Goal: Task Accomplishment & Management: Manage account settings

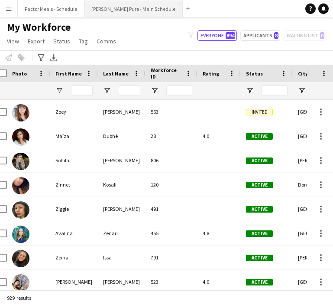
scroll to position [0, 6]
click at [110, 11] on button "[PERSON_NAME] Pure - Main Schedule Close" at bounding box center [134, 8] width 98 height 17
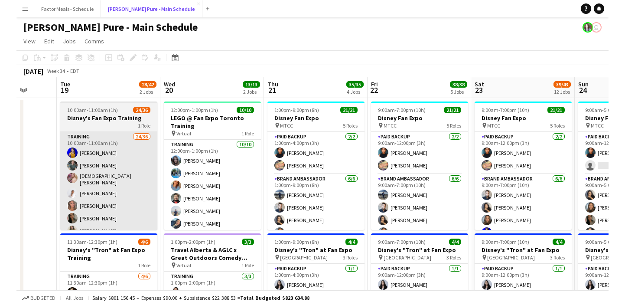
scroll to position [0, 270]
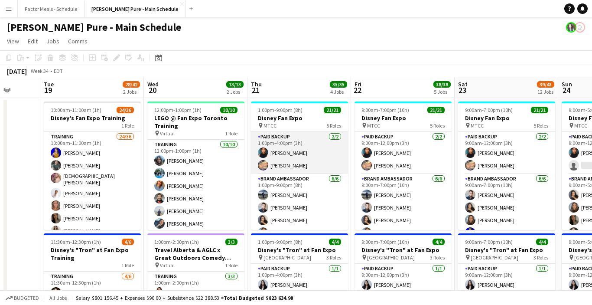
click at [297, 163] on app-card-role "Paid Backup [DATE] 1:00pm-4:00pm (3h) [PERSON_NAME] [PERSON_NAME]" at bounding box center [299, 153] width 97 height 42
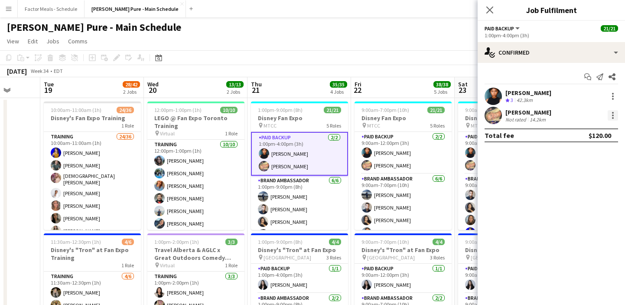
click at [333, 116] on div at bounding box center [613, 115] width 10 height 10
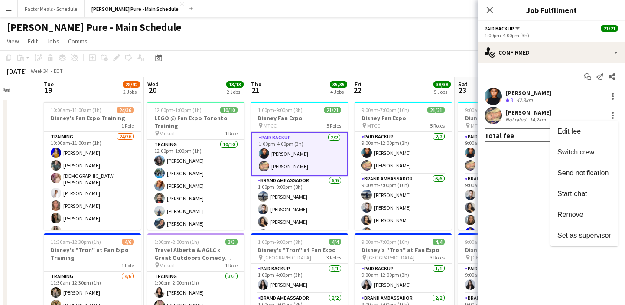
click at [333, 52] on div at bounding box center [312, 152] width 625 height 305
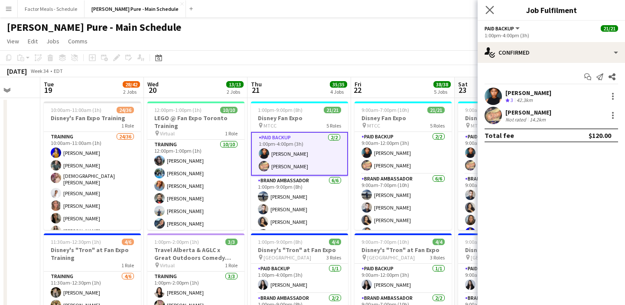
click at [333, 14] on app-icon "Close pop-in" at bounding box center [490, 10] width 13 height 13
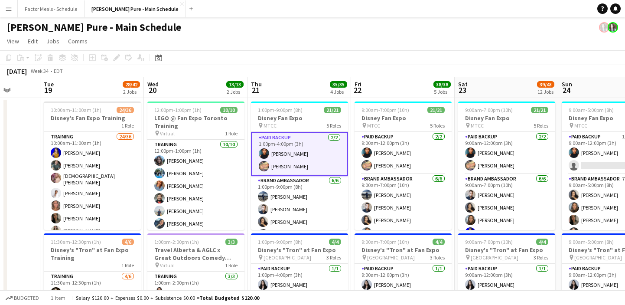
click at [8, 10] on app-icon "Menu" at bounding box center [8, 8] width 7 height 7
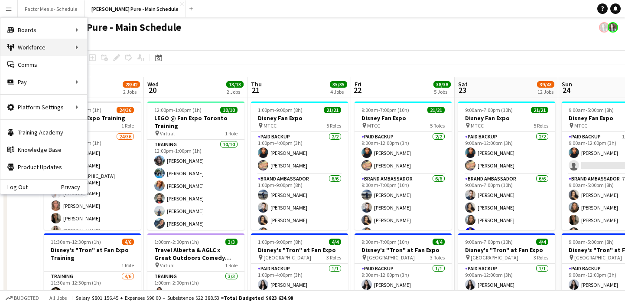
click at [18, 49] on div "Workforce Workforce" at bounding box center [43, 47] width 87 height 17
click at [126, 49] on link "My Workforce" at bounding box center [131, 47] width 87 height 17
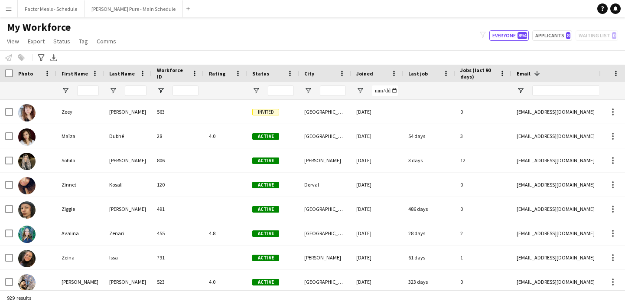
click at [7, 14] on button "Menu" at bounding box center [8, 8] width 17 height 17
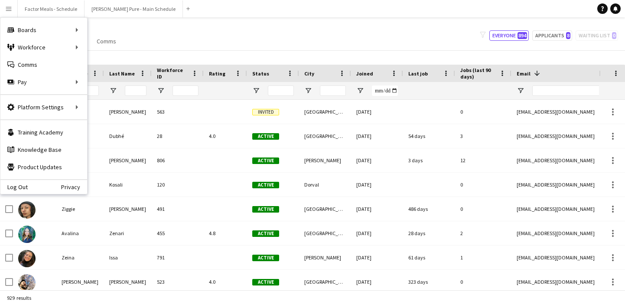
click at [215, 36] on div "My Workforce View Views Default view Tag New view Update view Delete view Edit …" at bounding box center [312, 35] width 625 height 29
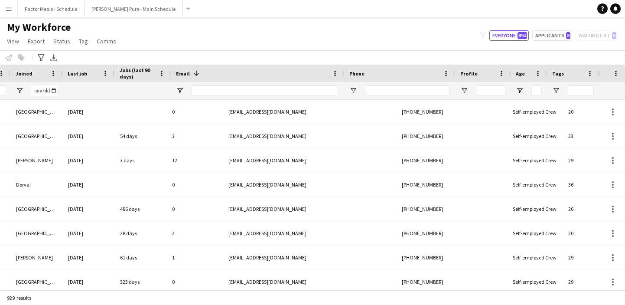
scroll to position [0, 341]
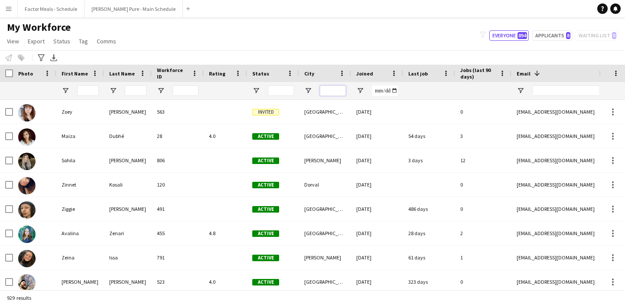
click at [324, 91] on input "City Filter Input" at bounding box center [333, 90] width 26 height 10
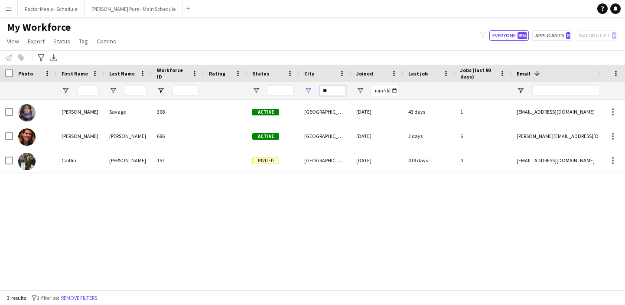
type input "*"
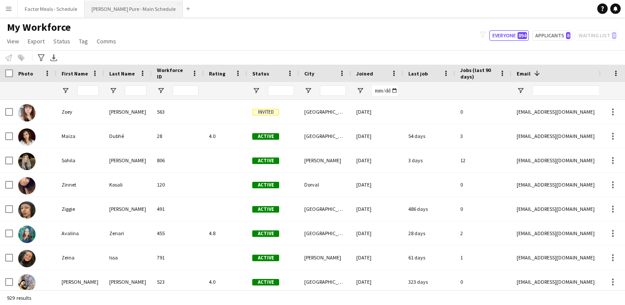
click at [100, 7] on button "[PERSON_NAME] Pure - Main Schedule Close" at bounding box center [134, 8] width 98 height 17
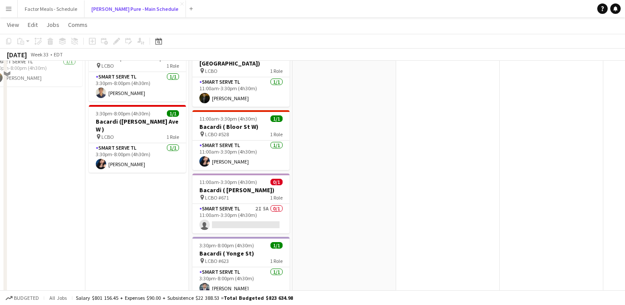
scroll to position [465, 0]
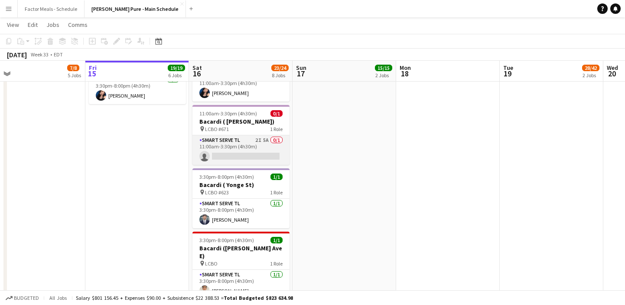
click at [250, 135] on app-card-role "Smart Serve TL 2I 5A 0/1 11:00am-3:30pm (4h30m) single-neutral-actions" at bounding box center [240, 149] width 97 height 29
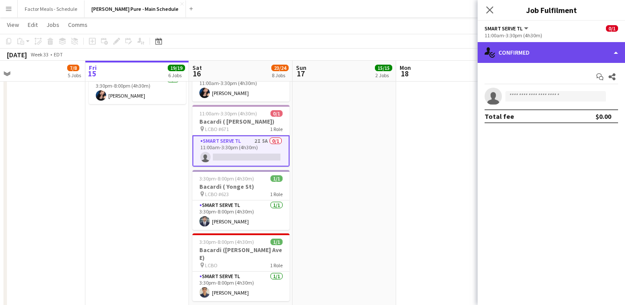
click at [333, 49] on div "single-neutral-actions-check-2 Confirmed" at bounding box center [551, 52] width 147 height 21
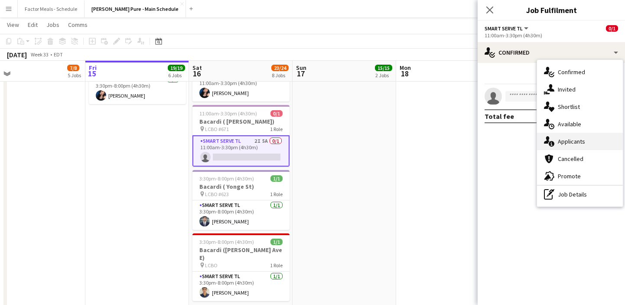
click at [333, 143] on div "single-neutral-actions-information Applicants" at bounding box center [580, 141] width 86 height 17
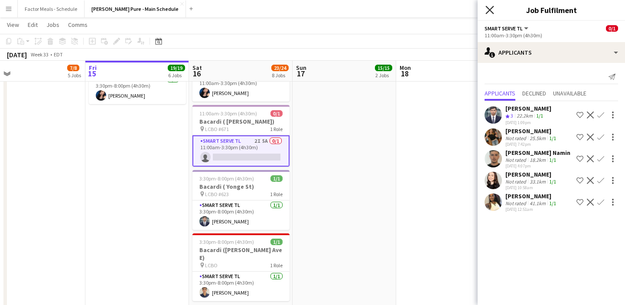
click at [333, 9] on icon "Close pop-in" at bounding box center [489, 10] width 8 height 8
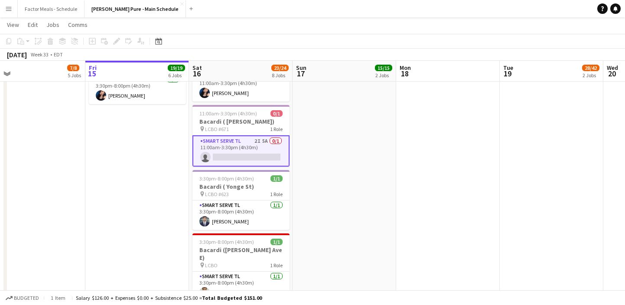
click at [333, 164] on app-date-cell at bounding box center [448, 162] width 104 height 1058
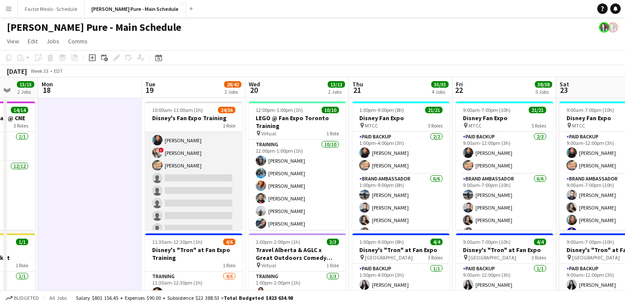
scroll to position [260, 0]
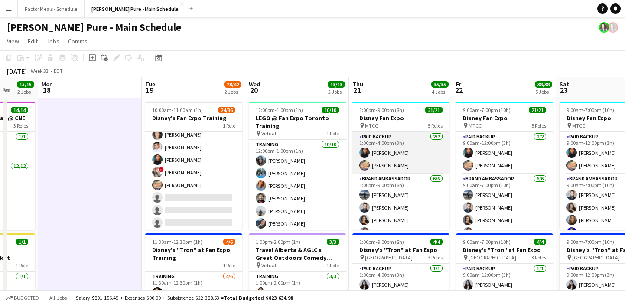
click at [333, 166] on app-card-role "Paid Backup 2/2 1:00pm-4:00pm (3h) Jonel Leslie Alicia Fricker" at bounding box center [400, 153] width 97 height 42
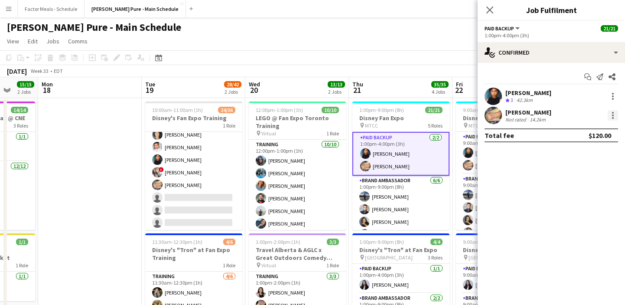
click at [333, 117] on div at bounding box center [613, 115] width 10 height 10
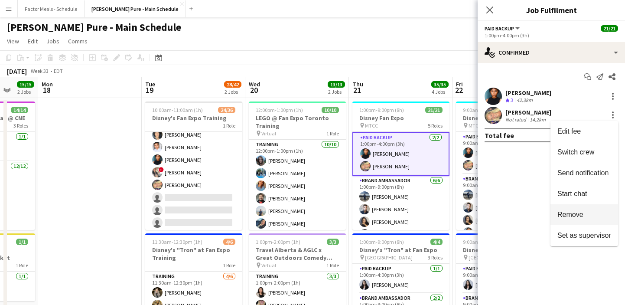
click at [333, 212] on span "Remove" at bounding box center [570, 214] width 26 height 7
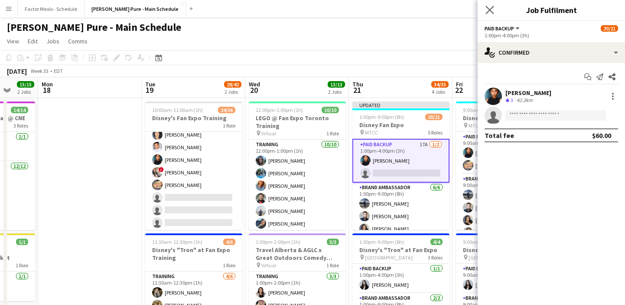
click at [333, 9] on app-icon "Close pop-in" at bounding box center [490, 10] width 13 height 13
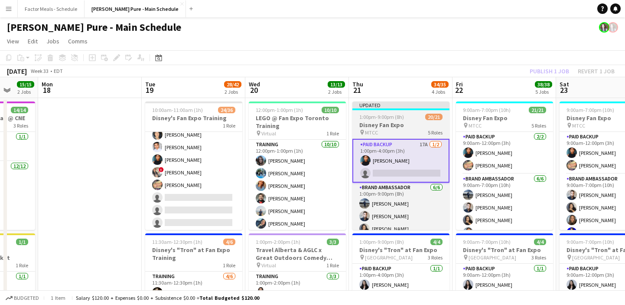
click at [333, 106] on div "Updated" at bounding box center [400, 104] width 97 height 7
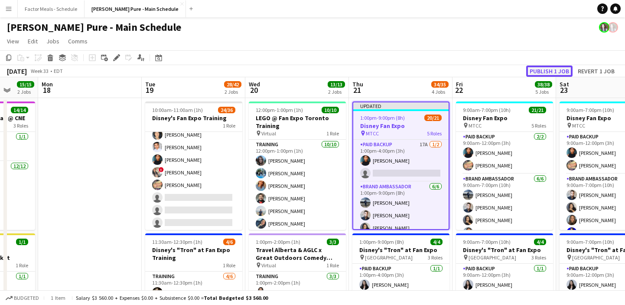
click at [333, 73] on button "Publish 1 job" at bounding box center [549, 70] width 46 height 11
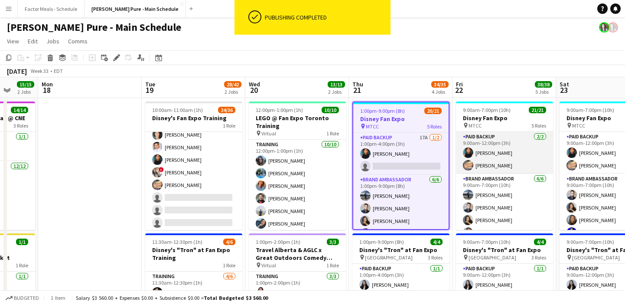
click at [333, 163] on app-card-role "Paid Backup 2/2 9:00am-12:00pm (3h) Jonel Leslie Alicia Fricker" at bounding box center [504, 153] width 97 height 42
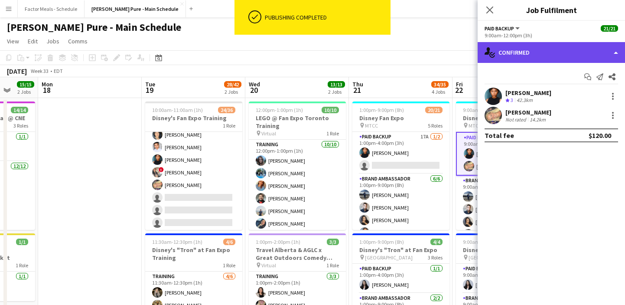
click at [333, 50] on div "single-neutral-actions-check-2 Confirmed" at bounding box center [551, 52] width 147 height 21
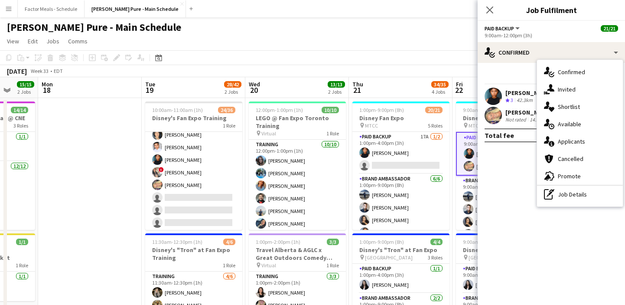
click at [333, 153] on app-card-role "Paid Backup 2/2 9:00am-12:00pm (3h) Jonel Leslie Alicia Fricker" at bounding box center [504, 154] width 97 height 44
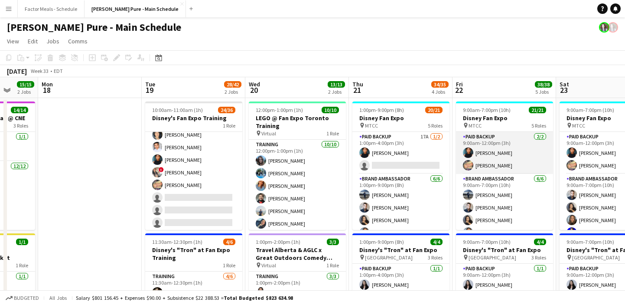
click at [333, 168] on app-card-role "Paid Backup 2/2 9:00am-12:00pm (3h) Jonel Leslie Alicia Fricker" at bounding box center [504, 153] width 97 height 42
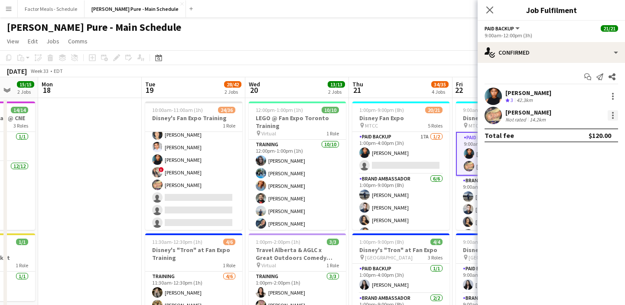
click at [333, 116] on div at bounding box center [613, 115] width 10 height 10
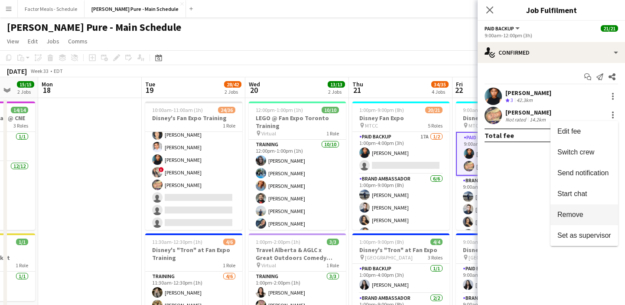
click at [333, 215] on span "Remove" at bounding box center [570, 214] width 26 height 7
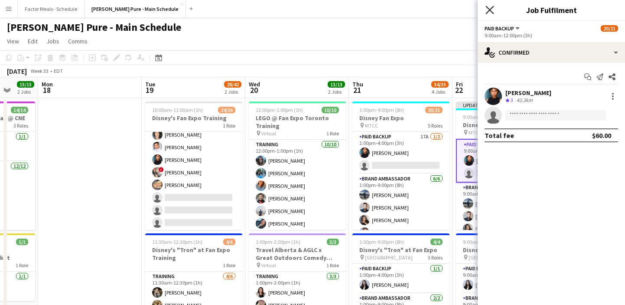
click at [333, 9] on icon "Close pop-in" at bounding box center [489, 10] width 8 height 8
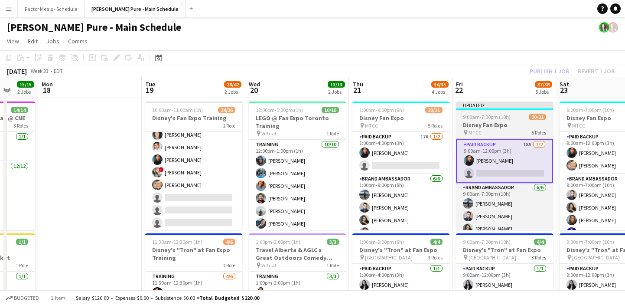
click at [333, 104] on div "Updated" at bounding box center [504, 104] width 97 height 7
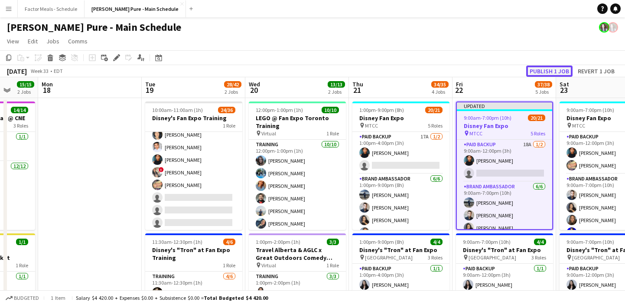
click at [333, 69] on button "Publish 1 job" at bounding box center [549, 70] width 46 height 11
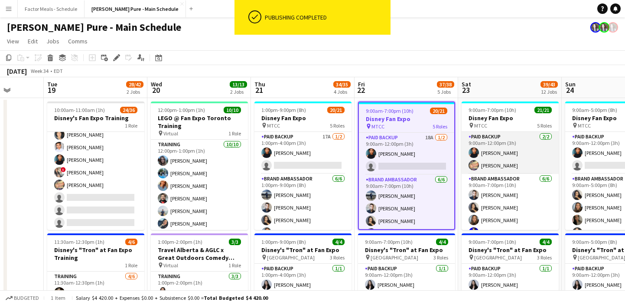
scroll to position [0, 377]
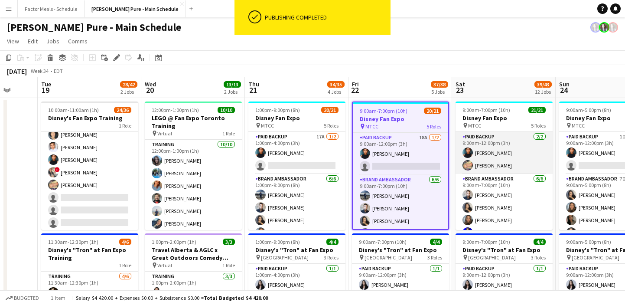
click at [333, 163] on app-card-role "Paid Backup 2/2 9:00am-12:00pm (3h) Jonel Leslie Alicia Fricker" at bounding box center [503, 153] width 97 height 42
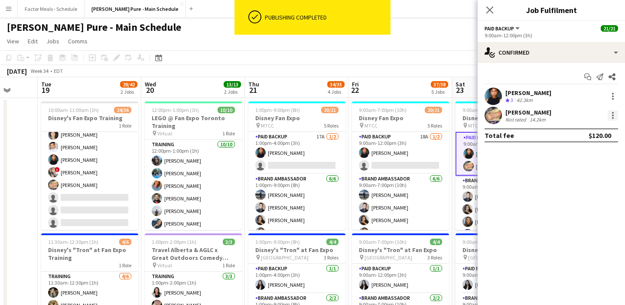
click at [333, 115] on div at bounding box center [613, 115] width 10 height 10
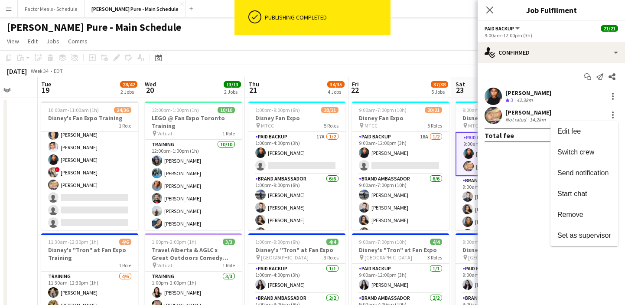
click at [333, 215] on span "Remove" at bounding box center [584, 215] width 54 height 8
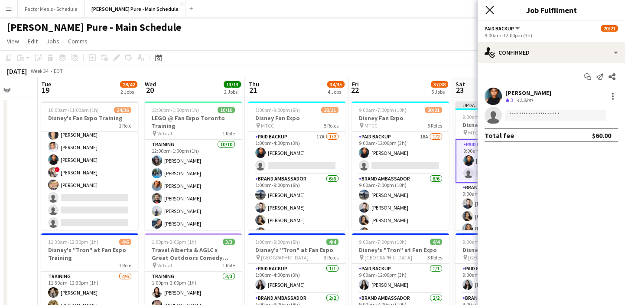
click at [333, 10] on icon "Close pop-in" at bounding box center [489, 10] width 8 height 8
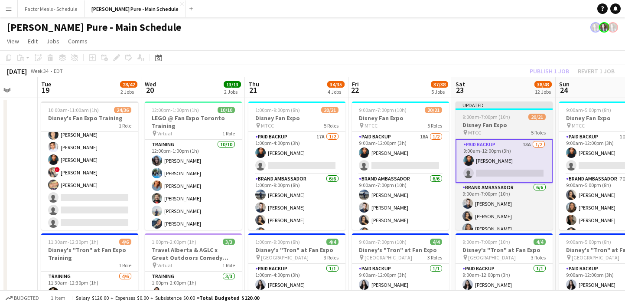
click at [333, 110] on app-job-card "Updated 9:00am-7:00pm (10h) 20/21 Disney Fan Expo pin MTCC 5 Roles Paid Backup …" at bounding box center [503, 165] width 97 height 128
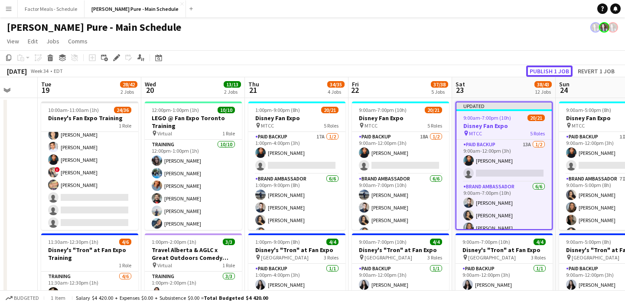
click at [333, 71] on button "Publish 1 job" at bounding box center [549, 70] width 46 height 11
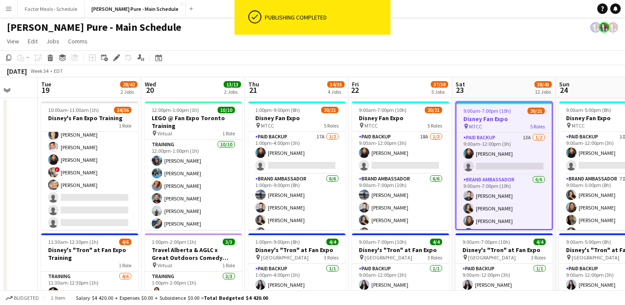
click at [333, 68] on div "August 2025 Week 34 • EDT" at bounding box center [312, 71] width 625 height 12
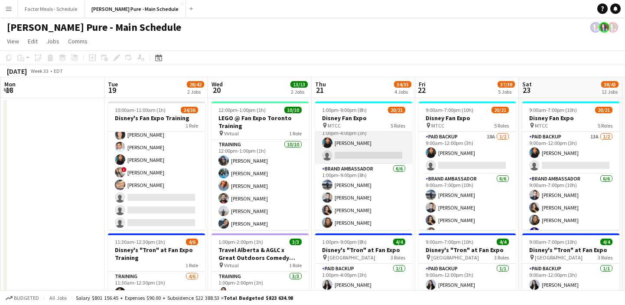
scroll to position [0, 0]
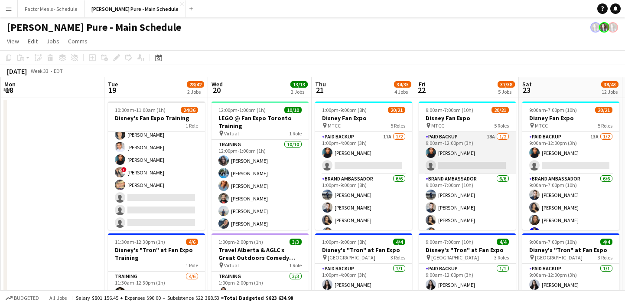
click at [333, 166] on app-card-role "Paid Backup 18A 1/2 9:00am-12:00pm (3h) Jonel Leslie single-neutral-actions" at bounding box center [467, 153] width 97 height 42
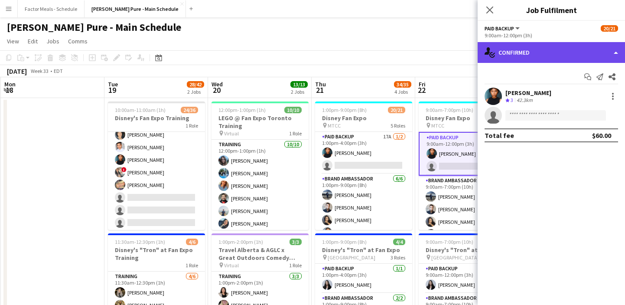
click at [333, 57] on div "single-neutral-actions-check-2 Confirmed" at bounding box center [551, 52] width 147 height 21
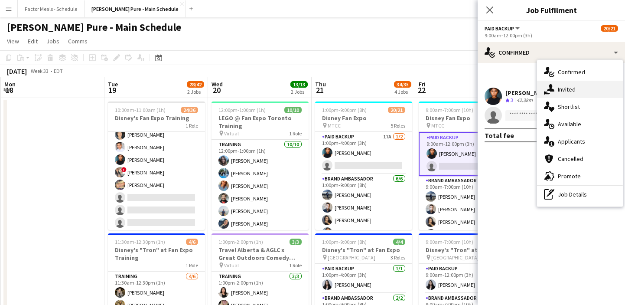
click at [333, 91] on icon "single-neutral-actions-share-1" at bounding box center [549, 89] width 10 height 10
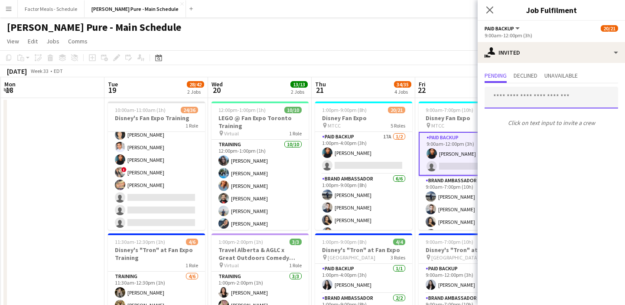
click at [333, 103] on input "text" at bounding box center [550, 98] width 133 height 22
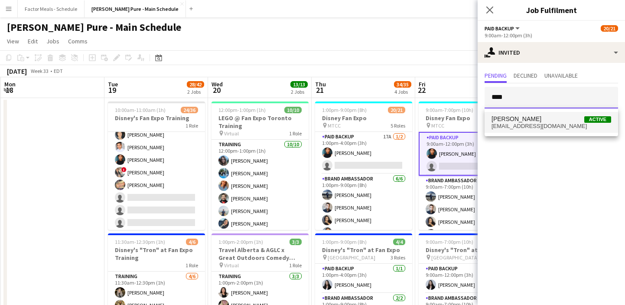
type input "****"
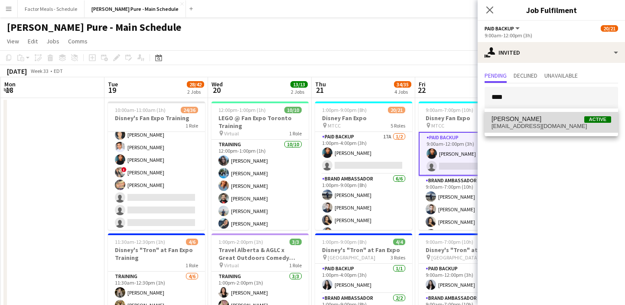
click at [333, 128] on span "kadrianenyia12@gmail.com" at bounding box center [551, 126] width 120 height 7
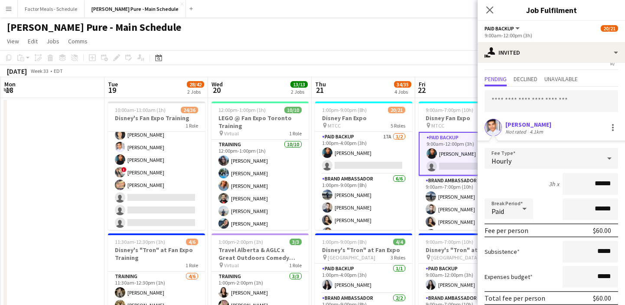
scroll to position [51, 0]
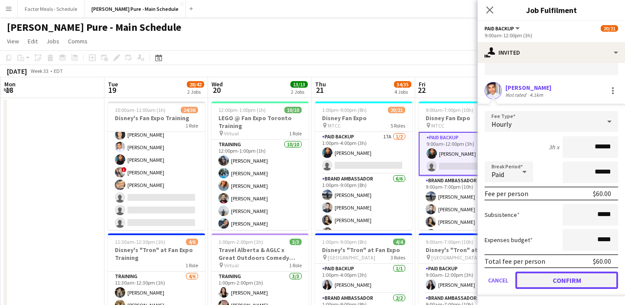
click at [333, 282] on button "Confirm" at bounding box center [566, 279] width 103 height 17
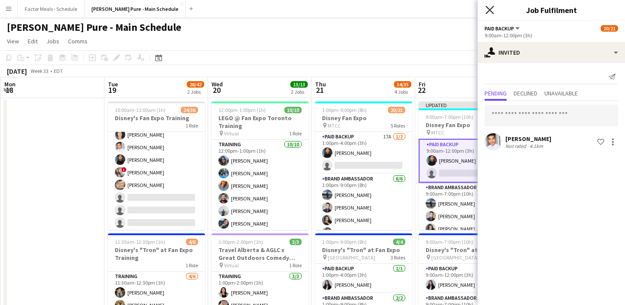
click at [333, 13] on icon "Close pop-in" at bounding box center [489, 10] width 8 height 8
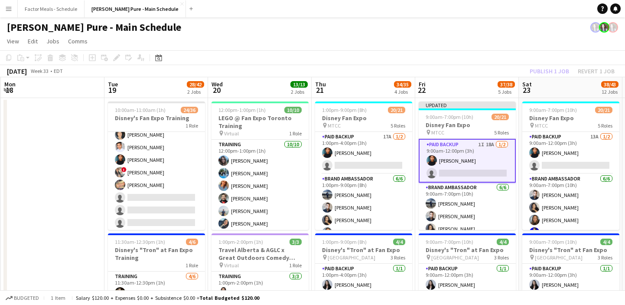
click at [333, 21] on div "[PERSON_NAME] Pure - Main Schedule" at bounding box center [312, 25] width 625 height 16
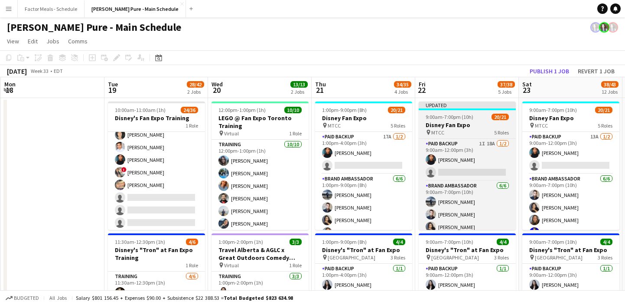
click at [333, 106] on div "Updated" at bounding box center [467, 104] width 97 height 7
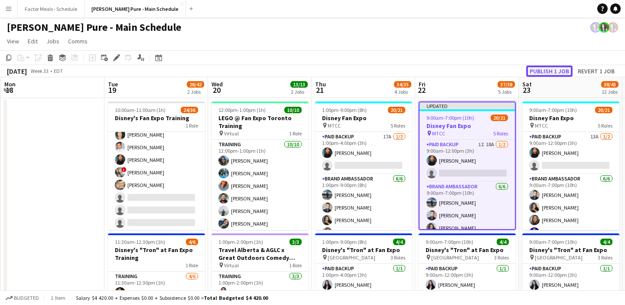
click at [333, 68] on button "Publish 1 job" at bounding box center [549, 70] width 46 height 11
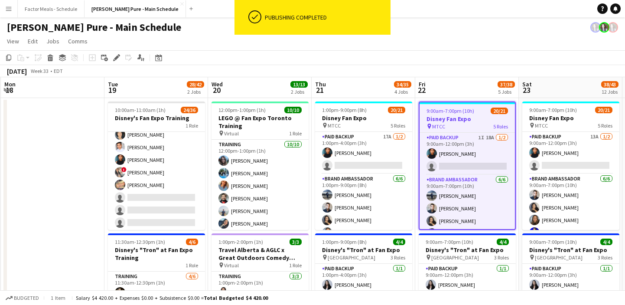
click at [333, 53] on app-toolbar "Copy Paste Paste Command V Paste with crew Command Shift V Paste linked Job Del…" at bounding box center [312, 57] width 625 height 15
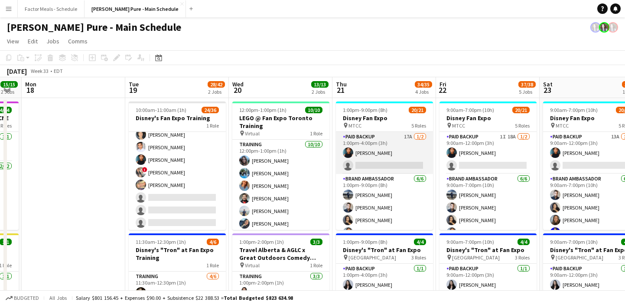
scroll to position [0, 185]
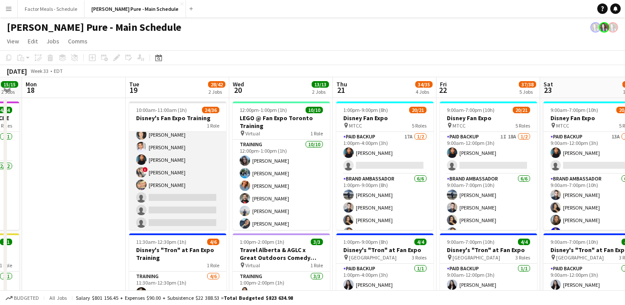
click at [149, 185] on app-card-role "Training 24/36 10:00am-11:00am (1h) Nikki Haggart Dylan Watts Cristiana Bodnari…" at bounding box center [177, 108] width 97 height 472
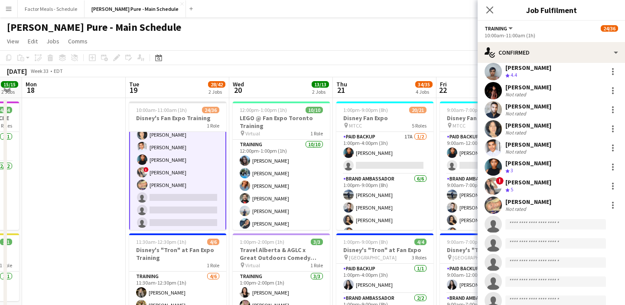
scroll to position [346, 0]
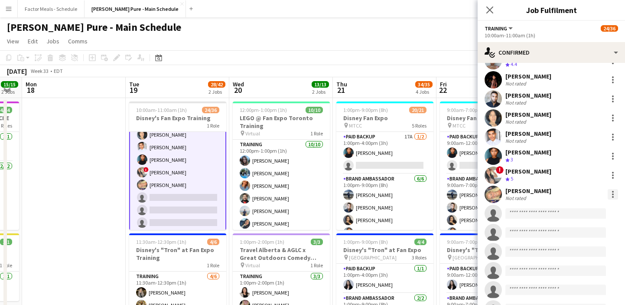
click at [333, 193] on div at bounding box center [613, 194] width 2 height 2
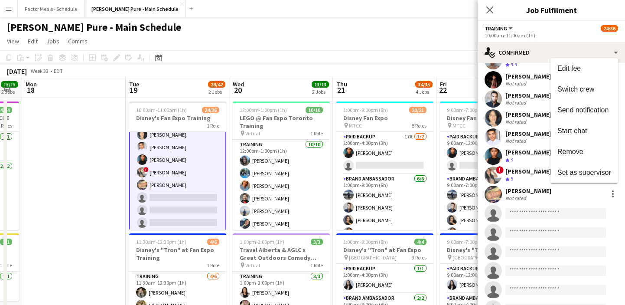
click at [333, 155] on span "Remove" at bounding box center [584, 152] width 54 height 8
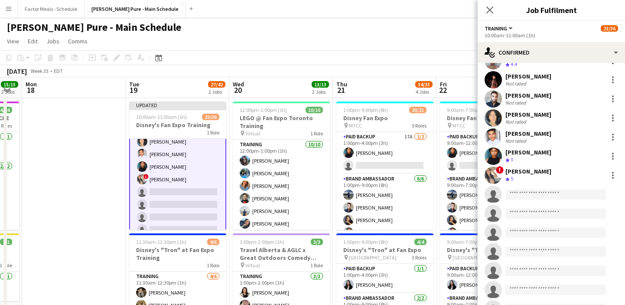
click at [333, 7] on icon "Close pop-in" at bounding box center [489, 10] width 7 height 7
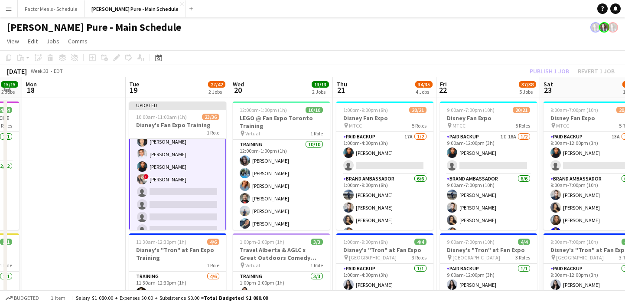
click at [333, 20] on div "[PERSON_NAME] Pure - Main Schedule" at bounding box center [312, 25] width 625 height 16
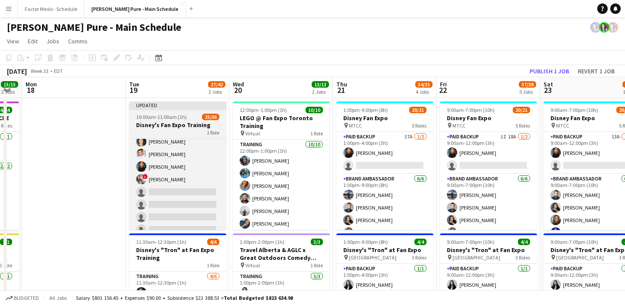
click at [156, 109] on div at bounding box center [177, 109] width 97 height 2
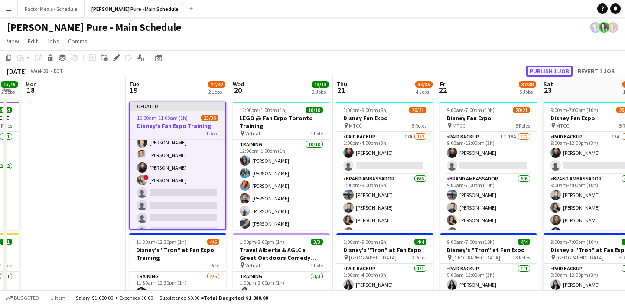
click at [333, 70] on button "Publish 1 job" at bounding box center [549, 70] width 46 height 11
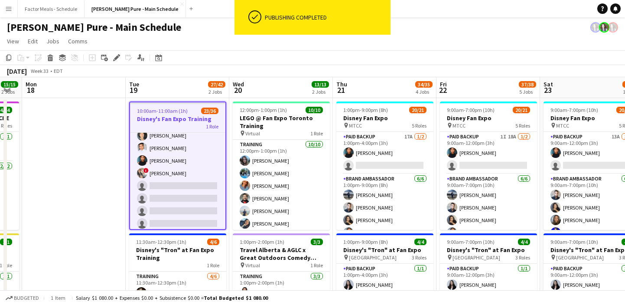
click at [282, 68] on div "August 2025 Week 33 • EDT" at bounding box center [312, 71] width 625 height 12
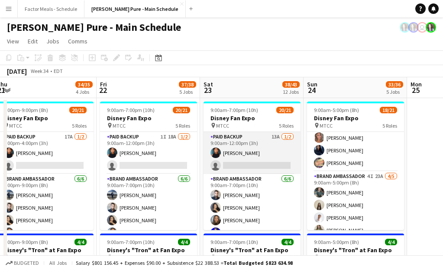
scroll to position [190, 0]
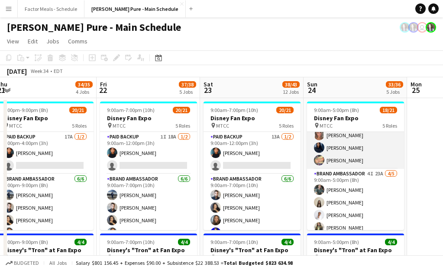
click at [333, 161] on app-card-role "Brand Ambassador 6/6 9:00am-5:00pm (8h) ! Christina Cabral ! Anchal Sangar Riti…" at bounding box center [355, 122] width 97 height 92
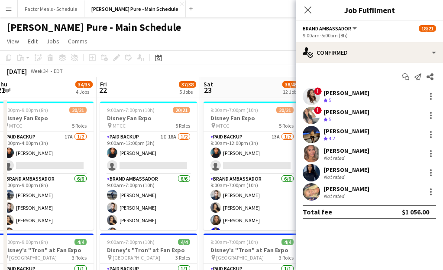
scroll to position [191, 0]
click at [333, 189] on div at bounding box center [431, 191] width 10 height 10
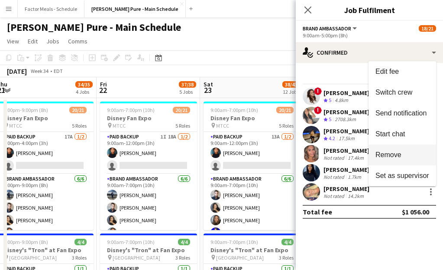
click at [333, 151] on span "Remove" at bounding box center [389, 154] width 26 height 7
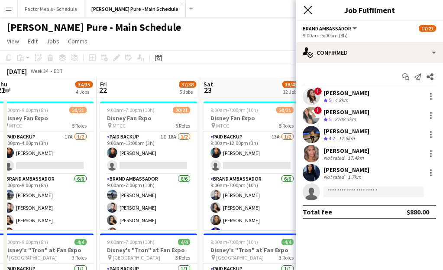
click at [306, 12] on icon at bounding box center [308, 10] width 8 height 8
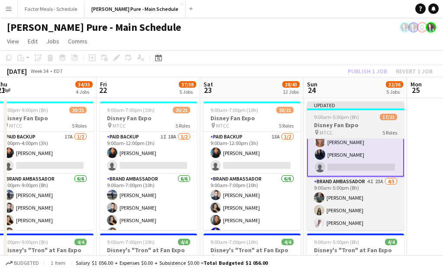
click at [333, 105] on div "Updated" at bounding box center [355, 104] width 97 height 7
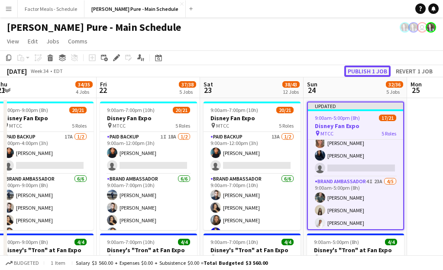
click at [333, 72] on button "Publish 1 job" at bounding box center [368, 70] width 46 height 11
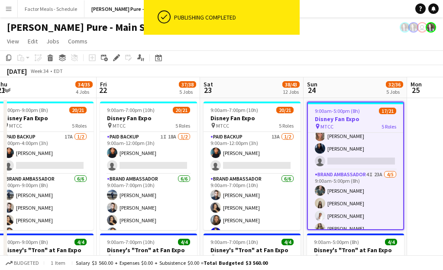
click at [332, 69] on div "August 2025 Week 34 • EDT" at bounding box center [221, 71] width 443 height 12
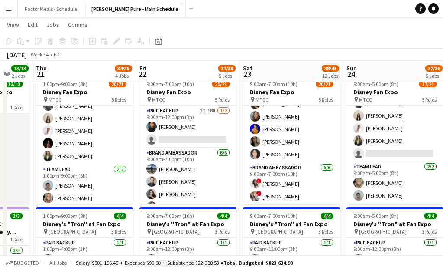
scroll to position [81, 0]
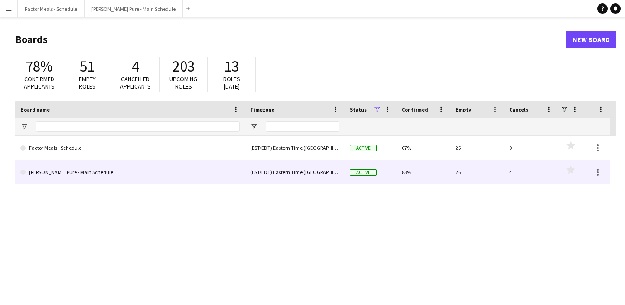
click at [72, 171] on link "[PERSON_NAME] Pure - Main Schedule" at bounding box center [129, 172] width 219 height 24
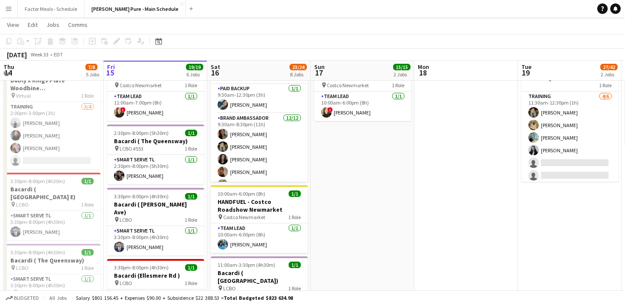
scroll to position [178, 0]
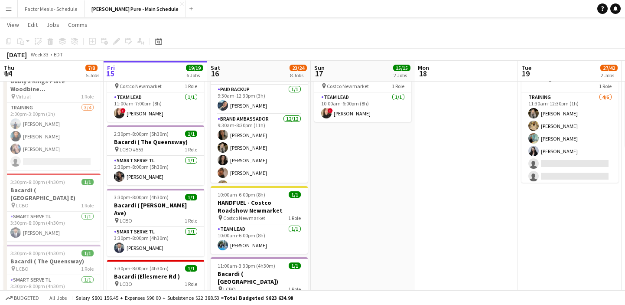
click at [6, 13] on button "Menu" at bounding box center [8, 8] width 17 height 17
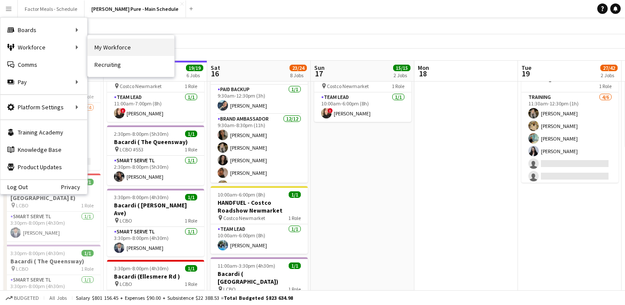
click at [145, 49] on link "My Workforce" at bounding box center [131, 47] width 87 height 17
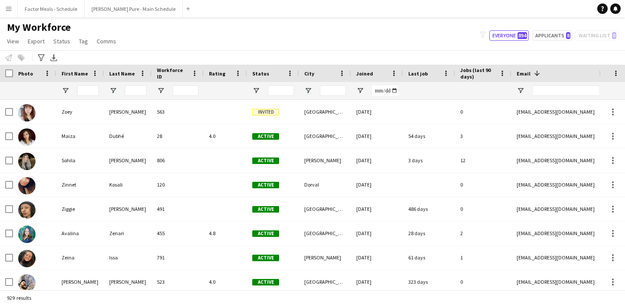
click at [1, 7] on button "Menu" at bounding box center [8, 8] width 17 height 17
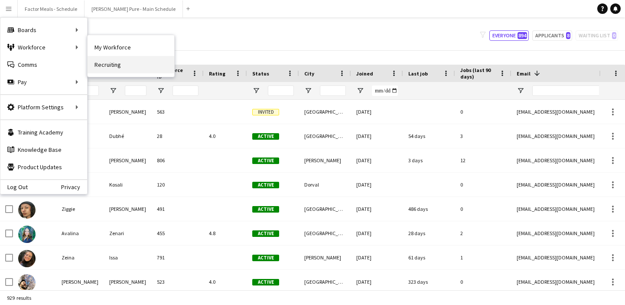
click at [120, 68] on link "Recruiting" at bounding box center [131, 64] width 87 height 17
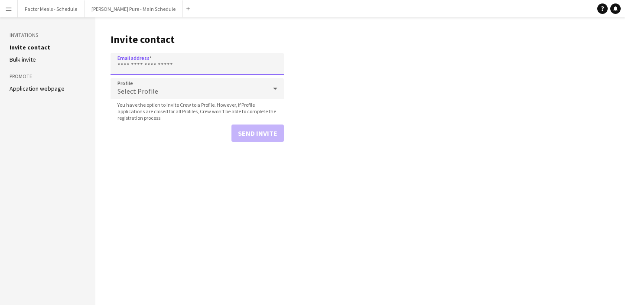
click at [171, 66] on input "Email address" at bounding box center [197, 64] width 173 height 22
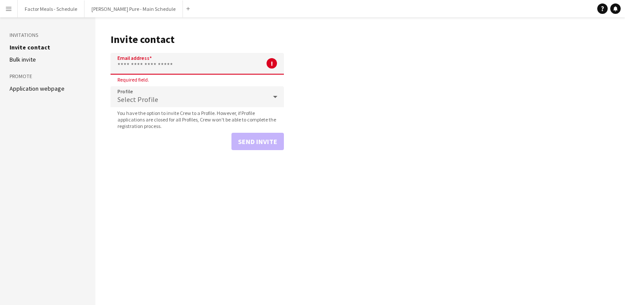
paste input "**********"
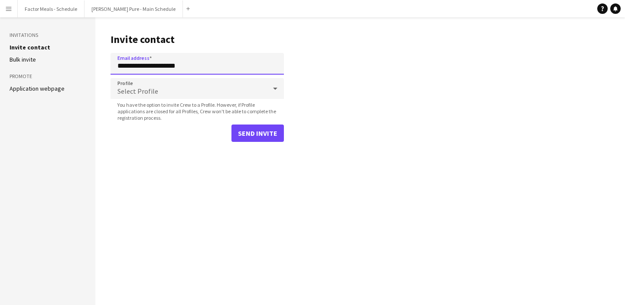
type input "**********"
click at [196, 91] on div "Select Profile" at bounding box center [189, 88] width 156 height 21
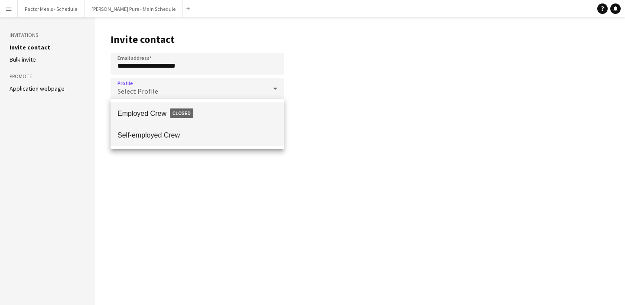
click at [185, 129] on mat-option "Self-employed Crew" at bounding box center [197, 135] width 173 height 22
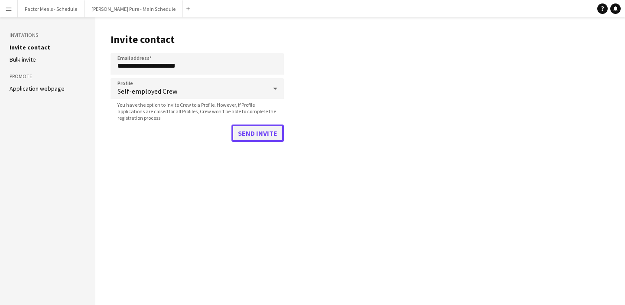
click at [258, 137] on button "Send invite" at bounding box center [257, 132] width 52 height 17
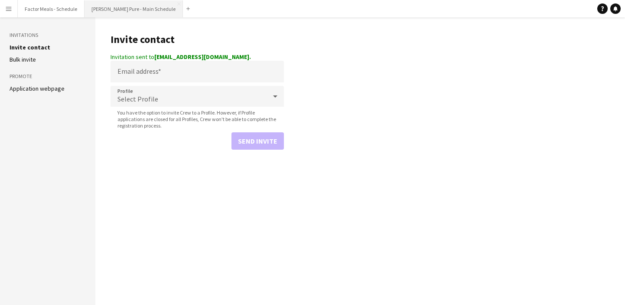
click at [118, 14] on button "[PERSON_NAME] Pure - Main Schedule Close" at bounding box center [134, 8] width 98 height 17
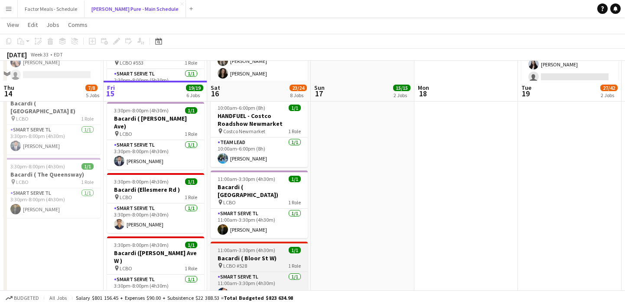
scroll to position [404, 0]
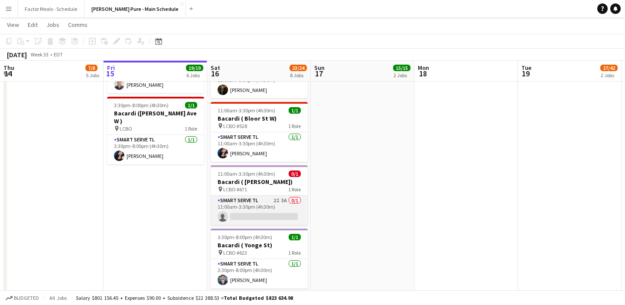
click at [249, 195] on app-card-role "Smart Serve TL 2I 5A 0/1 11:00am-3:30pm (4h30m) single-neutral-actions" at bounding box center [259, 209] width 97 height 29
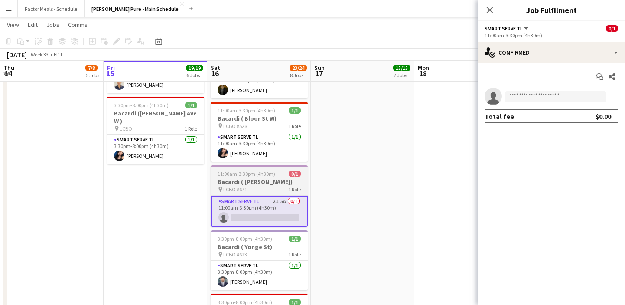
click at [249, 178] on h3 "Bacardi ( [PERSON_NAME])" at bounding box center [259, 182] width 97 height 8
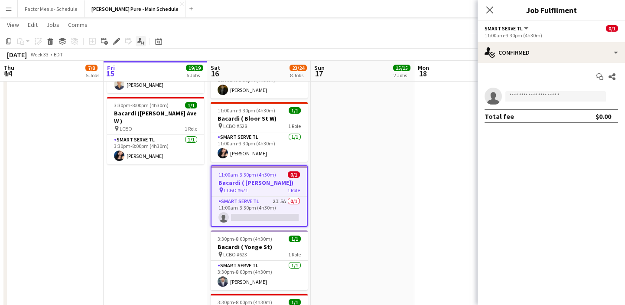
drag, startPoint x: 116, startPoint y: 46, endPoint x: 137, endPoint y: 46, distance: 20.8
click at [116, 46] on div "Edit" at bounding box center [116, 41] width 10 height 10
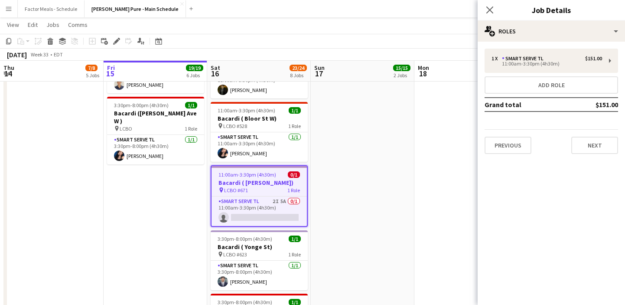
click at [245, 219] on app-date-cell "9:30am-7:30pm (10h) 4/4 Bubly x Kings Plate Woodbine Toronto pin Woodbine Racet…" at bounding box center [259, 222] width 104 height 1058
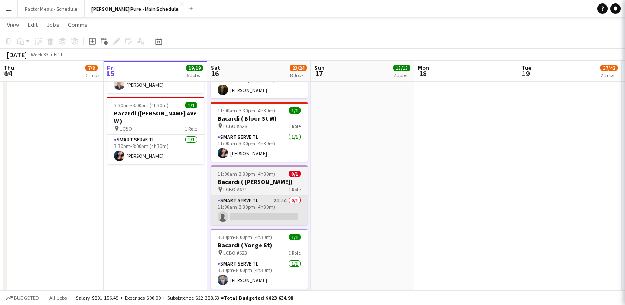
click at [249, 202] on app-card-role "Smart Serve TL 2I 5A 0/1 11:00am-3:30pm (4h30m) single-neutral-actions" at bounding box center [259, 209] width 97 height 29
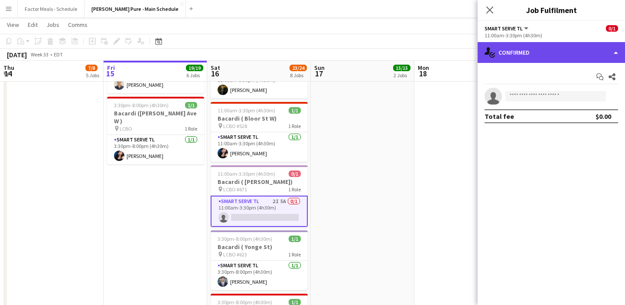
click at [543, 58] on div "single-neutral-actions-check-2 Confirmed" at bounding box center [551, 52] width 147 height 21
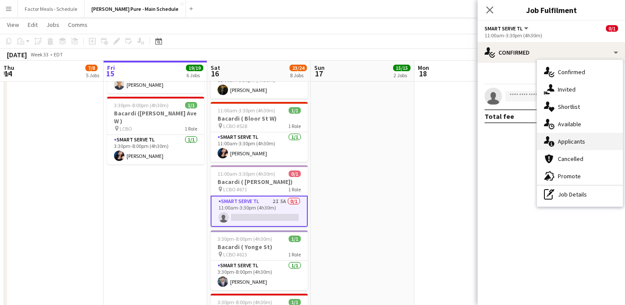
click at [569, 143] on div "single-neutral-actions-information Applicants" at bounding box center [580, 141] width 86 height 17
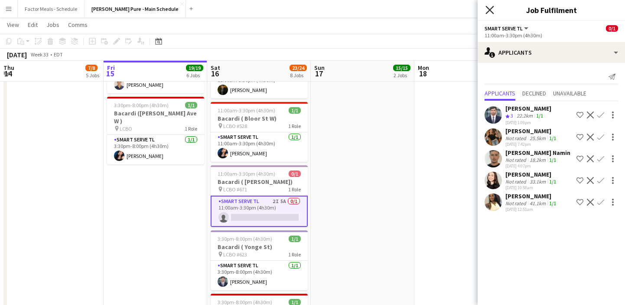
click at [490, 10] on icon at bounding box center [489, 10] width 8 height 8
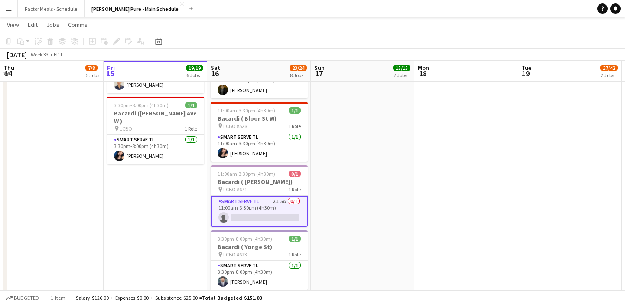
click at [358, 176] on app-date-cell "9:30am-8:30pm (11h) 14/14 LEGO X She Built That @ CNE pin CNE 3 Roles Paid Back…" at bounding box center [363, 222] width 104 height 1058
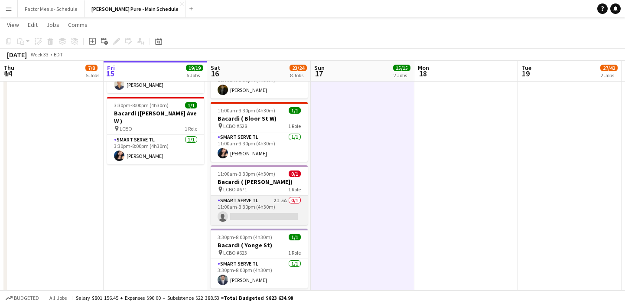
click at [271, 196] on app-card-role "Smart Serve TL 2I 5A 0/1 11:00am-3:30pm (4h30m) single-neutral-actions" at bounding box center [259, 209] width 97 height 29
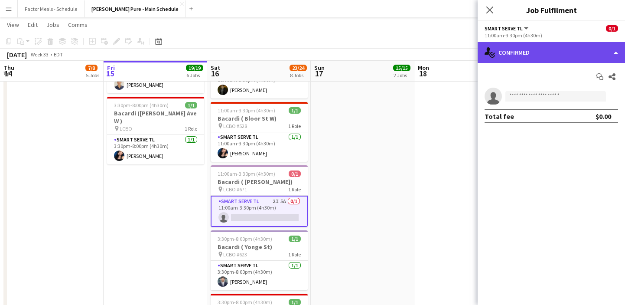
click at [539, 52] on div "single-neutral-actions-check-2 Confirmed" at bounding box center [551, 52] width 147 height 21
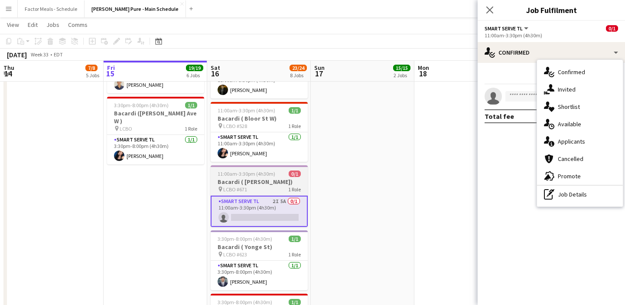
click at [259, 185] on app-job-card "11:00am-3:30pm (4h30m) 0/1 Bacardi ( King Rd) pin LCBO #671 1 Role Smart Serve …" at bounding box center [259, 196] width 97 height 62
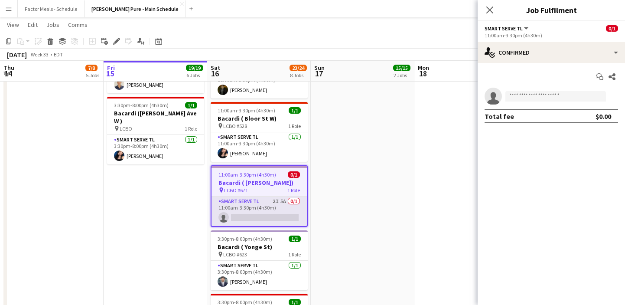
click at [258, 201] on app-card-role "Smart Serve TL 2I 5A 0/1 11:00am-3:30pm (4h30m) single-neutral-actions" at bounding box center [258, 210] width 95 height 29
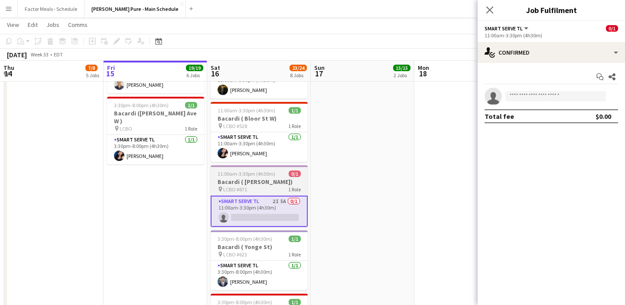
click at [255, 185] on div "pin LCBO #671 1 Role" at bounding box center [259, 188] width 97 height 7
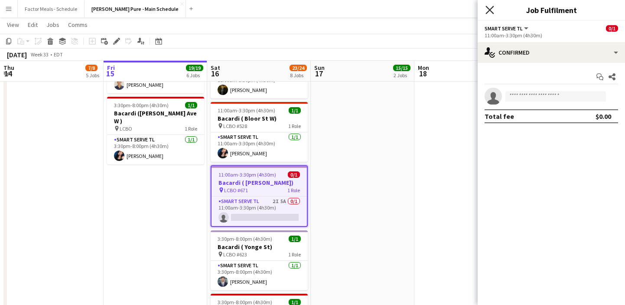
click at [493, 7] on icon "Close pop-in" at bounding box center [489, 10] width 8 height 8
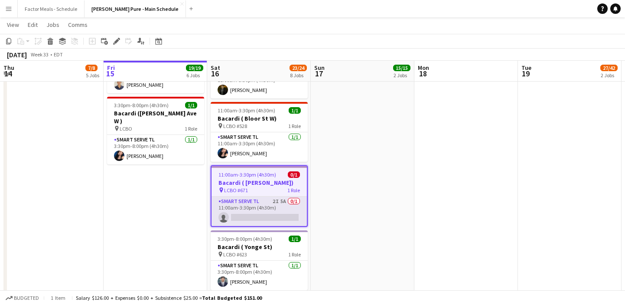
click at [253, 198] on app-card-role "Smart Serve TL 2I 5A 0/1 11:00am-3:30pm (4h30m) single-neutral-actions" at bounding box center [258, 210] width 95 height 29
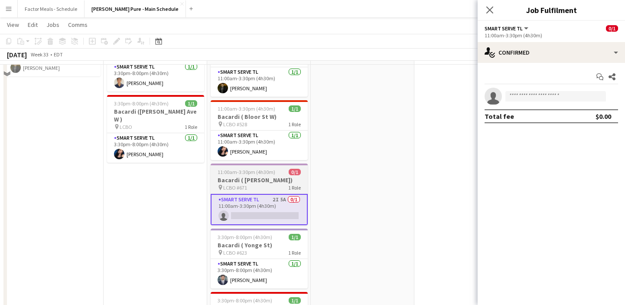
scroll to position [364, 0]
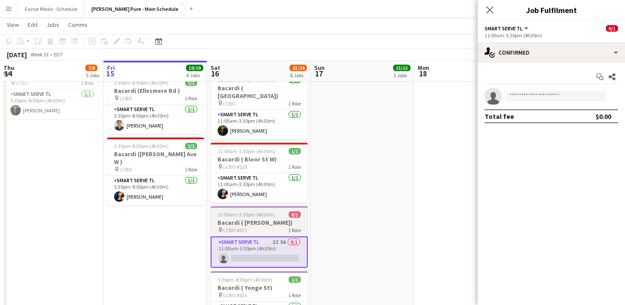
click at [253, 218] on h3 "Bacardi ( [PERSON_NAME])" at bounding box center [259, 222] width 97 height 8
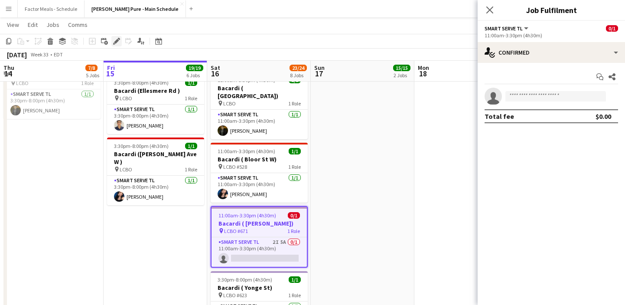
click at [113, 40] on div "Edit" at bounding box center [116, 41] width 10 height 10
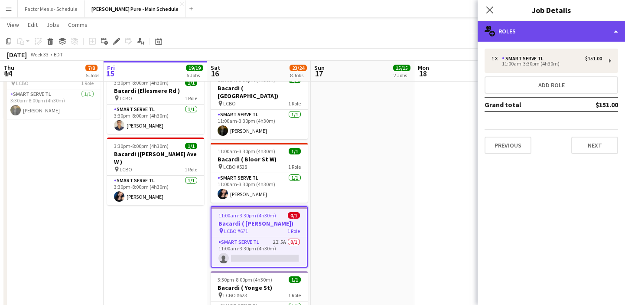
click at [558, 37] on div "multiple-users-add Roles" at bounding box center [551, 31] width 147 height 21
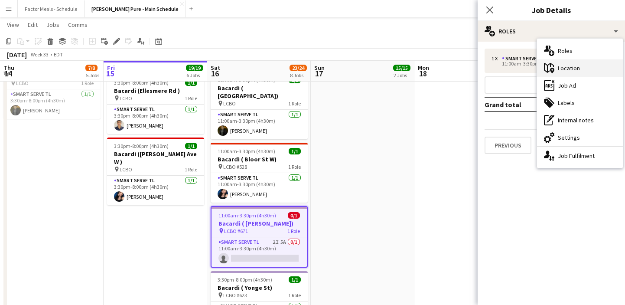
click at [563, 74] on div "maps-pin-1 Location" at bounding box center [580, 67] width 86 height 17
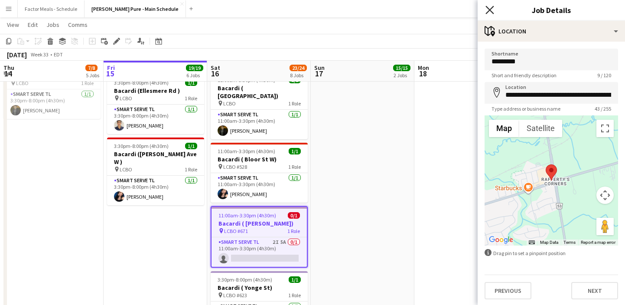
click at [487, 9] on icon "Close pop-in" at bounding box center [489, 10] width 8 height 8
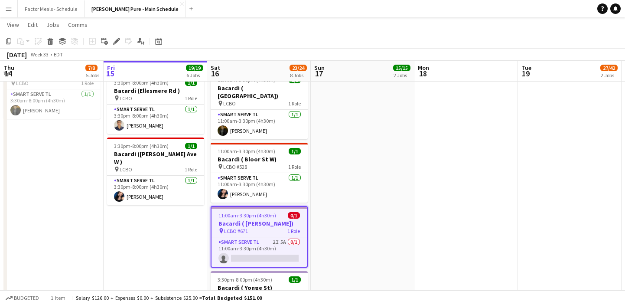
click at [458, 165] on app-date-cell at bounding box center [466, 262] width 104 height 1058
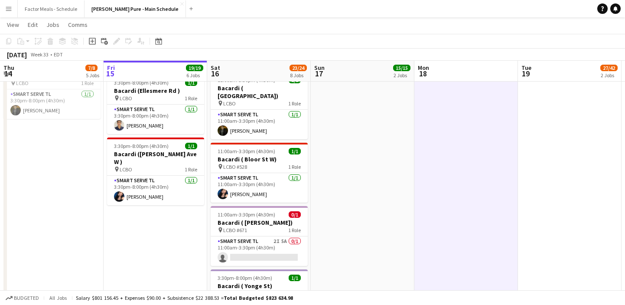
click at [11, 11] on app-icon "Menu" at bounding box center [8, 8] width 7 height 7
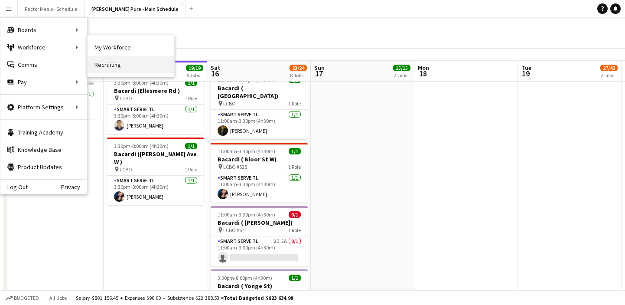
click at [117, 64] on link "Recruiting" at bounding box center [131, 64] width 87 height 17
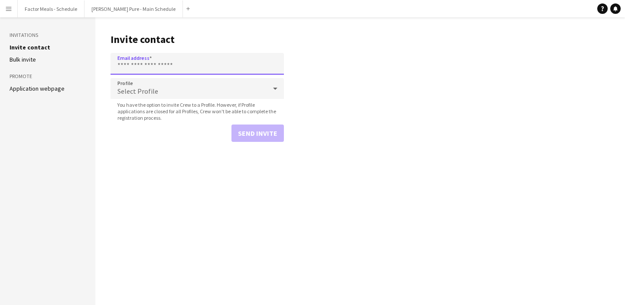
click at [137, 65] on input "Email address" at bounding box center [197, 64] width 173 height 22
paste input "**********"
type input "**********"
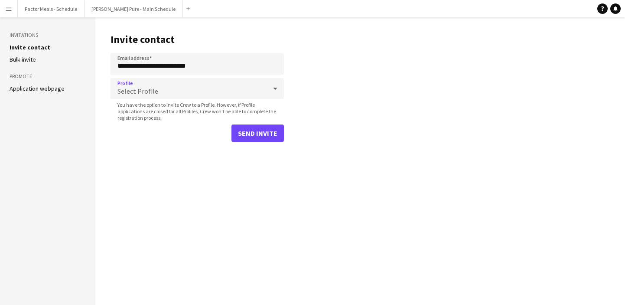
click at [157, 92] on div "Select Profile" at bounding box center [189, 88] width 156 height 21
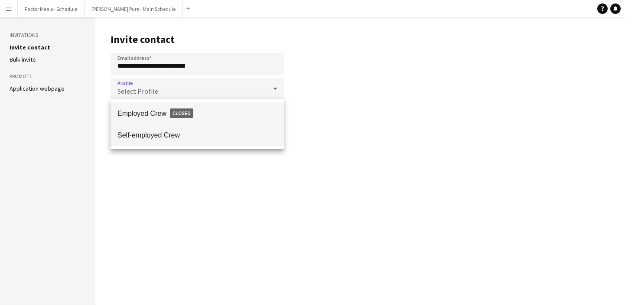
click at [148, 137] on span "Self-employed Crew" at bounding box center [196, 135] width 159 height 8
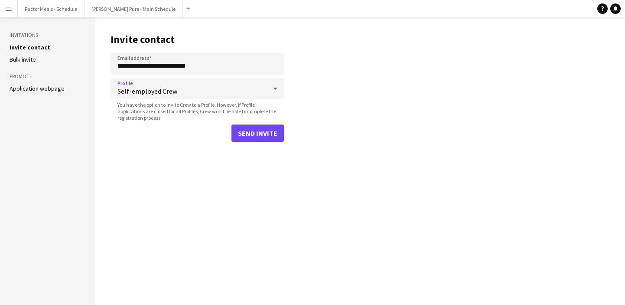
click at [174, 202] on main "**********" at bounding box center [360, 160] width 530 height 287
click at [280, 135] on button "Send invite" at bounding box center [257, 132] width 52 height 17
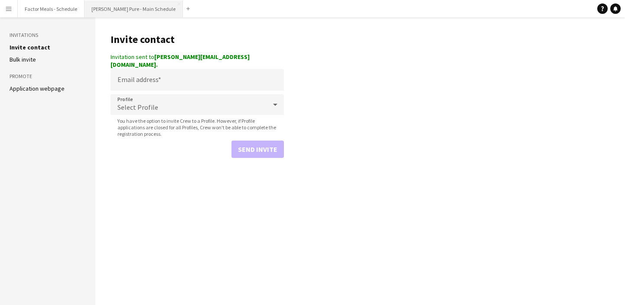
click at [105, 3] on button "[PERSON_NAME] Pure - Main Schedule Close" at bounding box center [134, 8] width 98 height 17
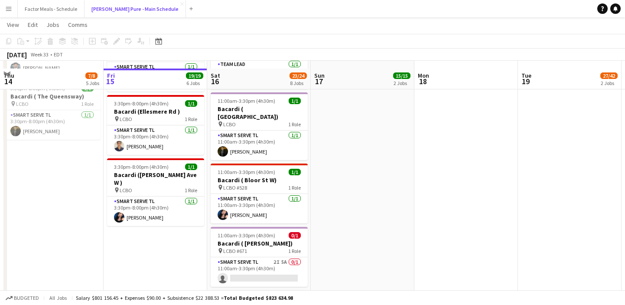
scroll to position [340, 0]
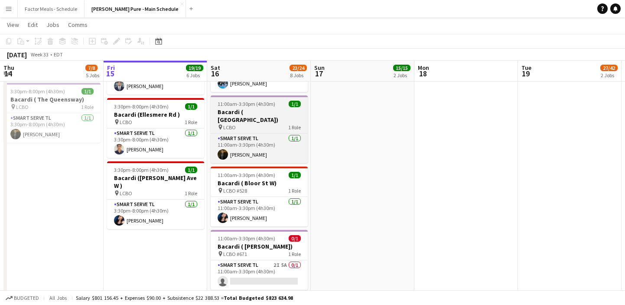
click at [257, 109] on h3 "Bacardi ( [GEOGRAPHIC_DATA])" at bounding box center [259, 116] width 97 height 16
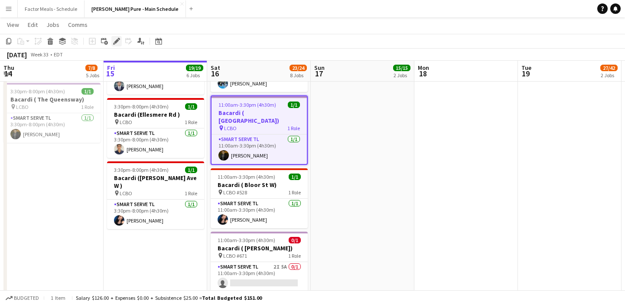
click at [114, 44] on icon at bounding box center [114, 43] width 2 height 2
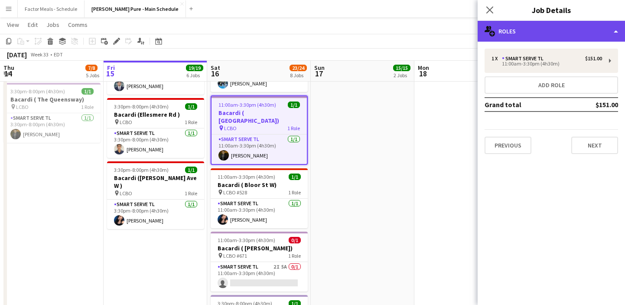
click at [507, 38] on div "multiple-users-add Roles" at bounding box center [551, 31] width 147 height 21
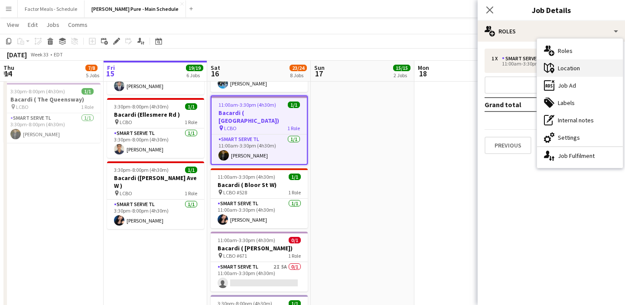
click at [562, 68] on div "maps-pin-1 Location" at bounding box center [580, 67] width 86 height 17
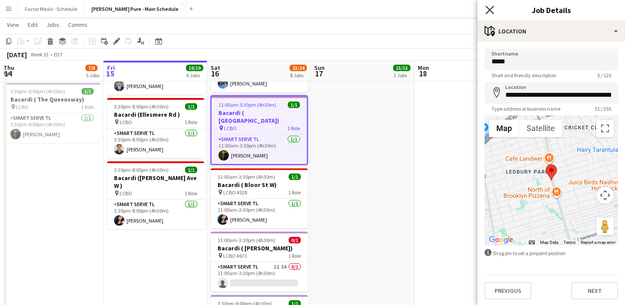
click at [487, 9] on icon "Close pop-in" at bounding box center [489, 10] width 8 height 8
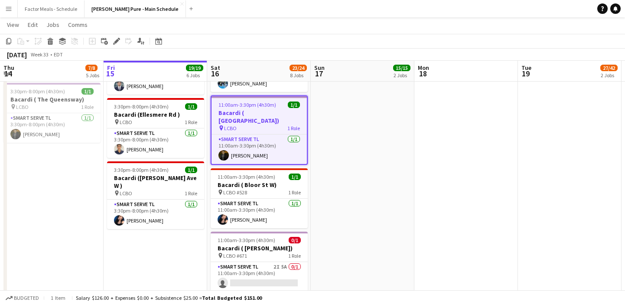
click at [350, 155] on app-date-cell "9:30am-8:30pm (11h) 14/14 LEGO X She Built That @ CNE pin CNE 3 Roles Paid Back…" at bounding box center [363, 286] width 104 height 1058
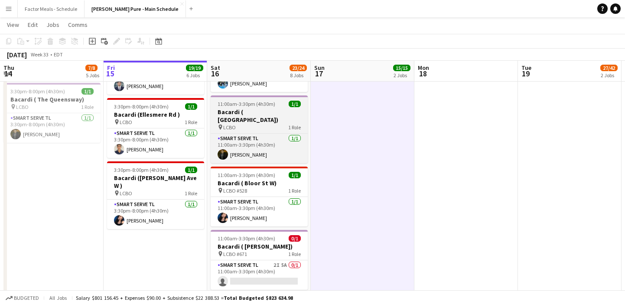
click at [247, 114] on h3 "Bacardi ( [GEOGRAPHIC_DATA])" at bounding box center [259, 116] width 97 height 16
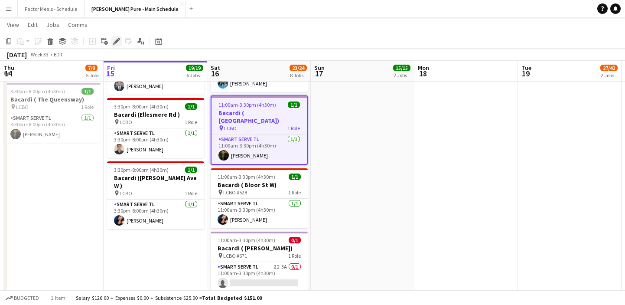
click at [116, 42] on icon at bounding box center [116, 41] width 5 height 5
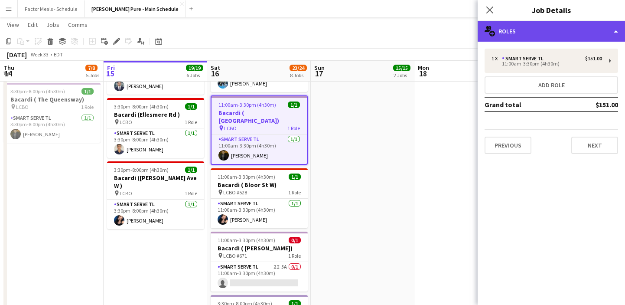
click at [543, 37] on div "multiple-users-add Roles" at bounding box center [551, 31] width 147 height 21
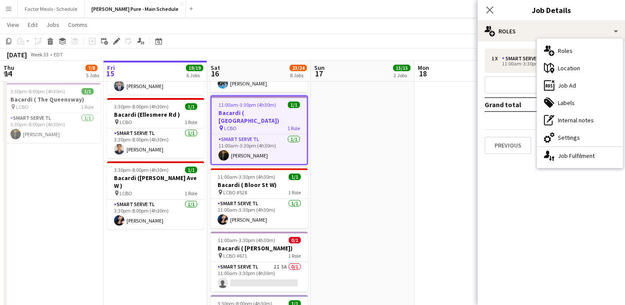
click at [559, 68] on div "maps-pin-1 Location" at bounding box center [580, 67] width 86 height 17
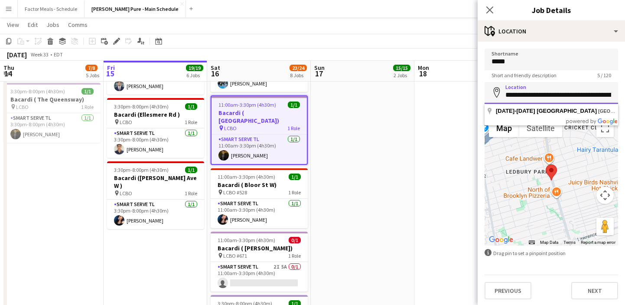
scroll to position [0, 54]
drag, startPoint x: 505, startPoint y: 95, endPoint x: 639, endPoint y: 95, distance: 134.3
click at [624, 95] on html "Menu Boards Boards Boards All jobs Status Workforce Workforce My Workforce Recr…" at bounding box center [312, 265] width 625 height 1210
click at [504, 98] on input "**********" at bounding box center [550, 93] width 133 height 22
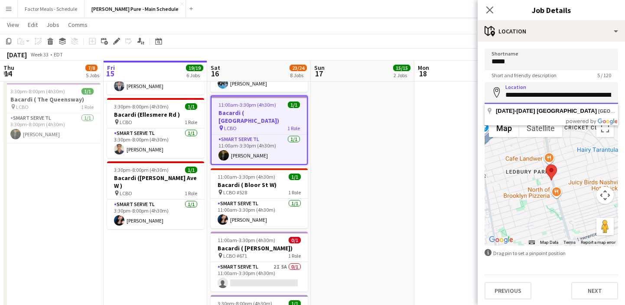
scroll to position [0, 54]
drag, startPoint x: 505, startPoint y: 96, endPoint x: 637, endPoint y: 94, distance: 132.2
click at [624, 94] on html "Menu Boards Boards Boards All jobs Status Workforce Workforce My Workforce Recr…" at bounding box center [312, 265] width 625 height 1210
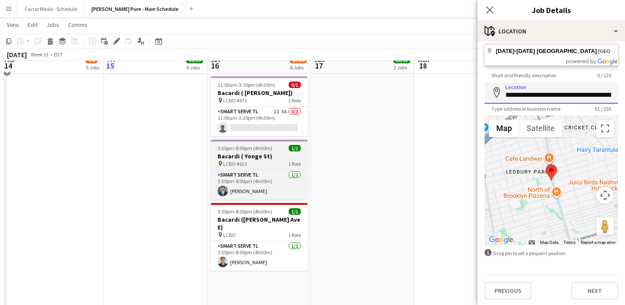
scroll to position [487, 0]
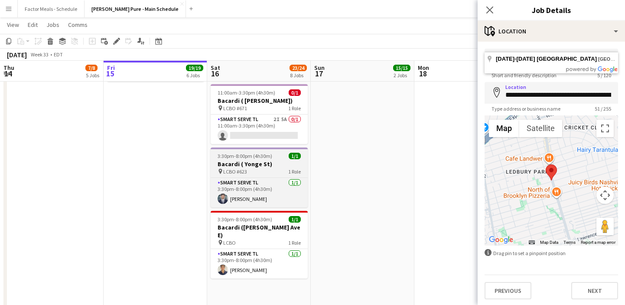
click at [250, 160] on h3 "Bacardi ( Yonge St)" at bounding box center [259, 164] width 97 height 8
type input "**********"
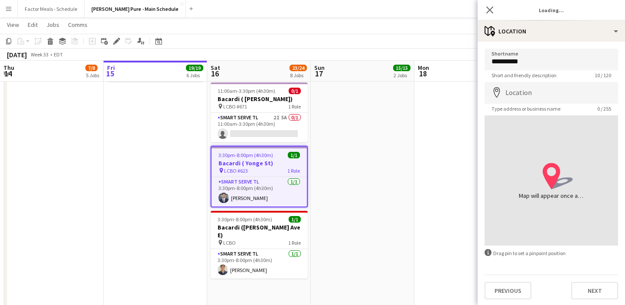
type input "**********"
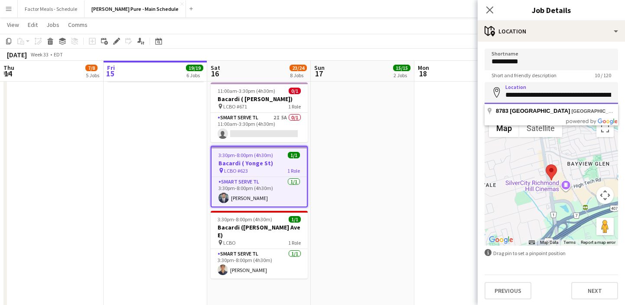
scroll to position [0, 27]
drag, startPoint x: 505, startPoint y: 98, endPoint x: 639, endPoint y: 95, distance: 134.4
click at [624, 95] on html "Menu Boards Boards Boards All jobs Status Workforce Workforce My Workforce Recr…" at bounding box center [312, 118] width 625 height 1210
click at [490, 10] on icon at bounding box center [489, 10] width 8 height 8
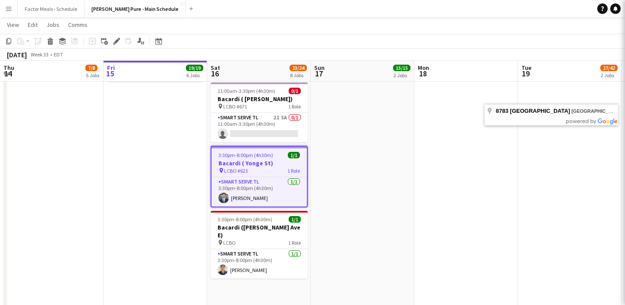
click at [624, 10] on icon "Close pop-in" at bounding box center [637, 10] width 8 height 8
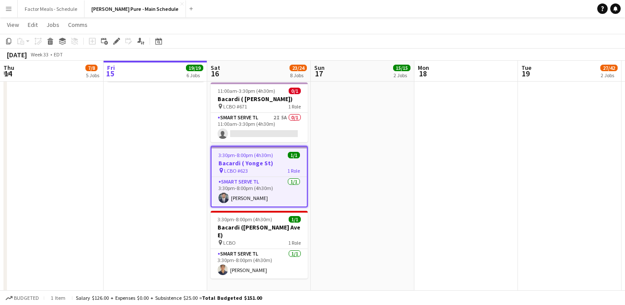
click at [365, 177] on app-date-cell "9:30am-8:30pm (11h) 14/14 LEGO X She Built That @ CNE pin CNE 3 Roles Paid Back…" at bounding box center [363, 139] width 104 height 1058
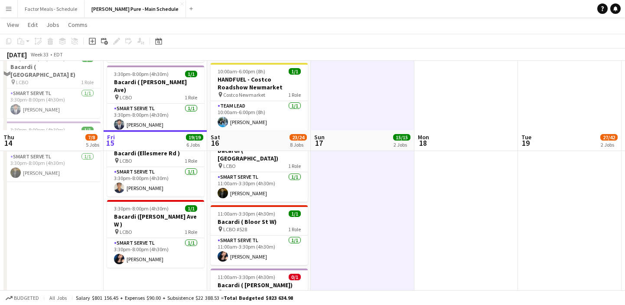
scroll to position [281, 0]
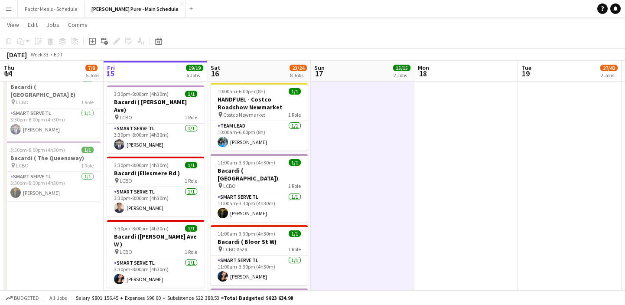
click at [12, 7] on app-icon "Menu" at bounding box center [8, 8] width 7 height 7
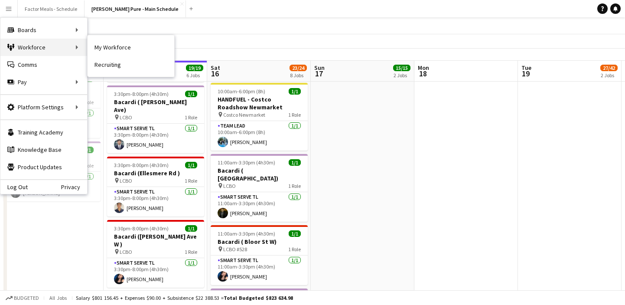
click at [26, 47] on div "Workforce Workforce" at bounding box center [43, 47] width 87 height 17
click at [119, 50] on link "My Workforce" at bounding box center [131, 47] width 87 height 17
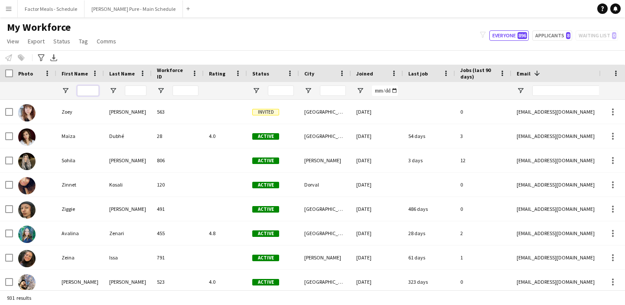
click at [90, 90] on input "First Name Filter Input" at bounding box center [88, 90] width 22 height 10
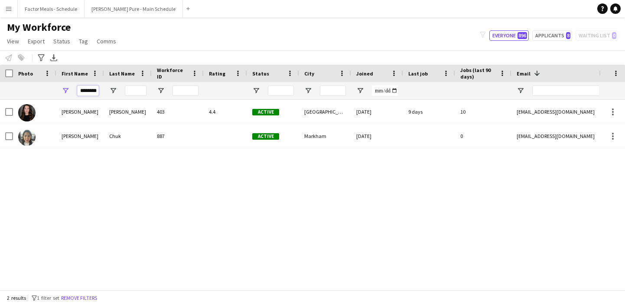
type input "********"
click at [129, 12] on button "[PERSON_NAME] Pure - Main Schedule Close" at bounding box center [134, 8] width 98 height 17
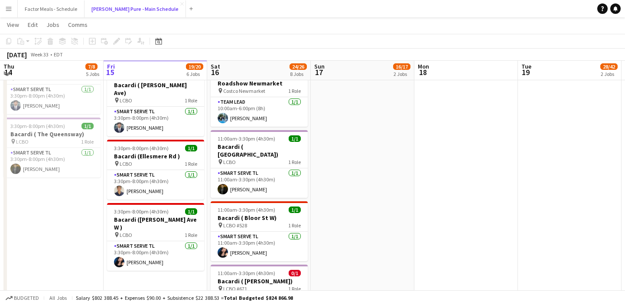
scroll to position [300, 0]
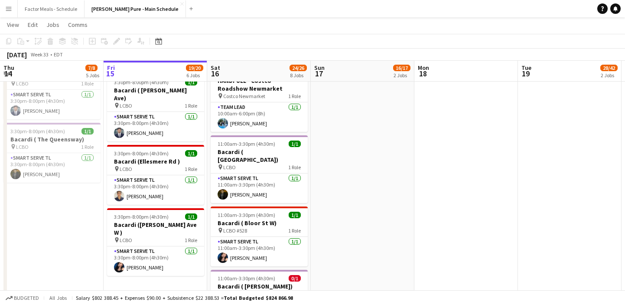
click at [10, 10] on app-icon "Menu" at bounding box center [8, 8] width 7 height 7
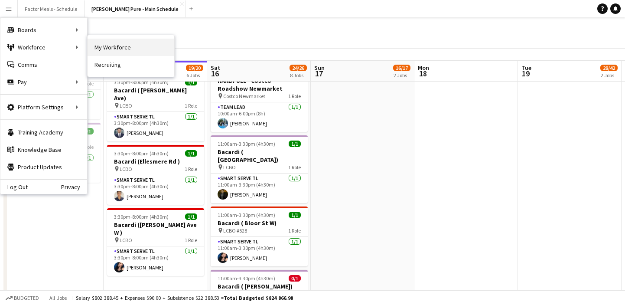
click at [91, 47] on link "My Workforce" at bounding box center [131, 47] width 87 height 17
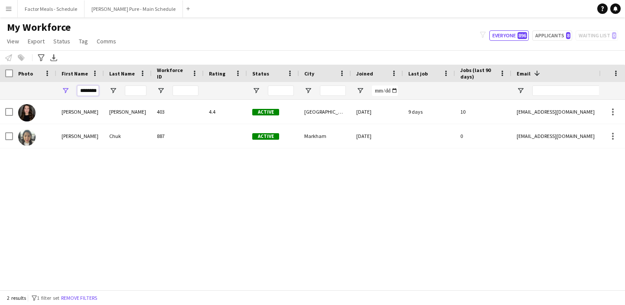
drag, startPoint x: 98, startPoint y: 92, endPoint x: 58, endPoint y: 98, distance: 39.8
click at [57, 97] on div "********" at bounding box center [80, 90] width 48 height 17
type input "*"
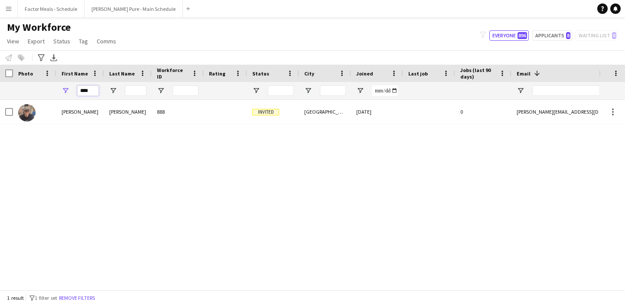
type input "****"
click at [121, 8] on button "[PERSON_NAME] Pure - Main Schedule Close" at bounding box center [134, 8] width 98 height 17
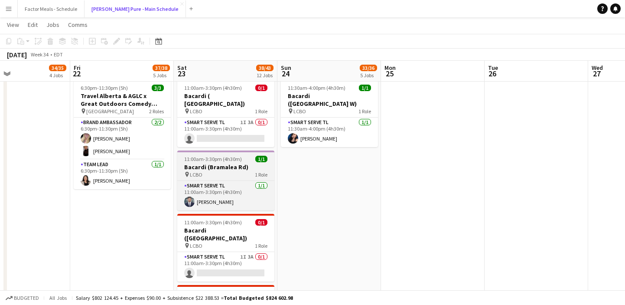
scroll to position [483, 0]
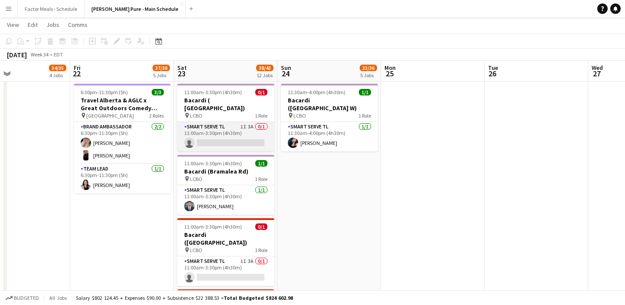
click at [228, 126] on app-card-role "Smart Serve TL 1I 3A 0/1 11:00am-3:30pm (4h30m) single-neutral-actions" at bounding box center [225, 136] width 97 height 29
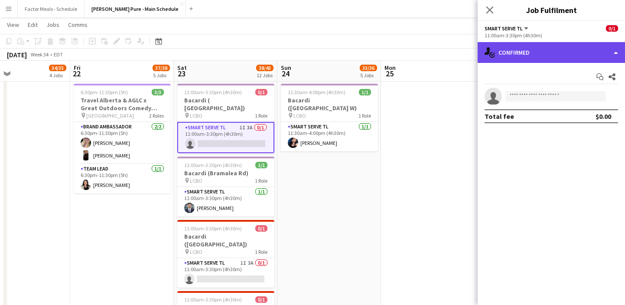
click at [579, 54] on div "single-neutral-actions-check-2 Confirmed" at bounding box center [551, 52] width 147 height 21
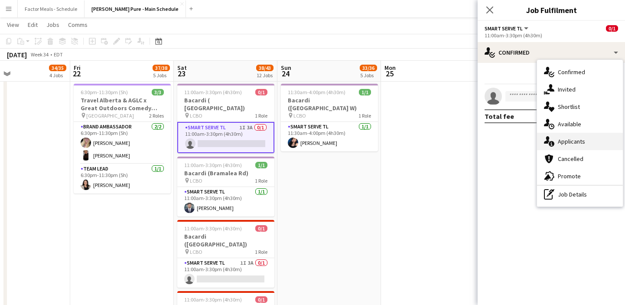
click at [577, 143] on div "single-neutral-actions-information Applicants" at bounding box center [580, 141] width 86 height 17
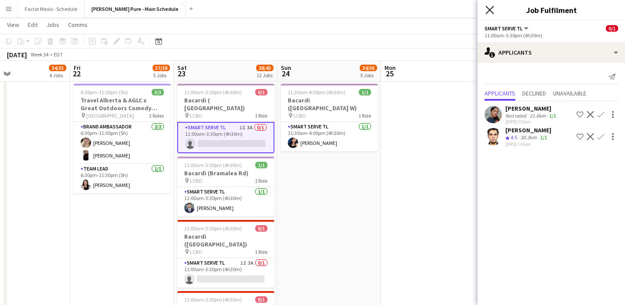
click at [490, 13] on icon "Close pop-in" at bounding box center [489, 10] width 8 height 8
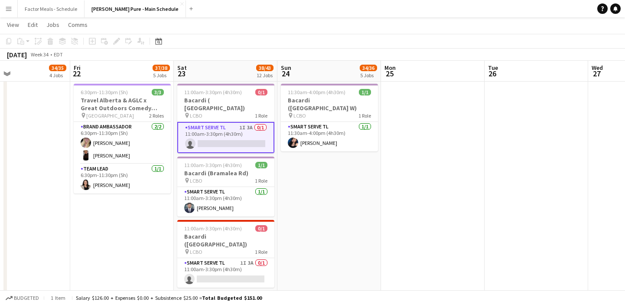
click at [393, 202] on app-date-cell at bounding box center [433, 143] width 104 height 1058
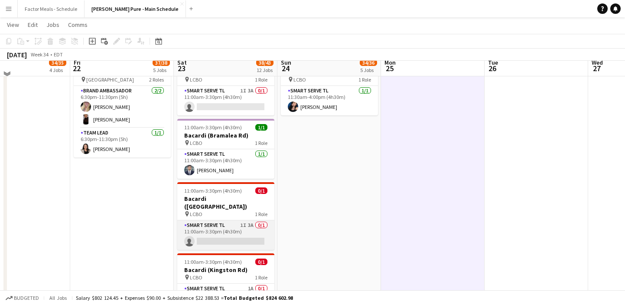
scroll to position [522, 0]
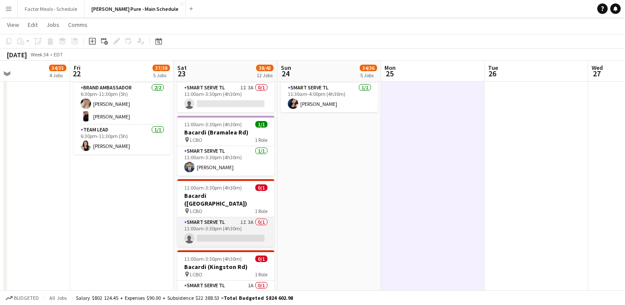
click at [215, 217] on app-card-role "Smart Serve TL 1I 3A 0/1 11:00am-3:30pm (4h30m) single-neutral-actions" at bounding box center [225, 231] width 97 height 29
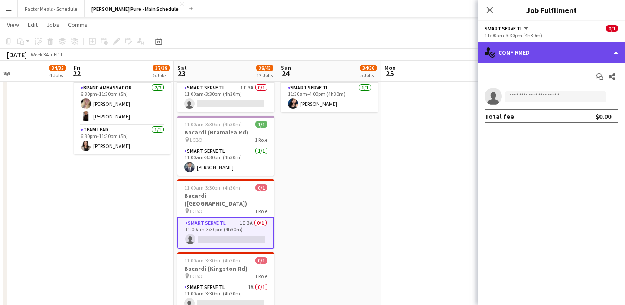
click at [549, 48] on div "single-neutral-actions-check-2 Confirmed" at bounding box center [551, 52] width 147 height 21
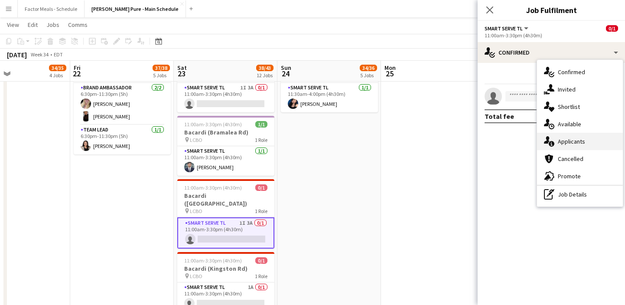
click at [571, 139] on div "single-neutral-actions-information Applicants" at bounding box center [580, 141] width 86 height 17
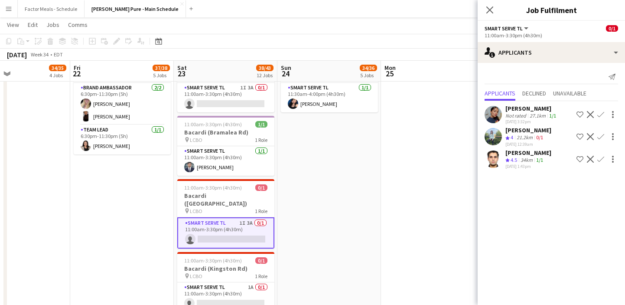
click at [490, 12] on icon "Close pop-in" at bounding box center [489, 10] width 7 height 7
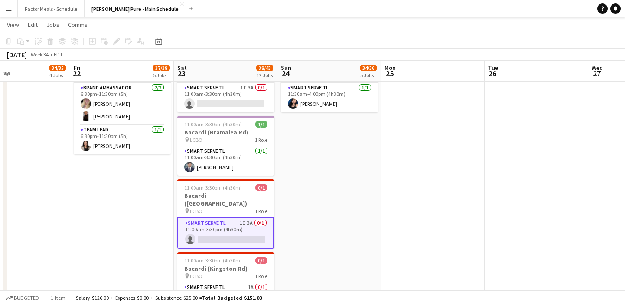
click at [374, 179] on app-date-cell "9:00am-5:00pm (8h) 19/21 Disney Fan Expo pin MTCC 5 Roles Paid Backup 1I 13A 1/…" at bounding box center [329, 104] width 104 height 1058
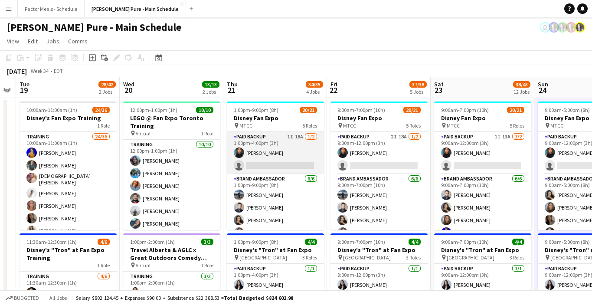
scroll to position [0, 236]
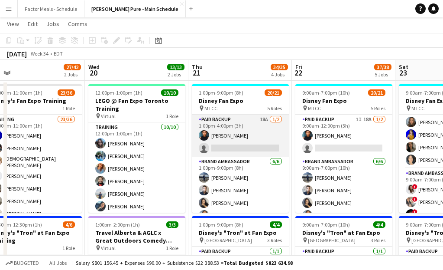
click at [226, 146] on app-card-role "Paid Backup 18A 1/2 1:00pm-4:00pm (3h) Jonel Leslie single-neutral-actions" at bounding box center [240, 135] width 97 height 42
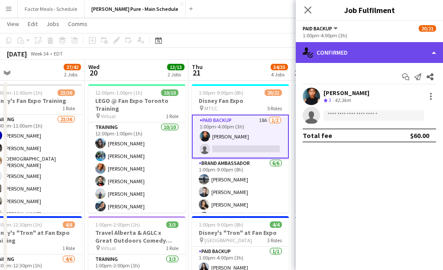
click at [330, 55] on div "single-neutral-actions-check-2 Confirmed" at bounding box center [369, 52] width 147 height 21
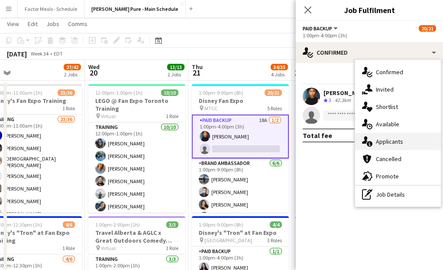
click at [397, 138] on div "single-neutral-actions-information Applicants" at bounding box center [398, 141] width 86 height 17
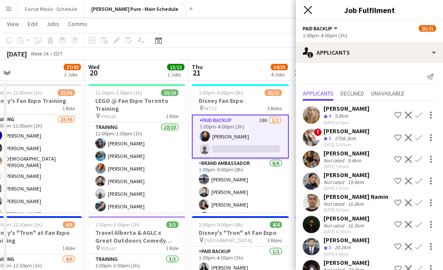
click at [308, 13] on icon "Close pop-in" at bounding box center [308, 10] width 8 height 8
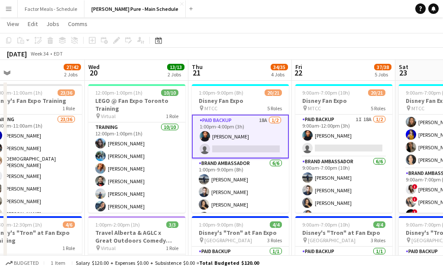
click at [241, 150] on app-card-role "Paid Backup 18A 1/2 1:00pm-4:00pm (3h) Jonel Leslie single-neutral-actions" at bounding box center [240, 136] width 97 height 44
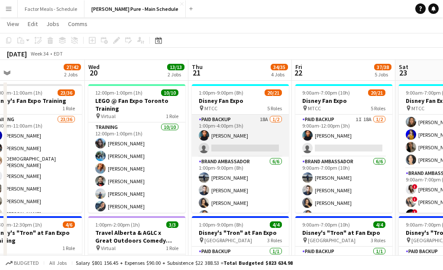
click at [241, 150] on app-card-role "Paid Backup 18A 1/2 1:00pm-4:00pm (3h) Jonel Leslie single-neutral-actions" at bounding box center [240, 135] width 97 height 42
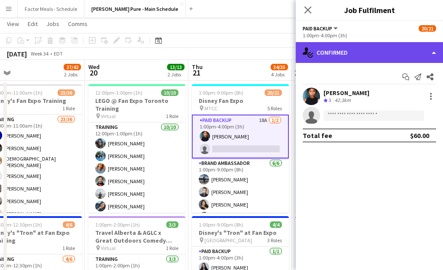
click at [341, 47] on div "single-neutral-actions-check-2 Confirmed" at bounding box center [369, 52] width 147 height 21
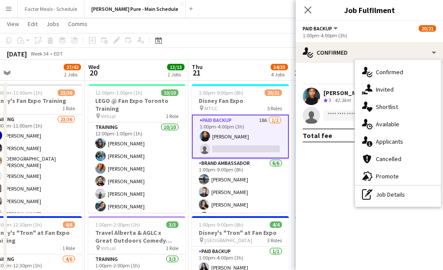
click at [368, 25] on div "Paid Backup All roles Paid Backup 20/21" at bounding box center [369, 28] width 133 height 8
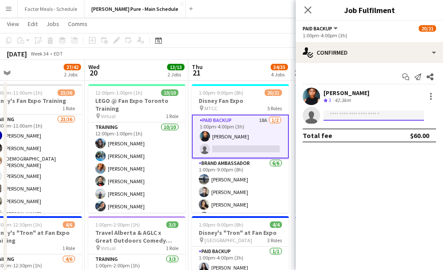
click at [336, 118] on input at bounding box center [374, 115] width 101 height 10
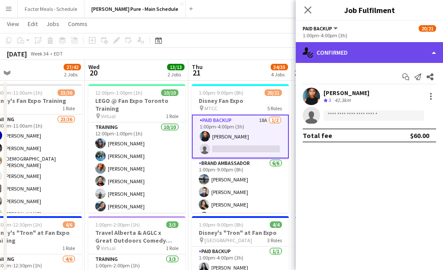
click at [347, 54] on div "single-neutral-actions-check-2 Confirmed" at bounding box center [369, 52] width 147 height 21
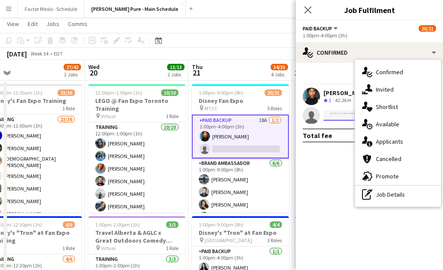
click at [337, 119] on input at bounding box center [374, 115] width 101 height 10
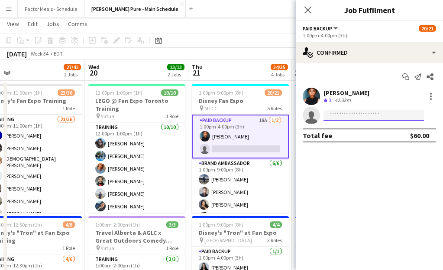
type input "*"
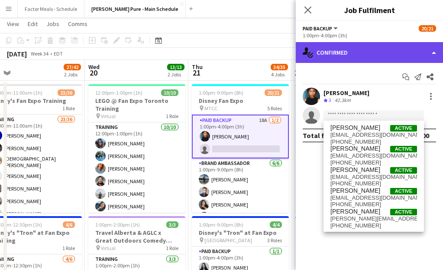
click at [345, 55] on div "single-neutral-actions-check-2 Confirmed" at bounding box center [369, 52] width 147 height 21
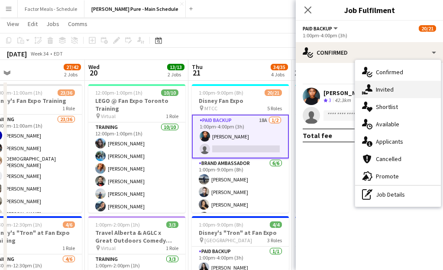
click at [364, 90] on icon "single-neutral-actions-share-1" at bounding box center [367, 89] width 10 height 10
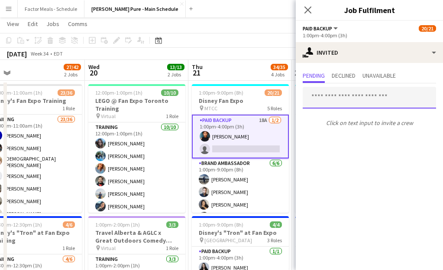
click at [352, 103] on input "text" at bounding box center [369, 98] width 133 height 22
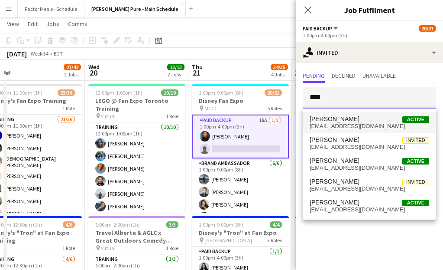
type input "****"
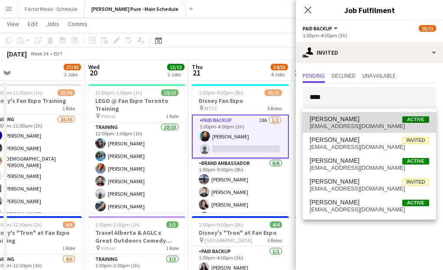
click at [365, 118] on span "Jennifer Chuk Active" at bounding box center [370, 118] width 120 height 7
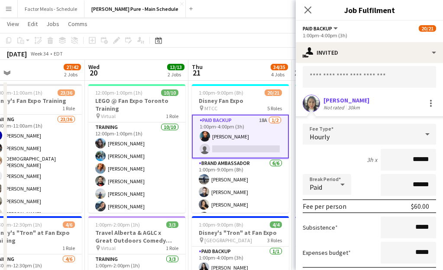
scroll to position [86, 0]
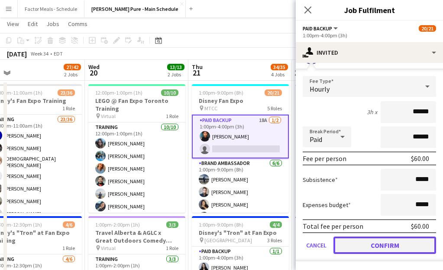
click at [371, 242] on button "Confirm" at bounding box center [385, 244] width 103 height 17
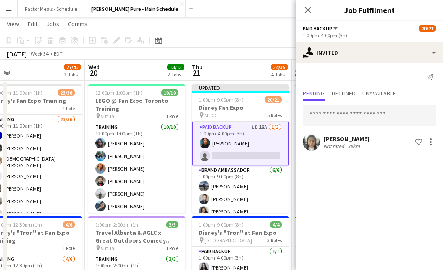
scroll to position [0, 0]
click at [309, 7] on icon "Close pop-in" at bounding box center [308, 10] width 8 height 8
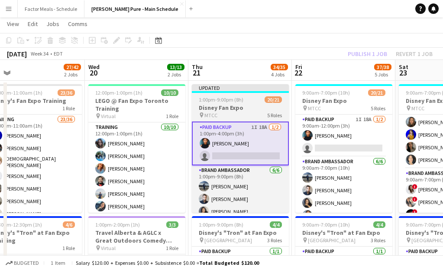
click at [245, 91] on div at bounding box center [240, 92] width 97 height 2
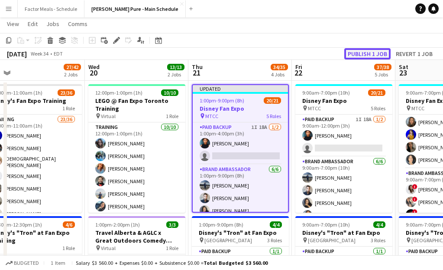
click at [356, 54] on button "Publish 1 job" at bounding box center [368, 53] width 46 height 11
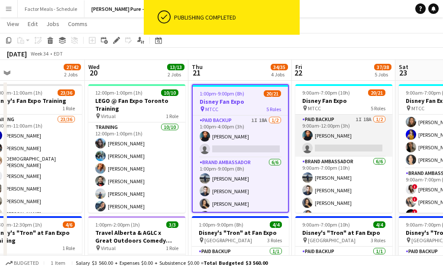
click at [349, 136] on app-card-role "Paid Backup 1I 18A 1/2 9:00am-12:00pm (3h) Jonel Leslie single-neutral-actions" at bounding box center [344, 135] width 97 height 42
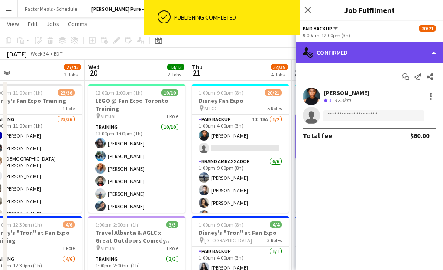
click at [354, 53] on div "single-neutral-actions-check-2 Confirmed" at bounding box center [369, 52] width 147 height 21
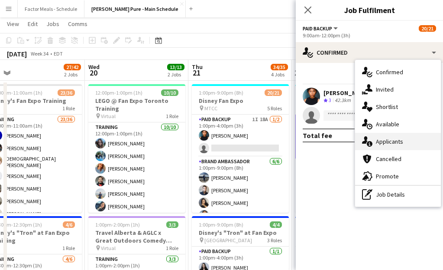
click at [375, 136] on div "single-neutral-actions-information Applicants" at bounding box center [398, 141] width 86 height 17
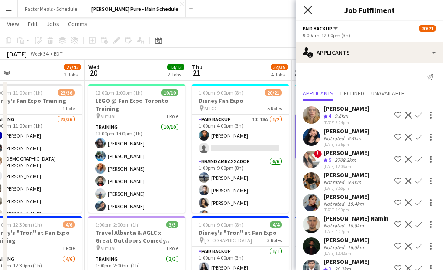
click at [305, 7] on icon at bounding box center [308, 10] width 8 height 8
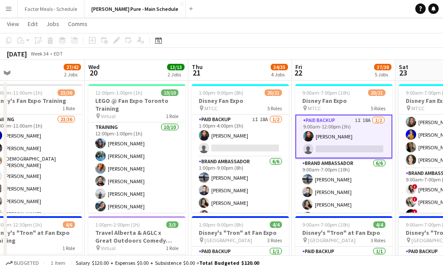
click at [326, 150] on app-card-role "Paid Backup 1I 18A 1/2 9:00am-12:00pm (3h) Jonel Leslie single-neutral-actions" at bounding box center [344, 136] width 97 height 44
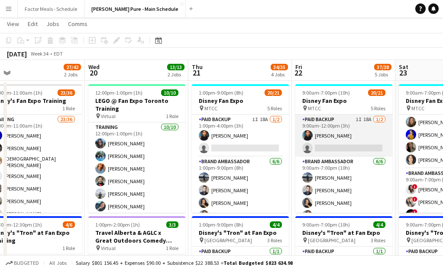
click at [326, 150] on app-card-role "Paid Backup 1I 18A 1/2 9:00am-12:00pm (3h) Jonel Leslie single-neutral-actions" at bounding box center [344, 135] width 97 height 42
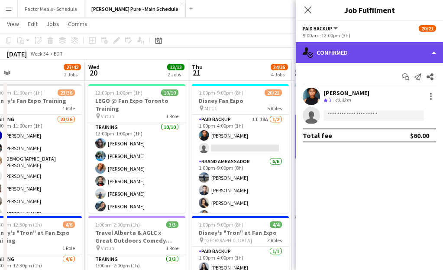
click at [348, 61] on div "single-neutral-actions-check-2 Confirmed" at bounding box center [369, 52] width 147 height 21
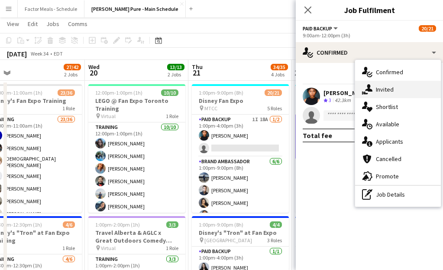
click at [394, 95] on div "single-neutral-actions-share-1 Invited" at bounding box center [398, 89] width 86 height 17
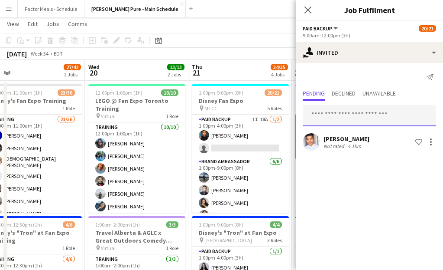
click at [369, 120] on input "text" at bounding box center [369, 115] width 133 height 22
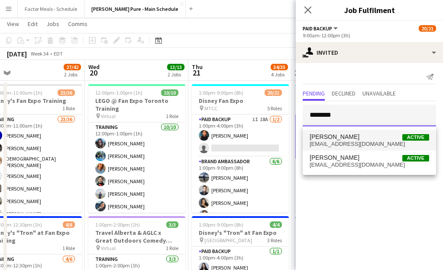
type input "********"
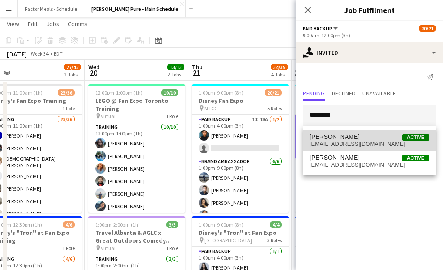
click at [364, 141] on span "hirejennchuk@gmail.com" at bounding box center [370, 143] width 120 height 7
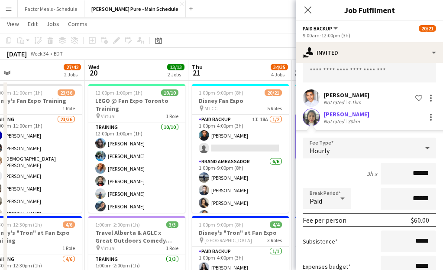
scroll to position [105, 0]
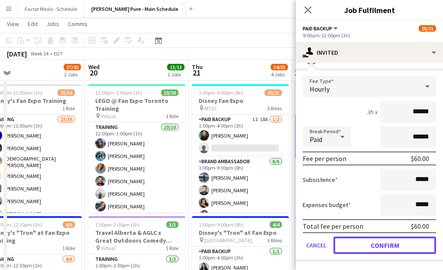
click at [360, 247] on button "Confirm" at bounding box center [385, 244] width 103 height 17
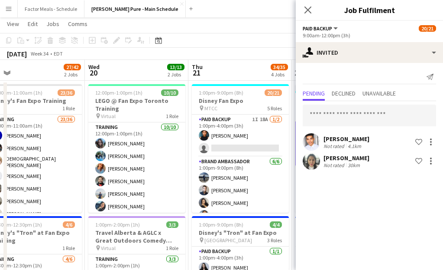
scroll to position [0, 0]
click at [306, 10] on icon "Close pop-in" at bounding box center [308, 10] width 8 height 8
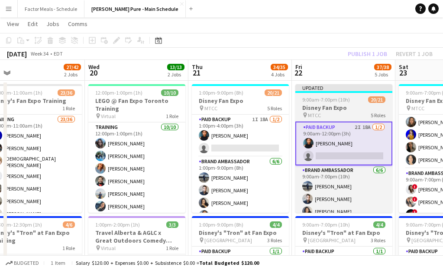
click at [335, 86] on div "Updated" at bounding box center [344, 87] width 97 height 7
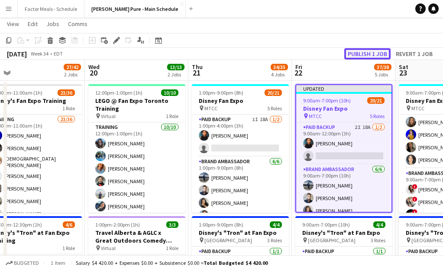
click at [376, 51] on button "Publish 1 job" at bounding box center [368, 53] width 46 height 11
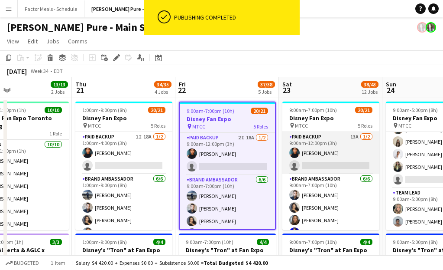
click at [329, 159] on app-card-role "Paid Backup 13A 1/2 9:00am-12:00pm (3h) Jonel Leslie single-neutral-actions" at bounding box center [331, 153] width 97 height 42
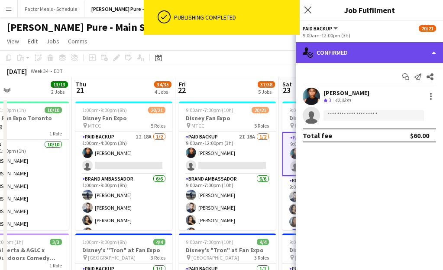
click at [353, 53] on div "single-neutral-actions-check-2 Confirmed" at bounding box center [369, 52] width 147 height 21
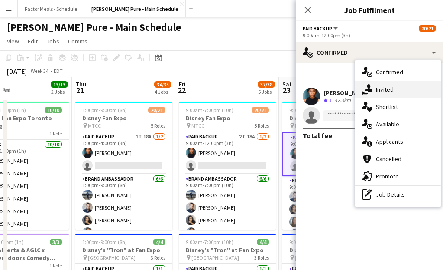
click at [381, 89] on div "single-neutral-actions-share-1 Invited" at bounding box center [398, 89] width 86 height 17
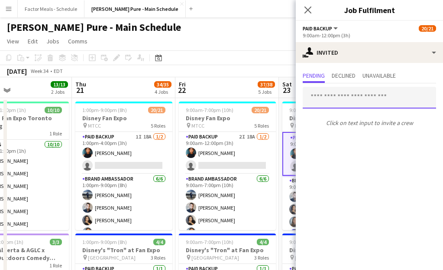
click at [364, 104] on input "text" at bounding box center [369, 98] width 133 height 22
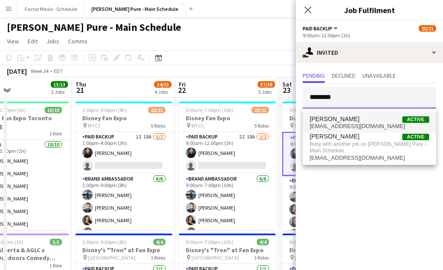
type input "********"
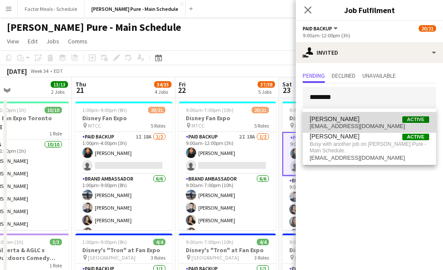
click at [360, 122] on span "Jennifer Chuk Active hirejennchuk@gmail.com" at bounding box center [370, 122] width 120 height 14
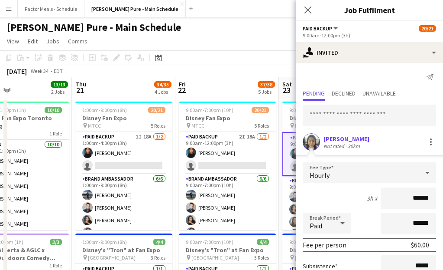
scroll to position [86, 0]
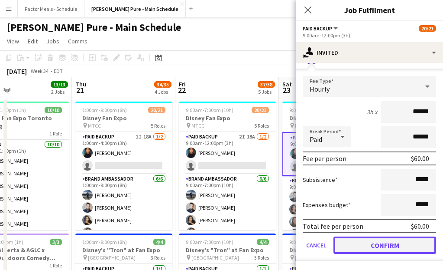
click at [349, 244] on button "Confirm" at bounding box center [385, 244] width 103 height 17
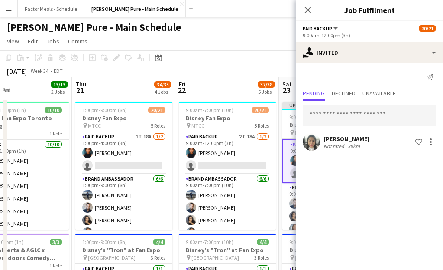
scroll to position [0, 0]
click at [312, 1] on div "Close pop-in" at bounding box center [308, 10] width 24 height 20
click at [309, 6] on icon "Close pop-in" at bounding box center [308, 10] width 8 height 8
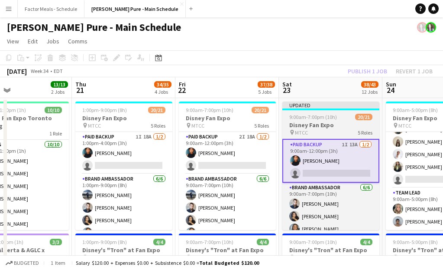
click at [295, 110] on app-job-card "Updated 9:00am-7:00pm (10h) 20/21 Disney Fan Expo pin MTCC 5 Roles Paid Backup …" at bounding box center [331, 165] width 97 height 128
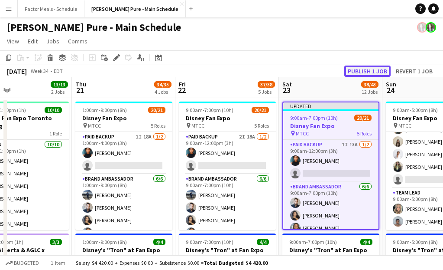
click at [355, 68] on button "Publish 1 job" at bounding box center [368, 70] width 46 height 11
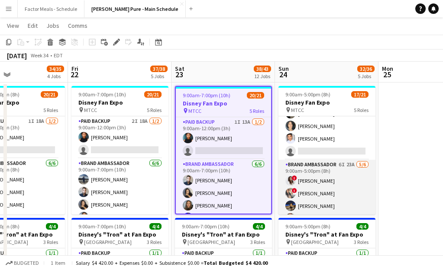
scroll to position [79, 0]
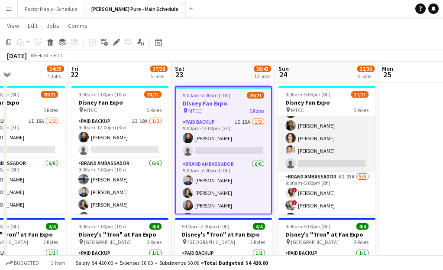
click at [316, 148] on app-card-role "Brand Ambassador 7I 23A 5/6 9:00am-5:00pm (8h) ameerah nuri Julissa Cornejo Sar…" at bounding box center [327, 125] width 97 height 92
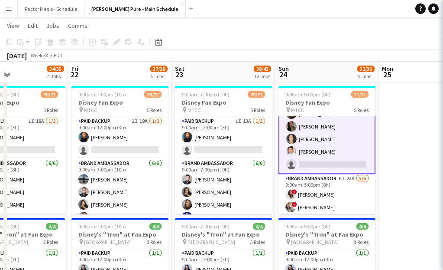
scroll to position [80, 0]
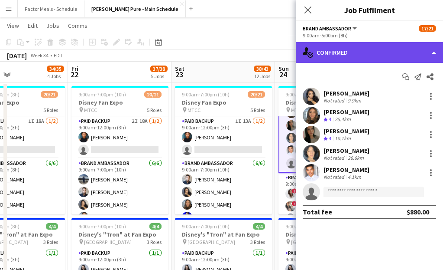
click at [341, 59] on div "single-neutral-actions-check-2 Confirmed" at bounding box center [369, 52] width 147 height 21
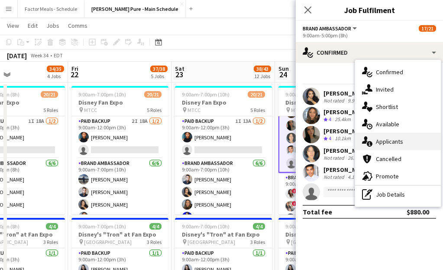
click at [392, 145] on div "single-neutral-actions-information Applicants" at bounding box center [398, 141] width 86 height 17
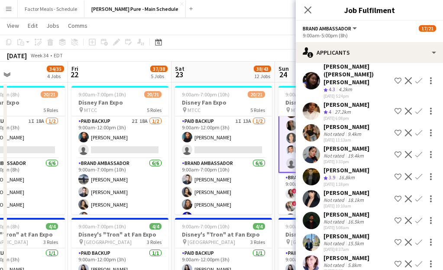
scroll to position [104, 0]
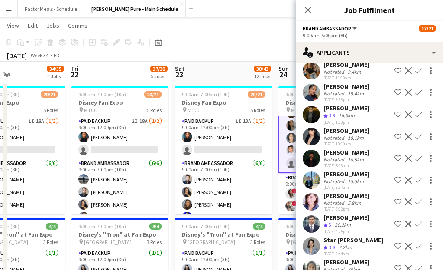
click at [419, 264] on app-icon "Confirm" at bounding box center [419, 267] width 7 height 7
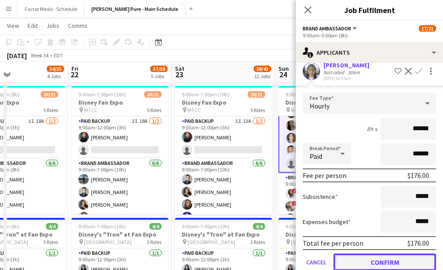
click at [373, 253] on button "Confirm" at bounding box center [385, 261] width 103 height 17
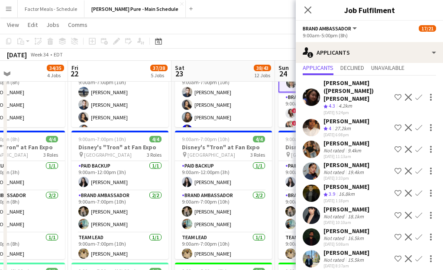
scroll to position [0, 0]
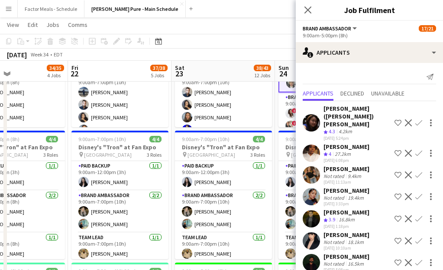
click at [309, 10] on icon at bounding box center [308, 10] width 7 height 7
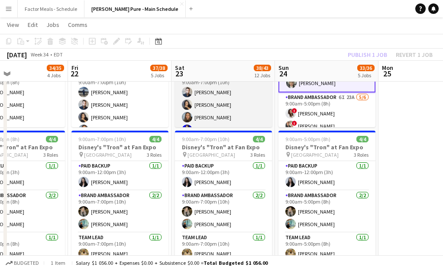
click at [260, 115] on app-card-role "Brand Ambassador 6/6 9:00am-7:00pm (10h) DANA CARRABON ameerah nuri Julissa Cor…" at bounding box center [223, 117] width 97 height 92
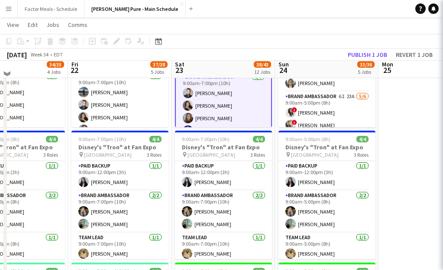
scroll to position [94, 0]
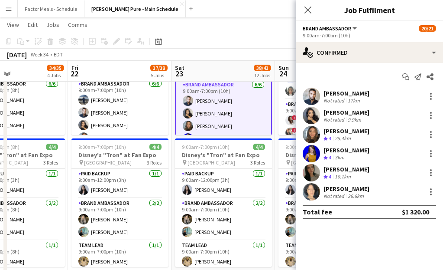
click at [310, 3] on div "Close pop-in" at bounding box center [308, 10] width 24 height 20
click at [310, 6] on icon "Close pop-in" at bounding box center [308, 10] width 8 height 8
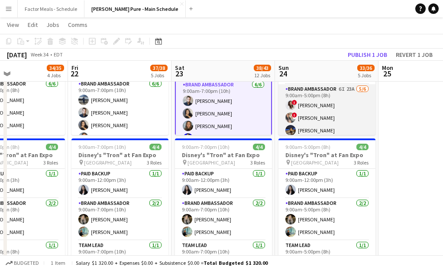
scroll to position [138, 0]
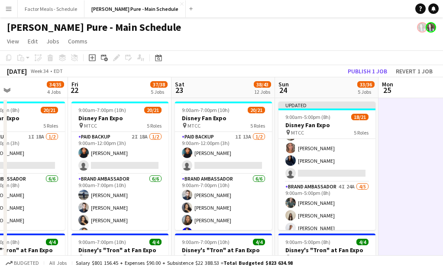
scroll to position [0, 0]
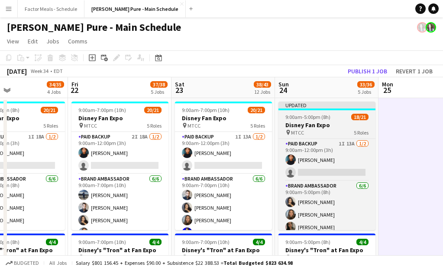
click at [313, 105] on div "Updated" at bounding box center [327, 104] width 97 height 7
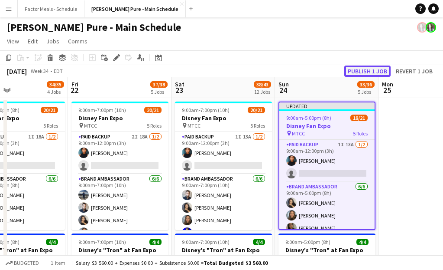
click at [376, 68] on button "Publish 1 job" at bounding box center [368, 70] width 46 height 11
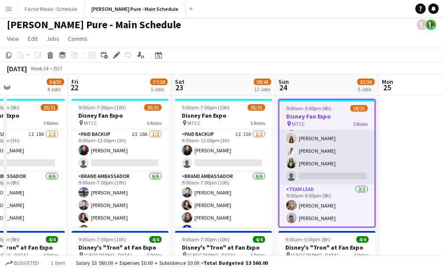
click at [332, 169] on app-card-role "Brand Ambassador 4I 24A 4/5 9:00am-5:00pm (8h) Dylan Watts Geanie Luu Jessica O…" at bounding box center [327, 144] width 95 height 80
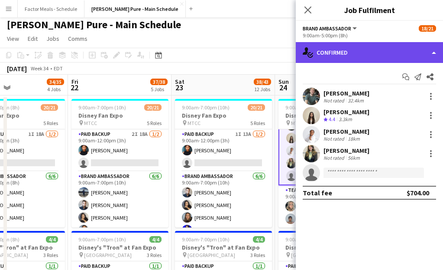
click at [370, 49] on div "single-neutral-actions-check-2 Confirmed" at bounding box center [369, 52] width 147 height 21
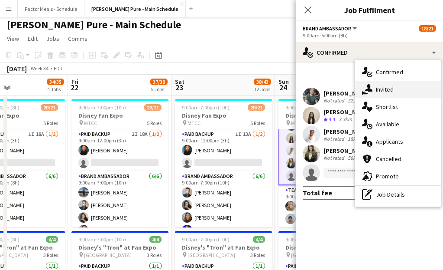
click at [387, 94] on div "single-neutral-actions-share-1 Invited" at bounding box center [398, 89] width 86 height 17
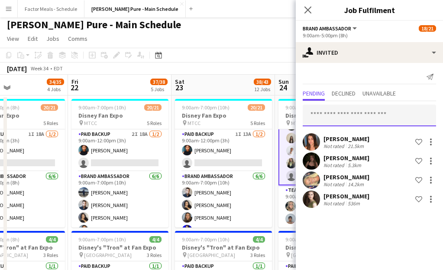
click at [367, 120] on input "text" at bounding box center [369, 115] width 133 height 22
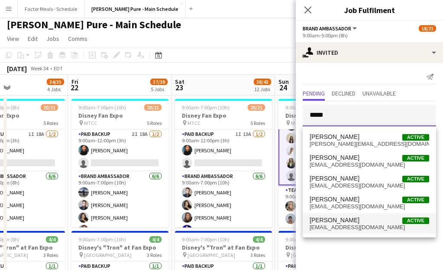
type input "*****"
click at [329, 223] on span "[PERSON_NAME]" at bounding box center [335, 219] width 50 height 7
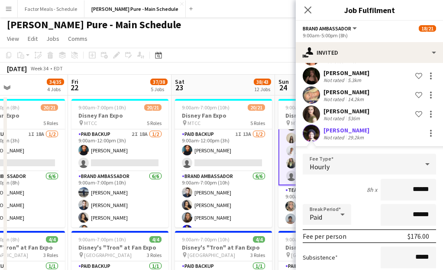
scroll to position [163, 0]
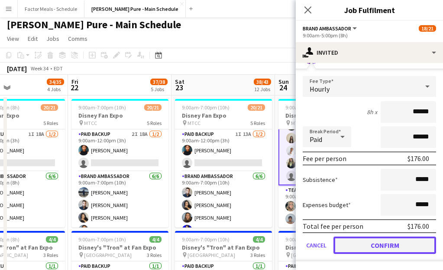
click at [348, 244] on button "Confirm" at bounding box center [385, 244] width 103 height 17
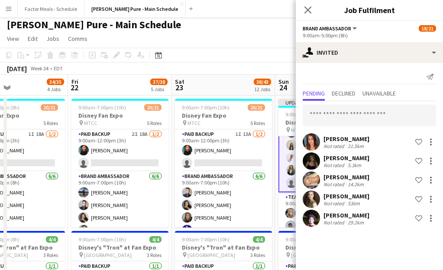
click at [302, 16] on div "Close pop-in" at bounding box center [308, 10] width 24 height 20
click at [306, 11] on icon "Close pop-in" at bounding box center [308, 10] width 8 height 8
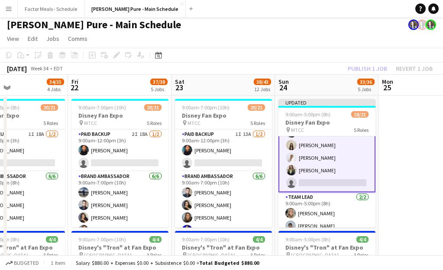
click at [289, 63] on div "August 2025 Week 34 • EDT Publish 1 job Revert 1 job" at bounding box center [221, 68] width 443 height 12
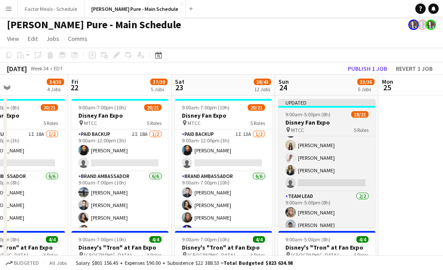
click at [306, 104] on div "Updated" at bounding box center [327, 102] width 97 height 7
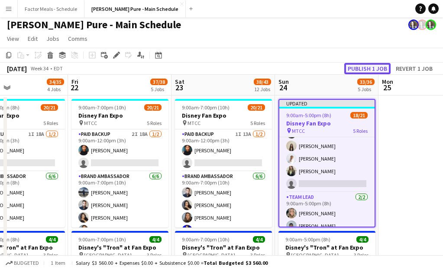
click at [370, 69] on button "Publish 1 job" at bounding box center [368, 68] width 46 height 11
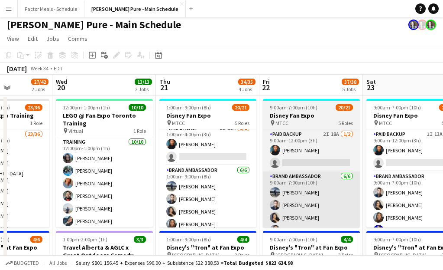
scroll to position [0, 0]
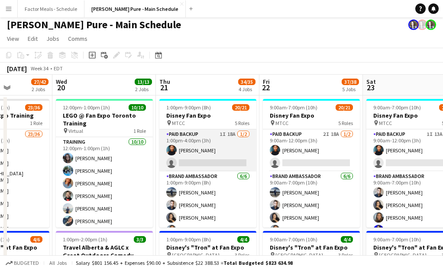
click at [207, 157] on app-card-role "Paid Backup 1I 18A [DATE] 1:00pm-4:00pm (3h) [PERSON_NAME] single-neutral-actio…" at bounding box center [207, 150] width 97 height 42
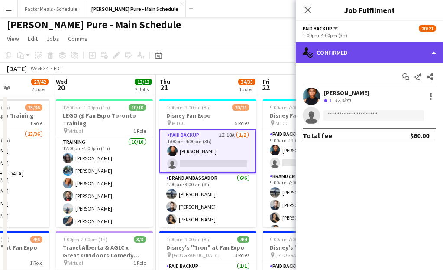
click at [333, 53] on div "single-neutral-actions-check-2 Confirmed" at bounding box center [369, 52] width 147 height 21
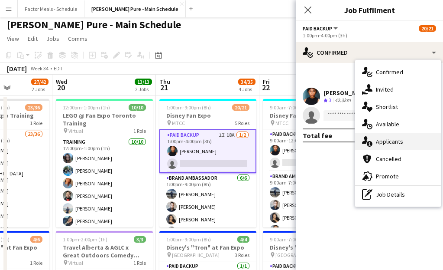
click at [397, 139] on div "single-neutral-actions-information Applicants" at bounding box center [398, 141] width 86 height 17
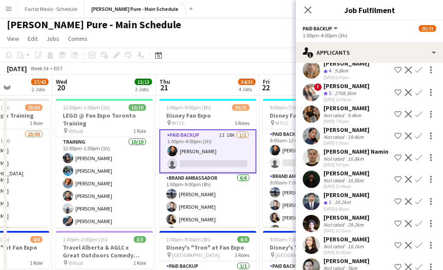
scroll to position [46, 0]
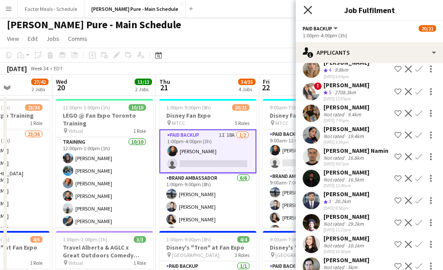
click at [307, 7] on icon "Close pop-in" at bounding box center [308, 10] width 8 height 8
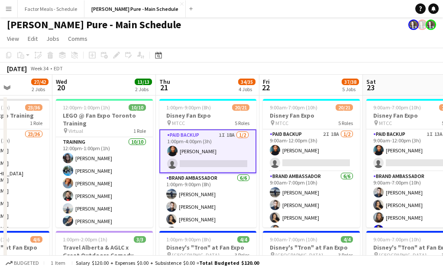
click at [288, 40] on app-page-menu "View Day view expanded Day view collapsed Month view Date picker Jump to [DATE]…" at bounding box center [221, 39] width 443 height 16
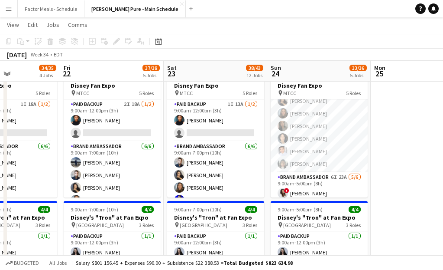
scroll to position [56, 0]
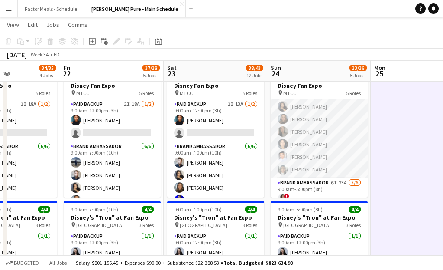
click at [308, 158] on app-card-role "Brand Ambassador 6/6 9:00am-5:00pm (8h) ameerah nuri Julissa Cornejo Sarah Nuri…" at bounding box center [319, 131] width 97 height 92
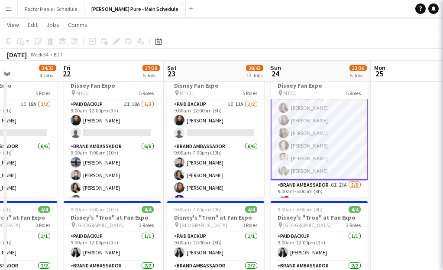
scroll to position [52, 0]
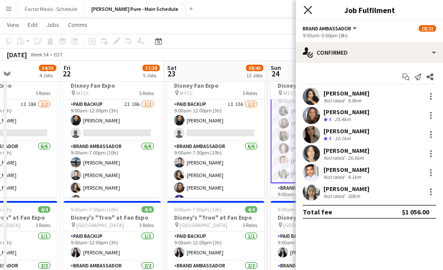
click at [308, 13] on icon "Close pop-in" at bounding box center [308, 10] width 8 height 8
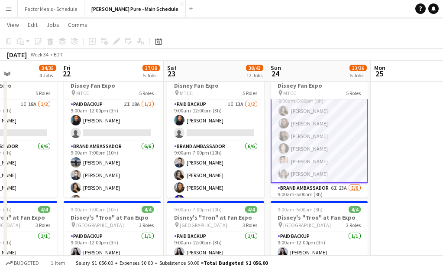
click at [300, 142] on app-card-role "Brand Ambassador 6/6 9:00am-5:00pm (8h) ameerah nuri Julissa Cornejo Sarah Nuri…" at bounding box center [319, 136] width 97 height 94
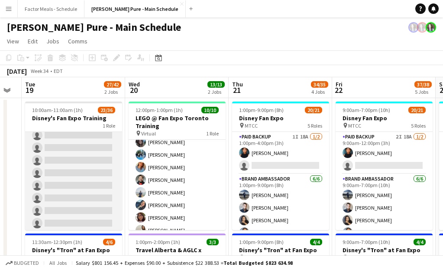
scroll to position [276, 0]
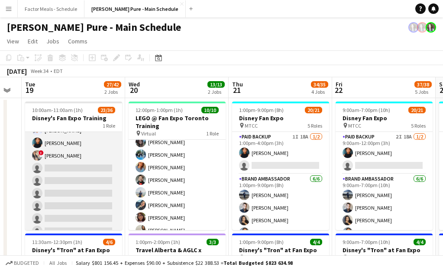
click at [80, 163] on app-card-role "Training 23/36 10:00am-11:00am (1h) Nikki Haggart Dylan Watts Cristiana Bodnari…" at bounding box center [73, 91] width 97 height 472
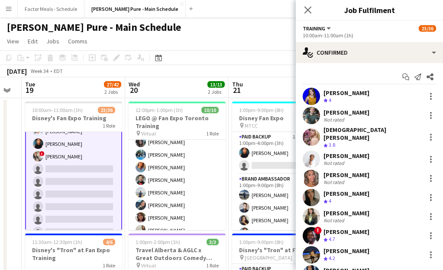
scroll to position [277, 0]
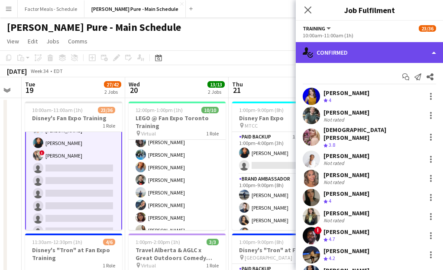
click at [351, 48] on div "single-neutral-actions-check-2 Confirmed" at bounding box center [369, 52] width 147 height 21
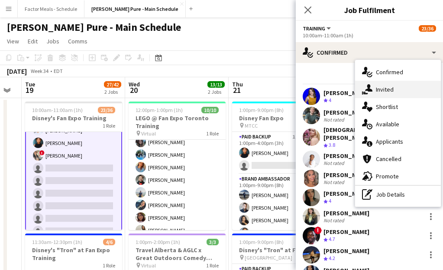
click at [373, 92] on div "single-neutral-actions-share-1 Invited" at bounding box center [398, 89] width 86 height 17
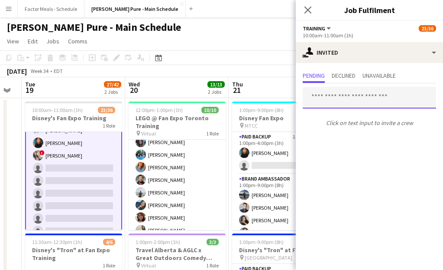
click at [372, 98] on input "text" at bounding box center [369, 98] width 133 height 22
type input "*"
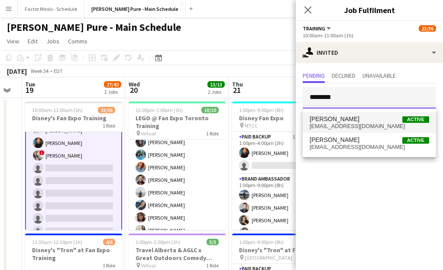
type input "********"
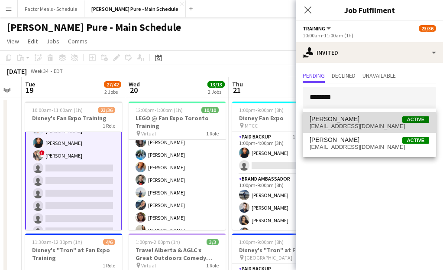
click at [368, 124] on span "hirejennchuk@gmail.com" at bounding box center [370, 126] width 120 height 7
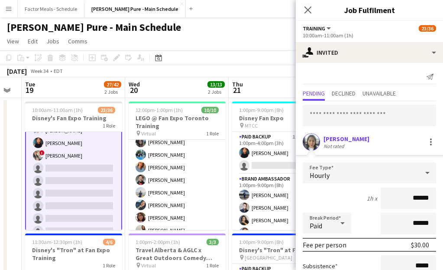
scroll to position [86, 0]
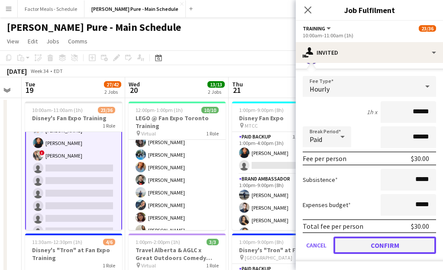
click at [366, 243] on button "Confirm" at bounding box center [385, 244] width 103 height 17
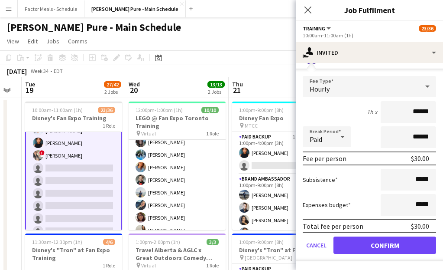
scroll to position [0, 0]
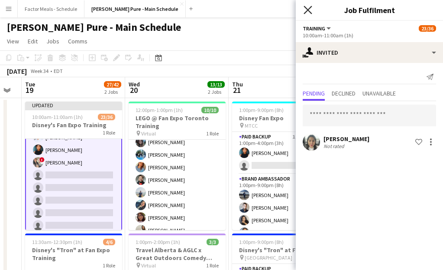
click at [307, 9] on icon at bounding box center [308, 10] width 8 height 8
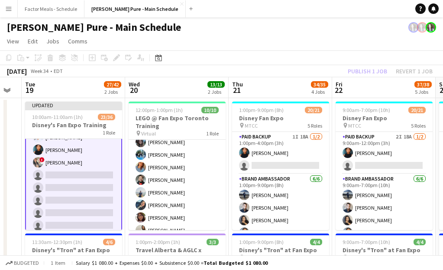
click at [216, 55] on app-toolbar "Copy Paste Paste Command V Paste with crew Command Shift V Paste linked Job [GE…" at bounding box center [221, 57] width 443 height 15
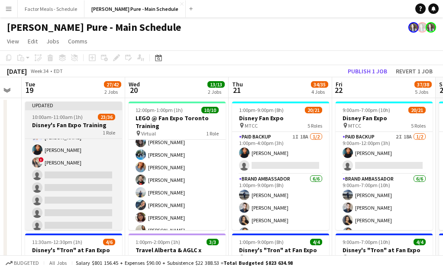
click at [80, 111] on app-job-card "Updated 10:00am-11:00am (1h) 23/36 Disney's Fan Expo Training 1 Role Training 1…" at bounding box center [73, 165] width 97 height 128
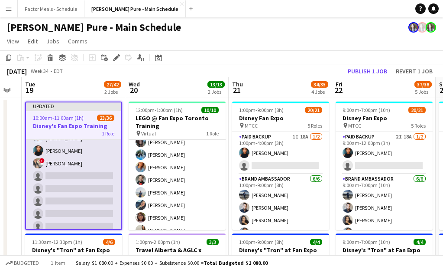
click at [88, 172] on app-card-role "Training 1I 23/36 10:00am-11:00am (1h) Nikki Haggart Dylan Watts Cristiana Bodn…" at bounding box center [73, 99] width 95 height 472
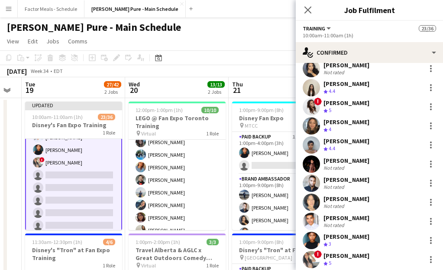
scroll to position [406, 0]
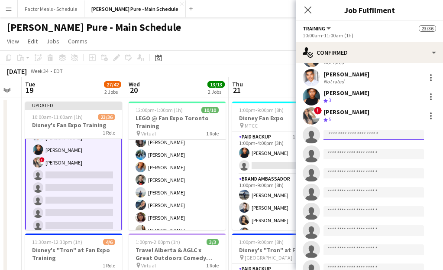
click at [354, 130] on input at bounding box center [374, 135] width 101 height 10
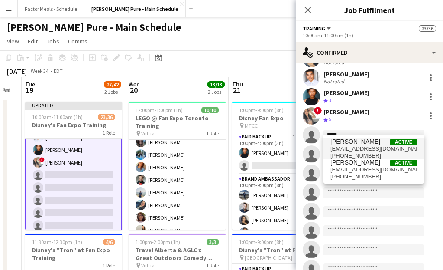
type input "*****"
click at [363, 143] on span "[PERSON_NAME]" at bounding box center [356, 141] width 50 height 7
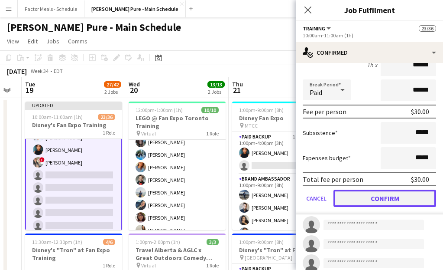
click at [349, 194] on button "Confirm" at bounding box center [385, 197] width 103 height 17
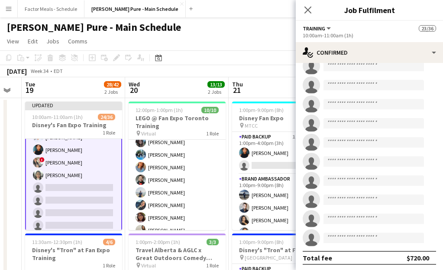
scroll to position [528, 0]
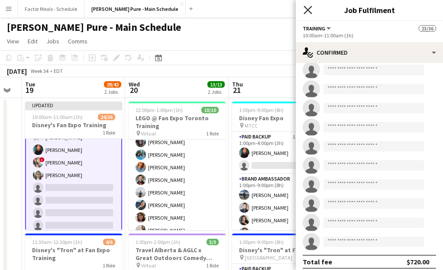
click at [306, 8] on icon at bounding box center [308, 10] width 8 height 8
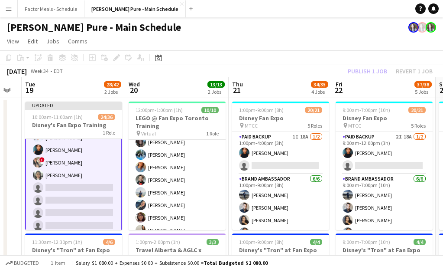
click at [197, 46] on app-page-menu "View Day view expanded Day view collapsed Month view Date picker Jump to [DATE]…" at bounding box center [221, 42] width 443 height 16
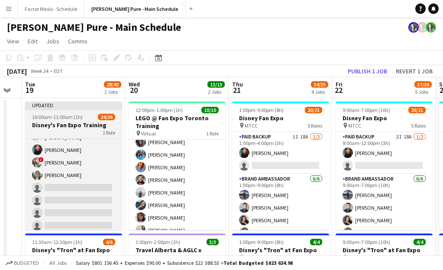
click at [43, 116] on span "10:00am-11:00am (1h)" at bounding box center [57, 117] width 51 height 7
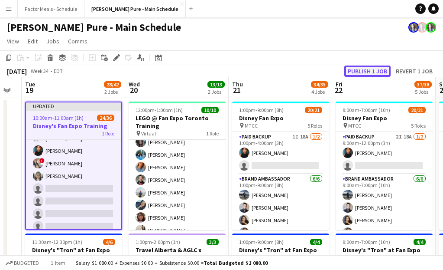
click at [362, 73] on button "Publish 1 job" at bounding box center [368, 70] width 46 height 11
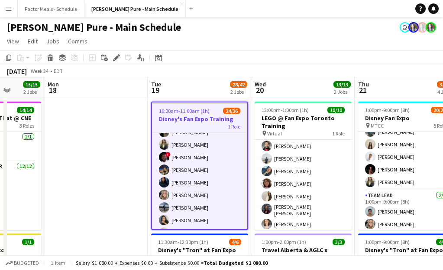
scroll to position [0, 213]
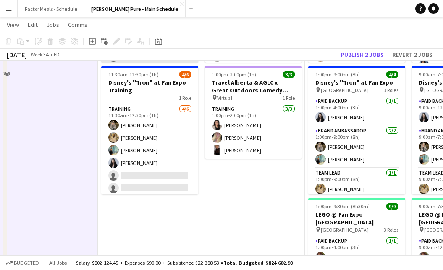
scroll to position [239, 0]
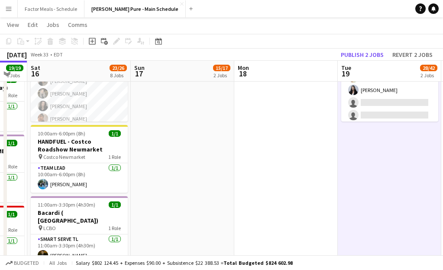
scroll to position [241, 0]
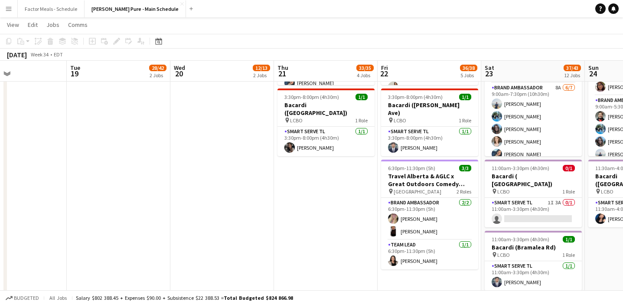
scroll to position [0, 216]
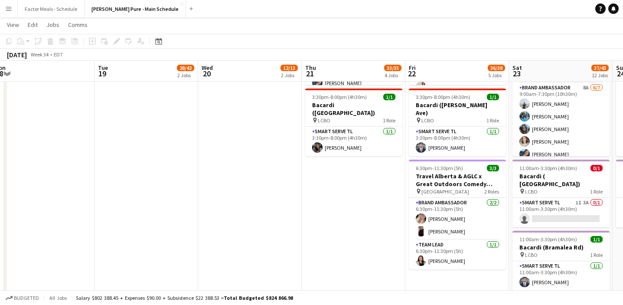
click at [14, 6] on button "Menu" at bounding box center [8, 8] width 17 height 17
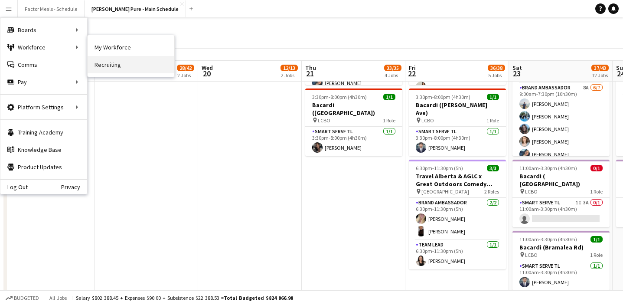
click at [117, 63] on link "Recruiting" at bounding box center [131, 64] width 87 height 17
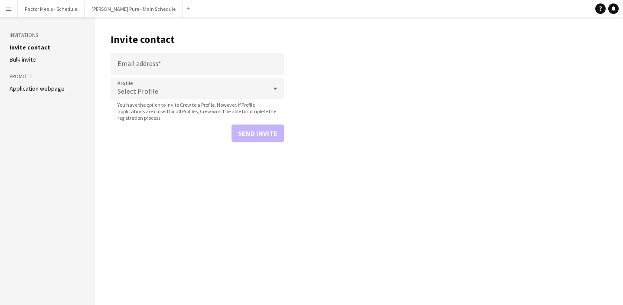
click at [10, 7] on app-icon "Menu" at bounding box center [8, 8] width 7 height 7
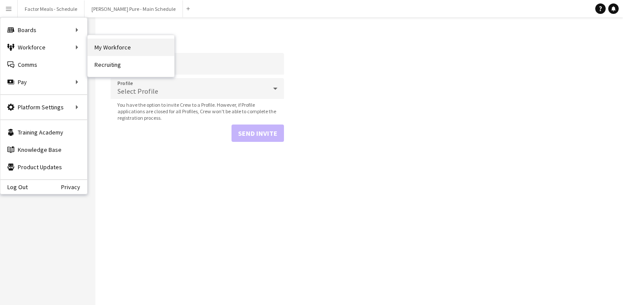
click at [100, 52] on link "My Workforce" at bounding box center [131, 47] width 87 height 17
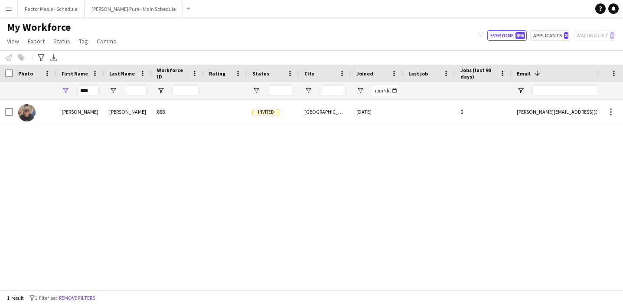
click at [121, 175] on div "[PERSON_NAME] 888 Invited [GEOGRAPHIC_DATA] [DATE] 0 [PERSON_NAME][EMAIL_ADDRES…" at bounding box center [298, 195] width 597 height 190
click at [91, 90] on input "****" at bounding box center [88, 90] width 22 height 10
type input "*"
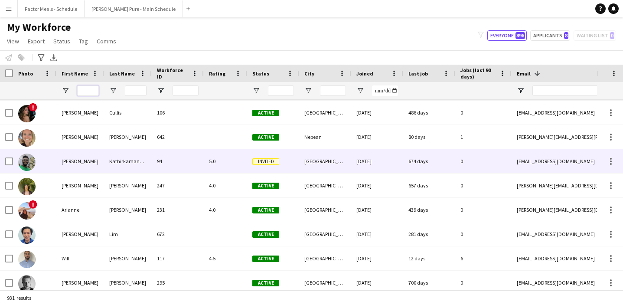
scroll to position [540, 0]
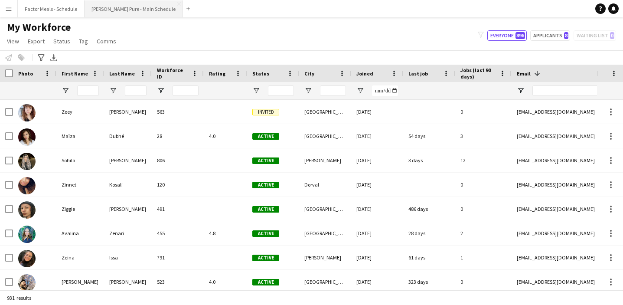
click at [123, 12] on button "[PERSON_NAME] Pure - Main Schedule Close" at bounding box center [134, 8] width 98 height 17
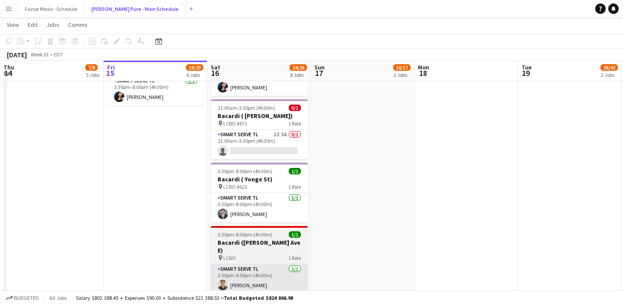
scroll to position [470, 0]
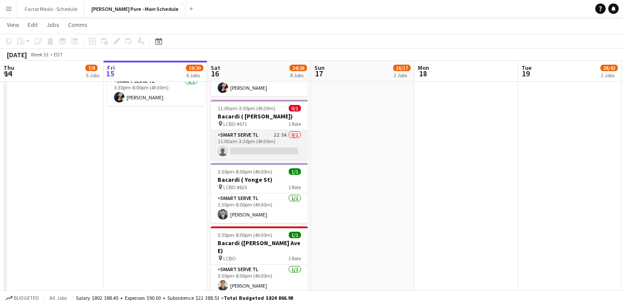
click at [245, 143] on app-card-role "Smart Serve TL 2I 5A 0/1 11:00am-3:30pm (4h30m) single-neutral-actions" at bounding box center [259, 144] width 97 height 29
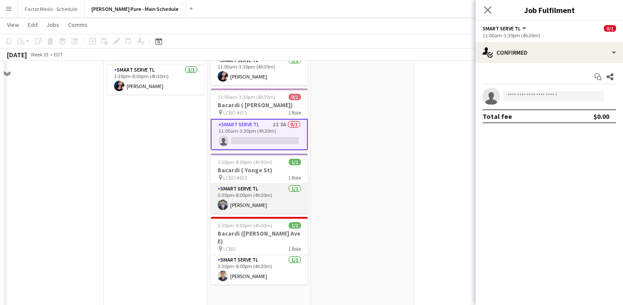
scroll to position [459, 0]
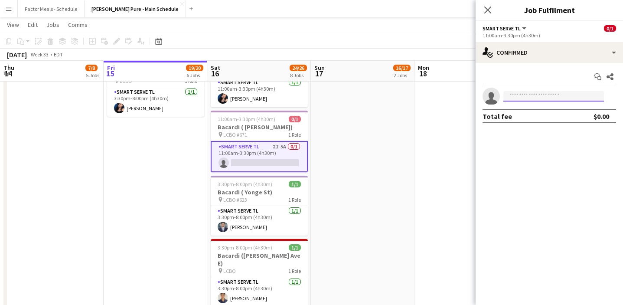
click at [526, 96] on input at bounding box center [553, 96] width 101 height 10
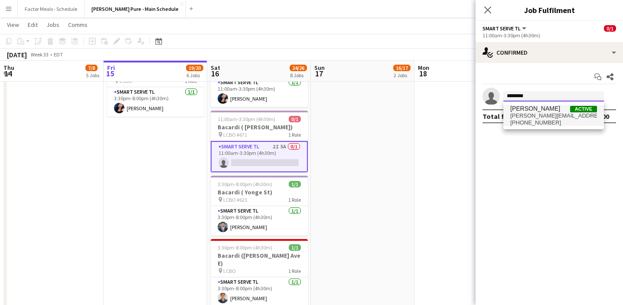
type input "*******"
click at [527, 119] on span "[PHONE_NUMBER]" at bounding box center [553, 122] width 87 height 7
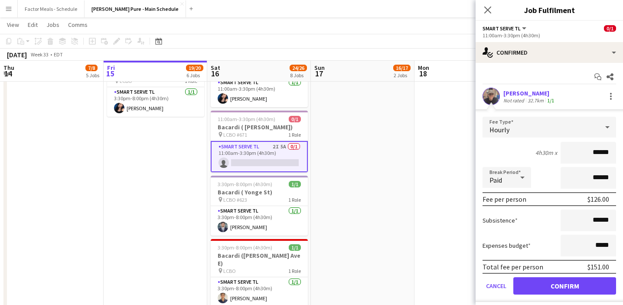
scroll to position [22, 0]
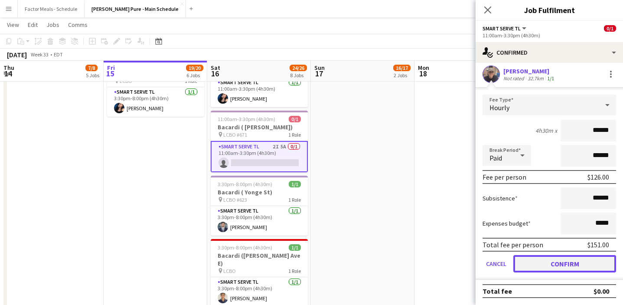
click at [532, 265] on button "Confirm" at bounding box center [564, 263] width 103 height 17
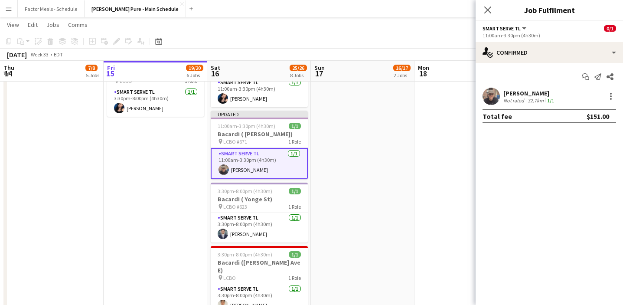
scroll to position [0, 0]
click at [488, 7] on icon "Close pop-in" at bounding box center [487, 10] width 7 height 7
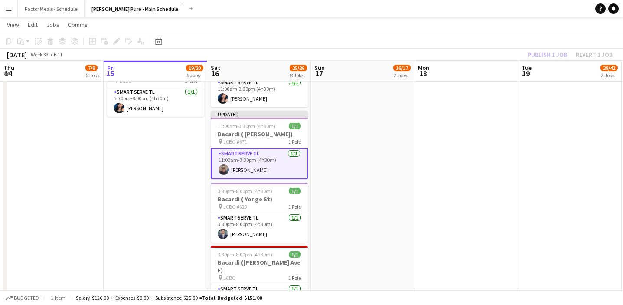
click at [358, 171] on app-date-cell "9:30am-8:30pm (11h) 15/16 LEGO X She Built That @ CNE pin CNE 3 Roles Paid Back…" at bounding box center [363, 167] width 104 height 1058
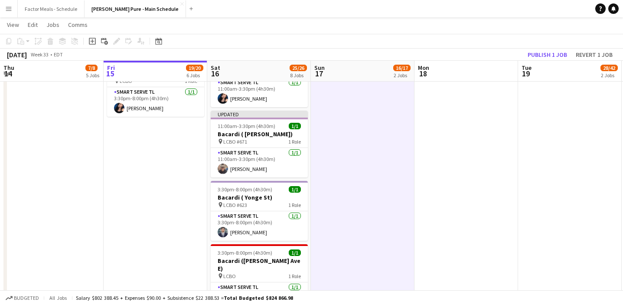
scroll to position [0, 207]
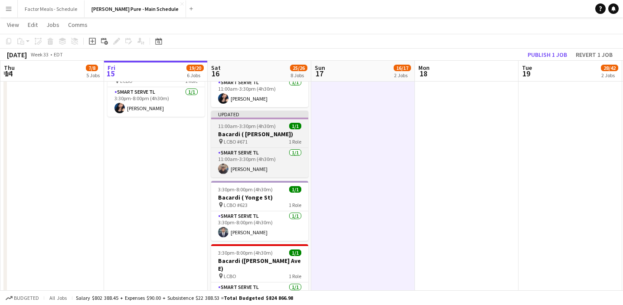
click at [276, 117] on div at bounding box center [259, 118] width 97 height 2
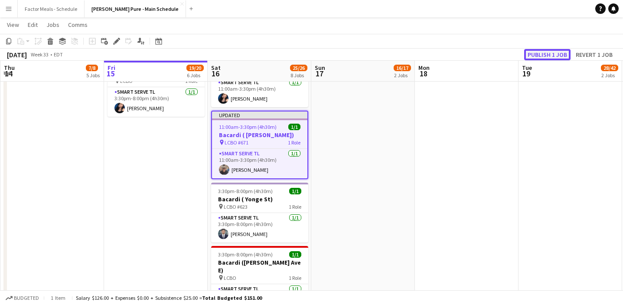
click at [545, 55] on button "Publish 1 job" at bounding box center [547, 54] width 46 height 11
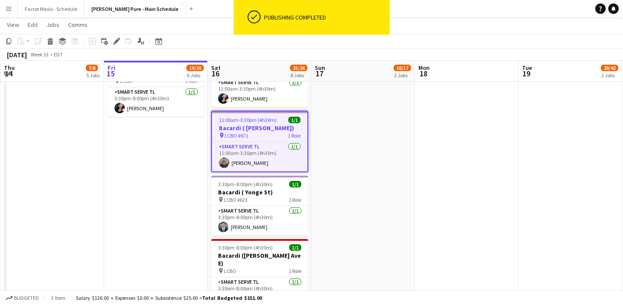
click at [372, 176] on app-date-cell "9:30am-8:30pm (11h) 15/16 LEGO X She Built That @ CNE pin CNE 3 Roles Paid Back…" at bounding box center [363, 167] width 104 height 1058
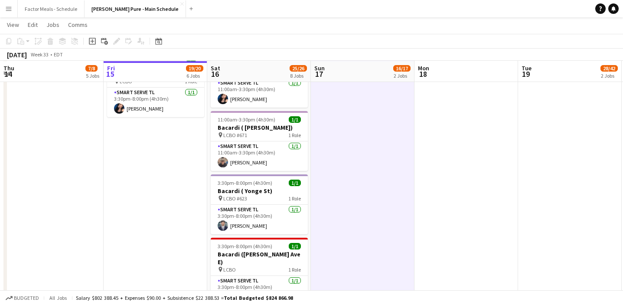
scroll to position [459, 0]
click at [319, 156] on app-date-cell "9:30am-8:30pm (11h) 15/16 LEGO X She Built That @ CNE pin CNE 3 Roles Paid Back…" at bounding box center [363, 167] width 104 height 1058
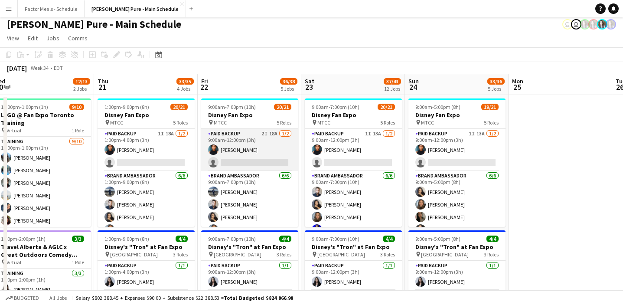
scroll to position [0, 248]
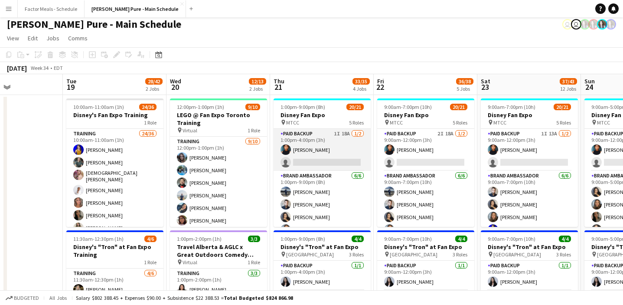
click at [318, 151] on app-card-role "Paid Backup 1I 18A [DATE] 1:00pm-4:00pm (3h) [PERSON_NAME] single-neutral-actio…" at bounding box center [321, 150] width 97 height 42
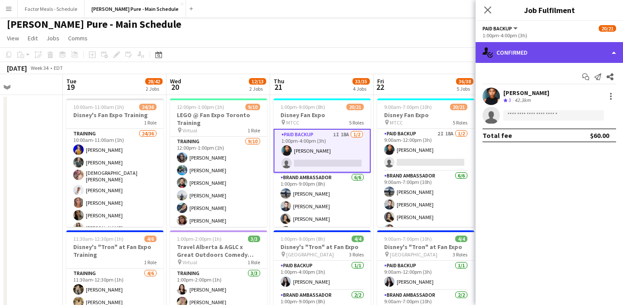
click at [533, 50] on div "single-neutral-actions-check-2 Confirmed" at bounding box center [548, 52] width 147 height 21
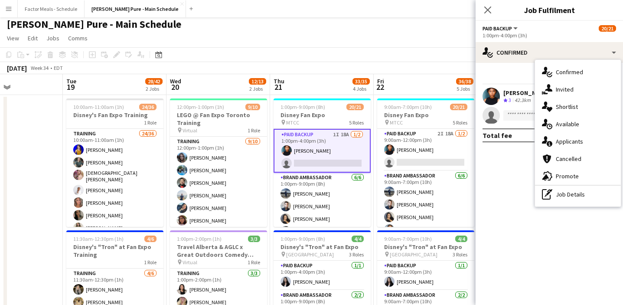
click at [569, 143] on div "single-neutral-actions-information Applicants" at bounding box center [578, 141] width 86 height 17
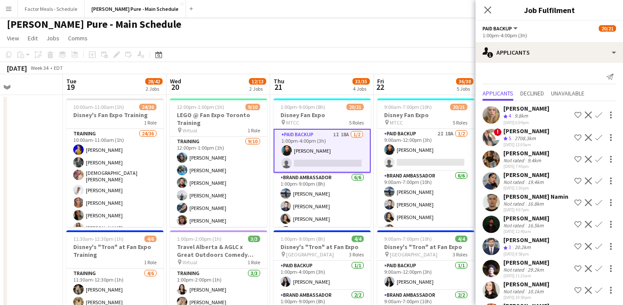
scroll to position [54, 0]
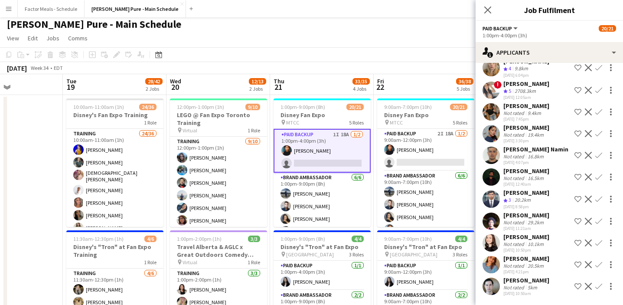
click at [599, 218] on app-icon "Confirm" at bounding box center [598, 221] width 7 height 7
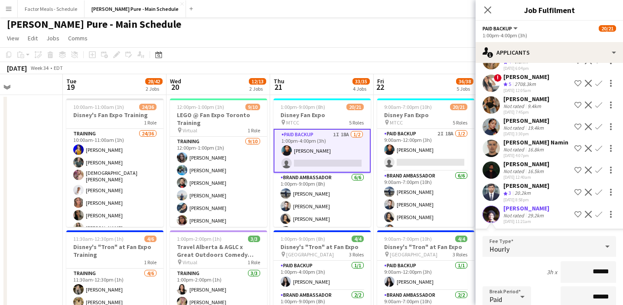
click at [491, 7] on icon "Close pop-in" at bounding box center [487, 10] width 7 height 7
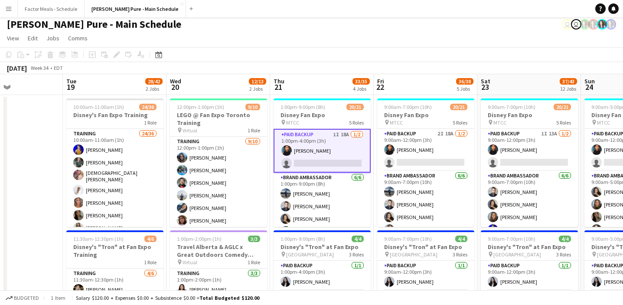
click at [340, 160] on app-card-role "Paid Backup 1I 18A [DATE] 1:00pm-4:00pm (3h) [PERSON_NAME] single-neutral-actio…" at bounding box center [321, 151] width 97 height 44
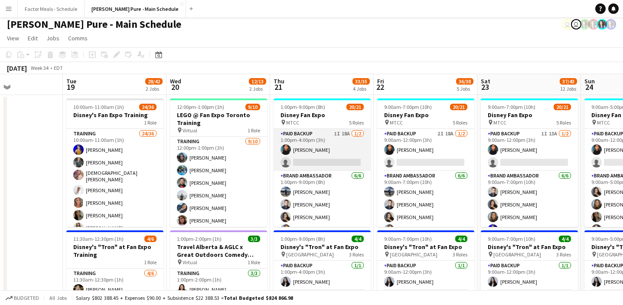
click at [341, 161] on app-card-role "Paid Backup 1I 18A [DATE] 1:00pm-4:00pm (3h) [PERSON_NAME] single-neutral-actio…" at bounding box center [321, 150] width 97 height 42
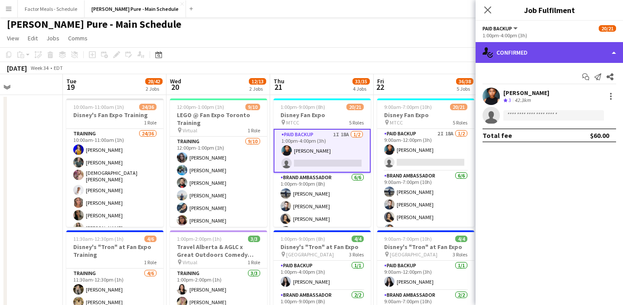
click at [533, 52] on div "single-neutral-actions-check-2 Confirmed" at bounding box center [548, 52] width 147 height 21
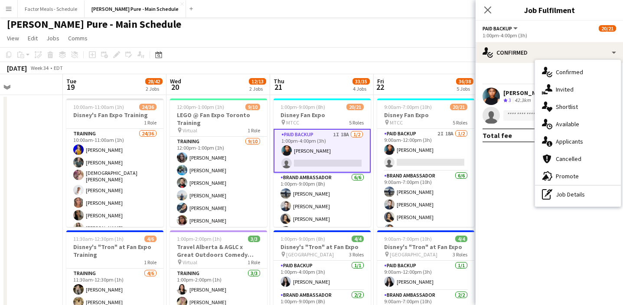
click at [580, 140] on div "single-neutral-actions-information Applicants" at bounding box center [578, 141] width 86 height 17
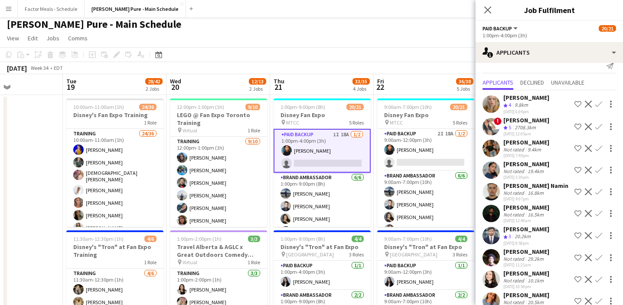
click at [598, 256] on app-icon "Confirm" at bounding box center [598, 257] width 7 height 7
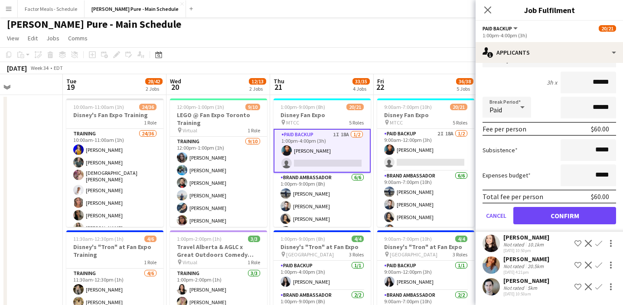
scroll to position [251, 0]
click at [526, 211] on button "Confirm" at bounding box center [564, 214] width 103 height 17
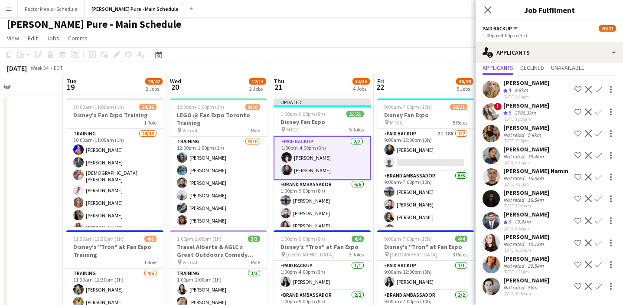
scroll to position [33, 0]
click at [484, 9] on icon "Close pop-in" at bounding box center [487, 10] width 8 height 8
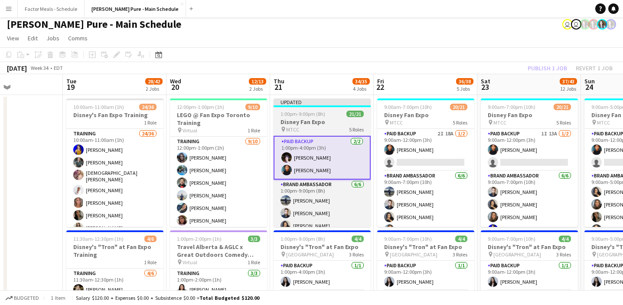
click at [332, 104] on div "Updated" at bounding box center [321, 101] width 97 height 7
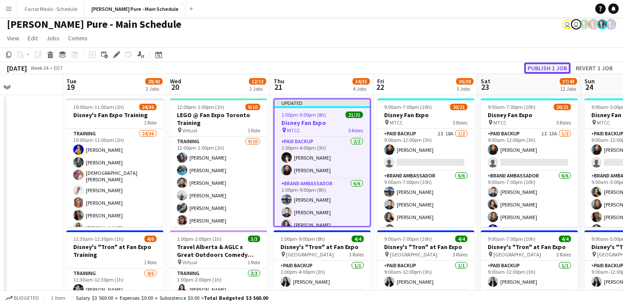
click at [537, 69] on button "Publish 1 job" at bounding box center [547, 67] width 46 height 11
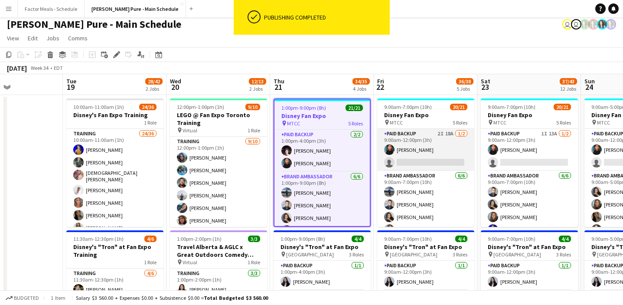
click at [425, 165] on app-card-role "Paid Backup 2I 18A [DATE] 9:00am-12:00pm (3h) [PERSON_NAME] single-neutral-acti…" at bounding box center [425, 150] width 97 height 42
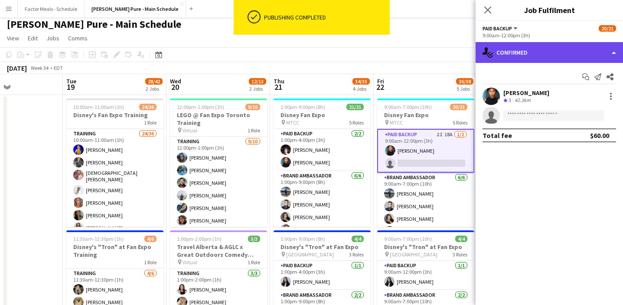
click at [511, 60] on div "single-neutral-actions-check-2 Confirmed" at bounding box center [548, 52] width 147 height 21
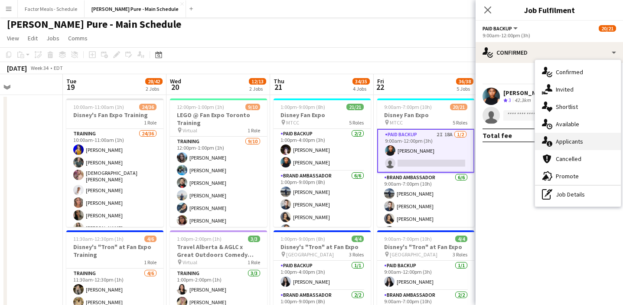
click at [556, 145] on div "single-neutral-actions-information Applicants" at bounding box center [578, 141] width 86 height 17
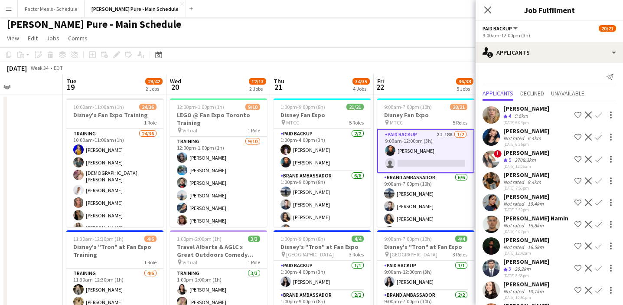
scroll to position [54, 0]
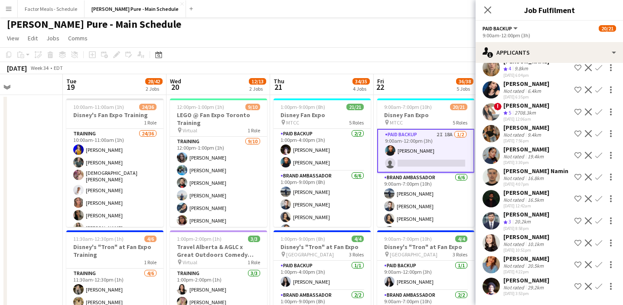
click at [599, 290] on button "Confirm" at bounding box center [598, 286] width 10 height 10
click at [599, 289] on app-icon "Confirm" at bounding box center [598, 286] width 7 height 7
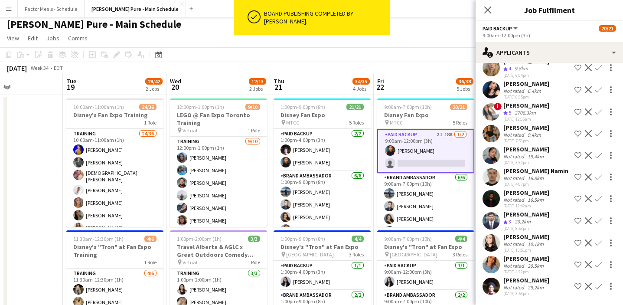
click at [597, 286] on app-icon "Confirm" at bounding box center [598, 286] width 7 height 7
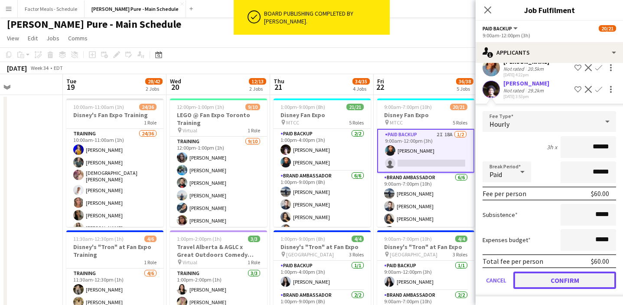
click at [532, 277] on button "Confirm" at bounding box center [564, 279] width 103 height 17
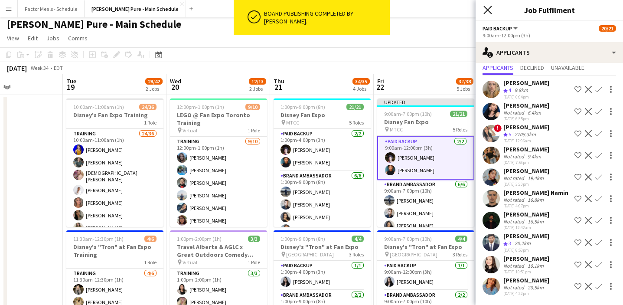
click at [489, 13] on icon "Close pop-in" at bounding box center [487, 10] width 8 height 8
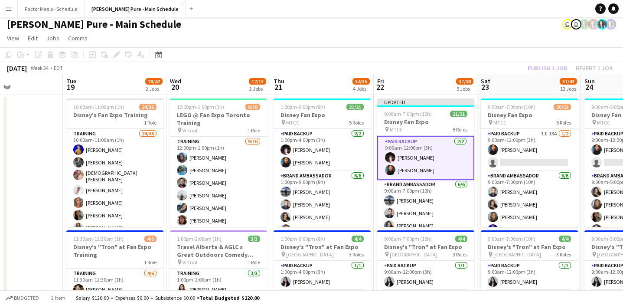
click at [456, 37] on app-page-menu "View Day view expanded Day view collapsed Month view Date picker Jump to [DATE]…" at bounding box center [311, 39] width 623 height 16
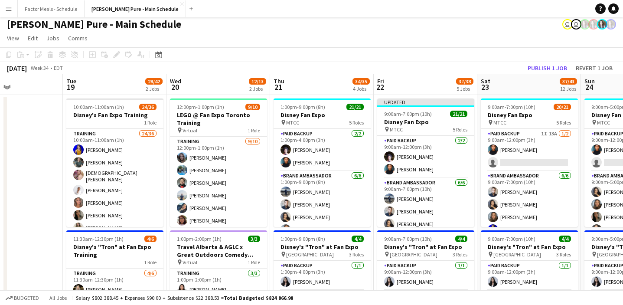
click at [442, 92] on app-board-header-date "Fri 22 37/38 5 Jobs" at bounding box center [426, 84] width 104 height 21
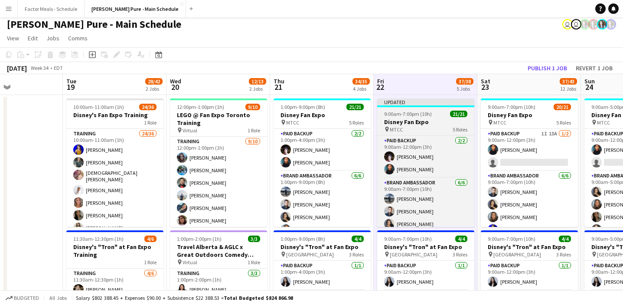
click at [442, 103] on div "Updated" at bounding box center [425, 101] width 97 height 7
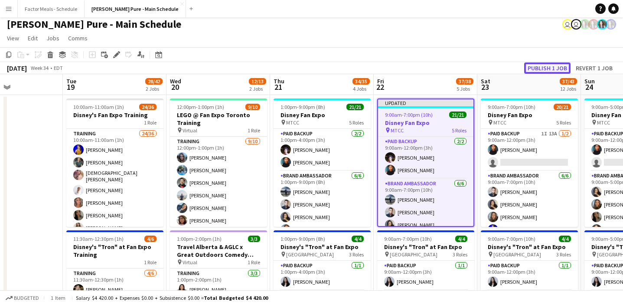
click at [539, 71] on button "Publish 1 job" at bounding box center [547, 67] width 46 height 11
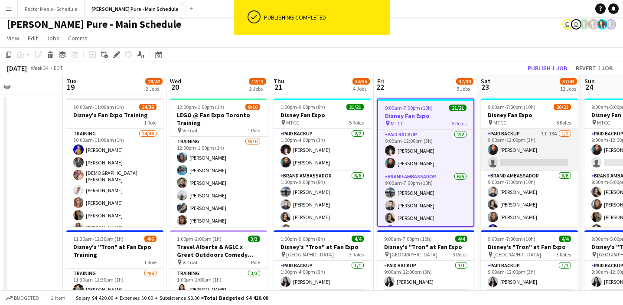
click at [533, 163] on app-card-role "Paid Backup 1I 13A [DATE] 9:00am-12:00pm (3h) [PERSON_NAME] single-neutral-acti…" at bounding box center [529, 150] width 97 height 42
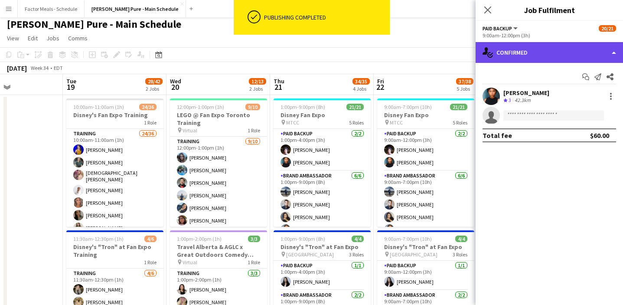
click at [551, 56] on div "single-neutral-actions-check-2 Confirmed" at bounding box center [548, 52] width 147 height 21
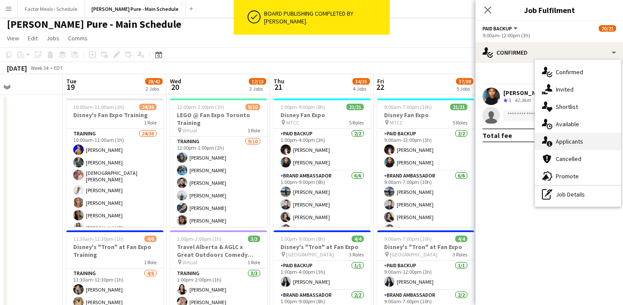
click at [584, 148] on div "single-neutral-actions-information Applicants" at bounding box center [578, 141] width 86 height 17
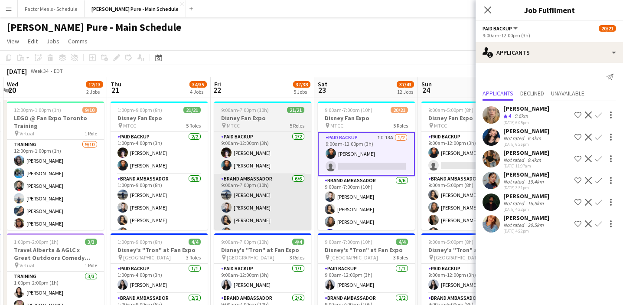
scroll to position [0, 439]
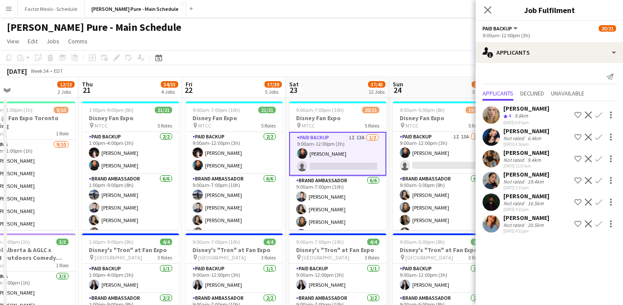
click at [346, 44] on app-page-menu "View Day view expanded Day view collapsed Month view Date picker Jump to [DATE]…" at bounding box center [311, 42] width 623 height 16
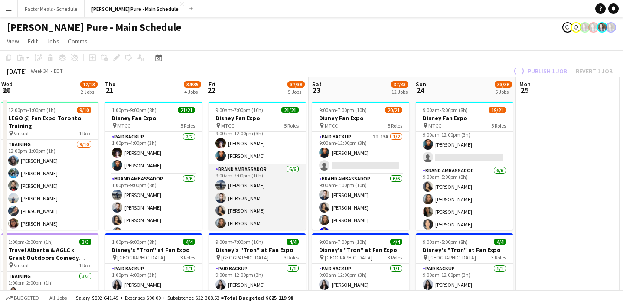
scroll to position [0, 0]
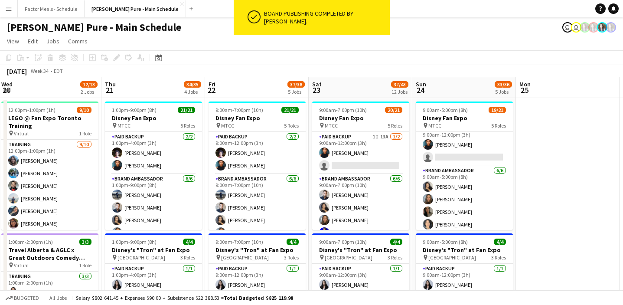
click at [439, 53] on app-toolbar "Copy Paste Paste Command V Paste with crew Command Shift V Paste linked Job Del…" at bounding box center [311, 57] width 623 height 15
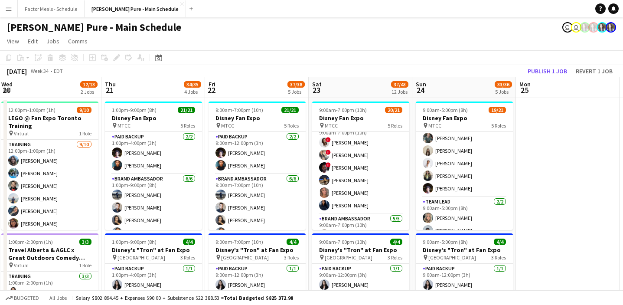
scroll to position [250, 0]
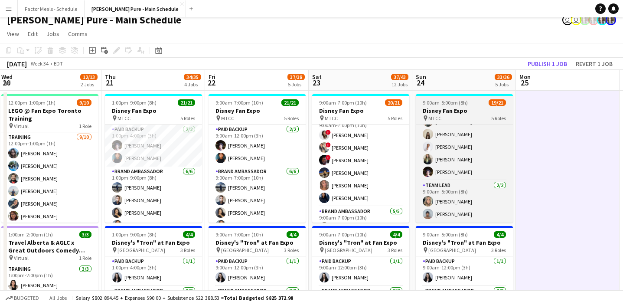
scroll to position [0, 0]
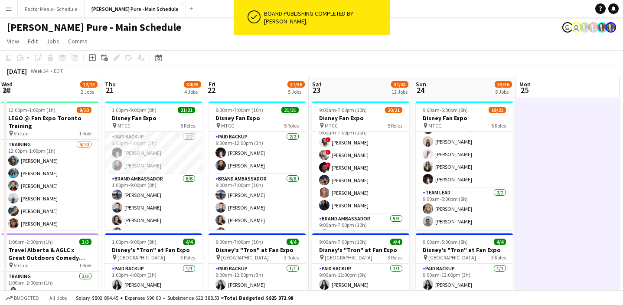
click at [227, 46] on app-page-menu "View Day view expanded Day view collapsed Month view Date picker Jump to [DATE]…" at bounding box center [311, 42] width 623 height 16
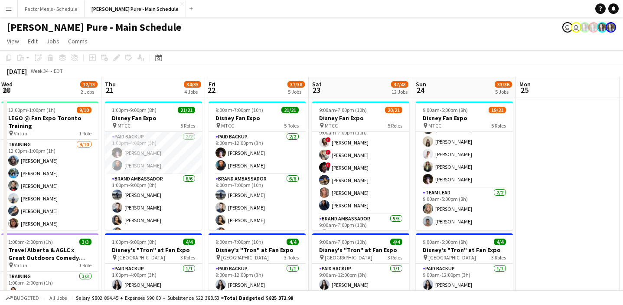
click at [226, 66] on div "August 2025 Week 34 • EDT" at bounding box center [311, 71] width 623 height 12
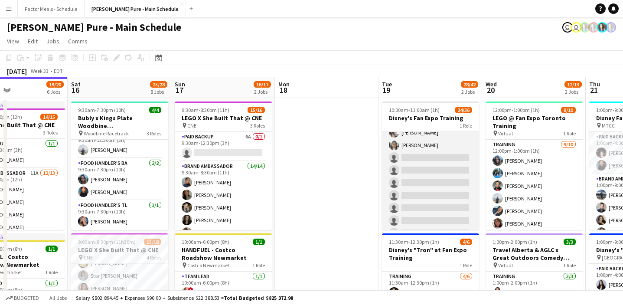
scroll to position [254, 0]
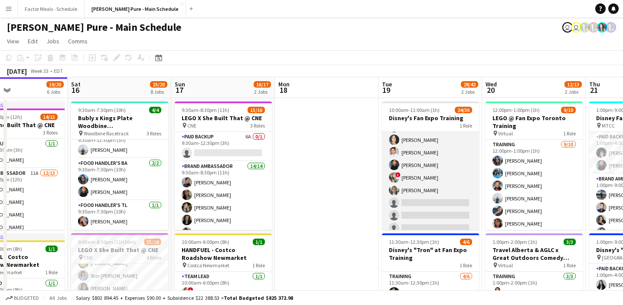
click at [421, 198] on app-card-role "Training 24/36 10:00am-11:00am (1h) Nikki Haggart Dylan Watts Cristiana Bodnari…" at bounding box center [430, 113] width 97 height 472
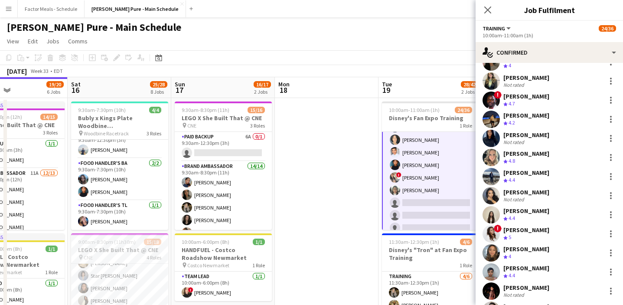
scroll to position [139, 0]
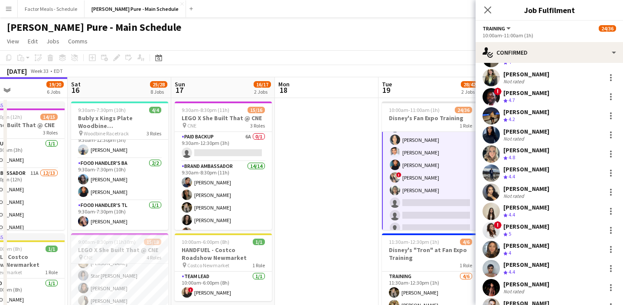
click at [442, 196] on app-card-role "Training 24/36 10:00am-11:00am (1h) Nikki Haggart Dylan Watts Cristiana Bodnari…" at bounding box center [430, 113] width 97 height 474
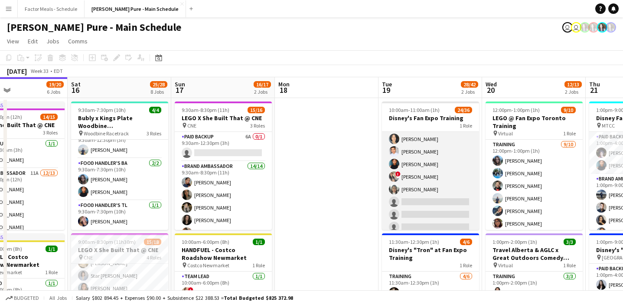
scroll to position [254, 0]
click at [442, 197] on app-card-role "Training 24/36 10:00am-11:00am (1h) Nikki Haggart Dylan Watts Cristiana Bodnari…" at bounding box center [430, 113] width 97 height 472
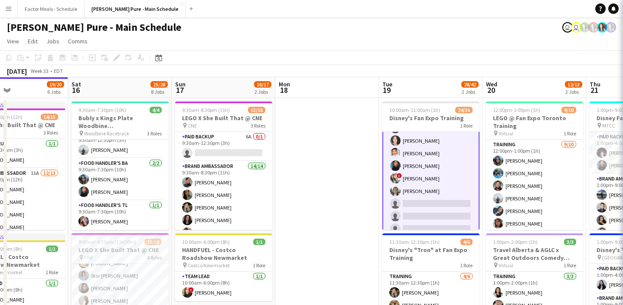
scroll to position [255, 0]
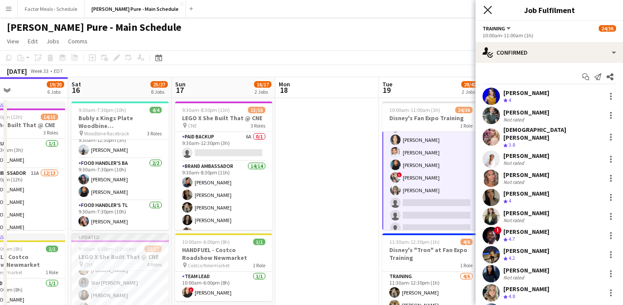
click at [489, 10] on icon "Close pop-in" at bounding box center [487, 10] width 8 height 8
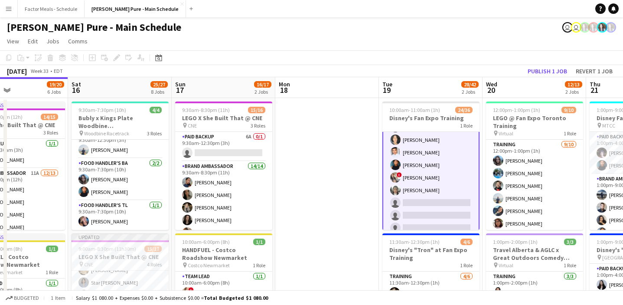
click at [438, 39] on app-page-menu "View Day view expanded Day view collapsed Month view Date picker Jump to [DATE]…" at bounding box center [311, 42] width 623 height 16
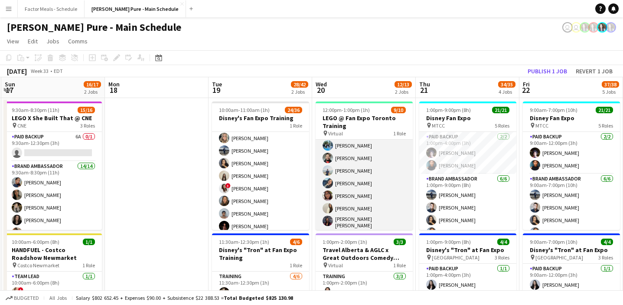
scroll to position [15, 0]
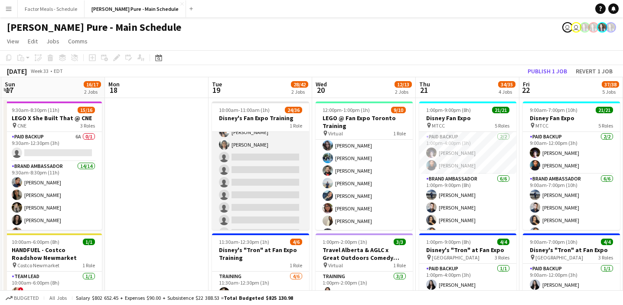
click at [268, 153] on app-card-role "Training 24/36 10:00am-11:00am (1h) Nikki Haggart Dylan Watts Cristiana Bodnari…" at bounding box center [260, 68] width 97 height 472
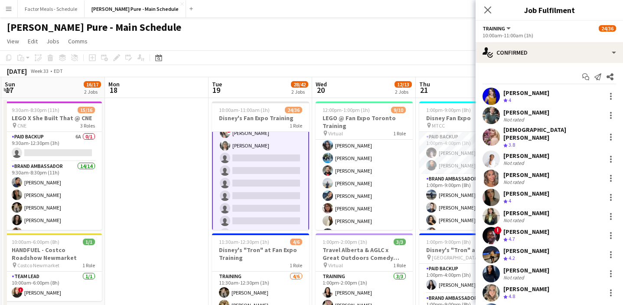
scroll to position [301, 0]
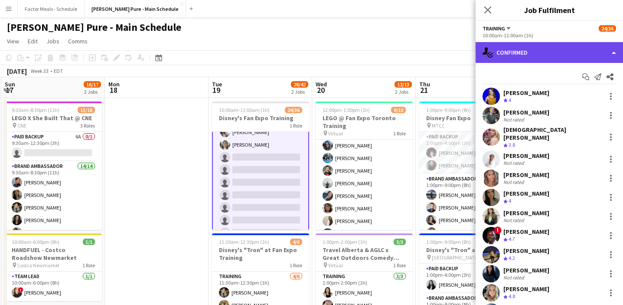
click at [529, 53] on div "single-neutral-actions-check-2 Confirmed" at bounding box center [548, 52] width 147 height 21
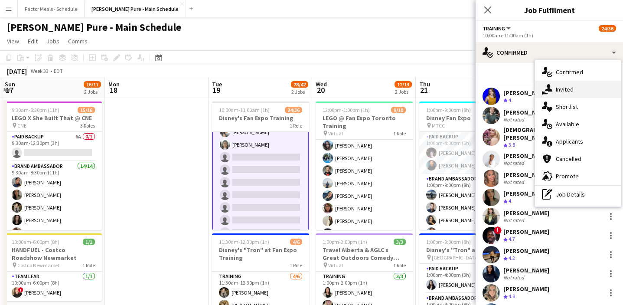
click at [561, 94] on div "single-neutral-actions-share-1 Invited" at bounding box center [578, 89] width 86 height 17
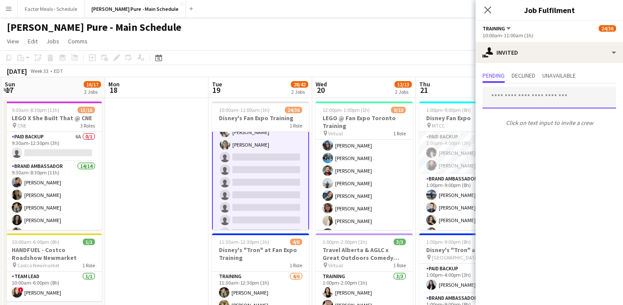
click at [546, 103] on input "text" at bounding box center [548, 98] width 133 height 22
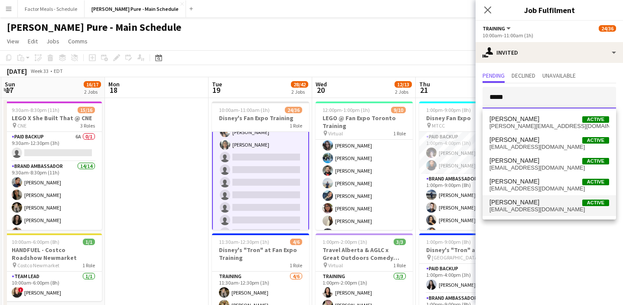
type input "*****"
click at [522, 211] on span "ahmedels2002@gmail.com" at bounding box center [549, 209] width 120 height 7
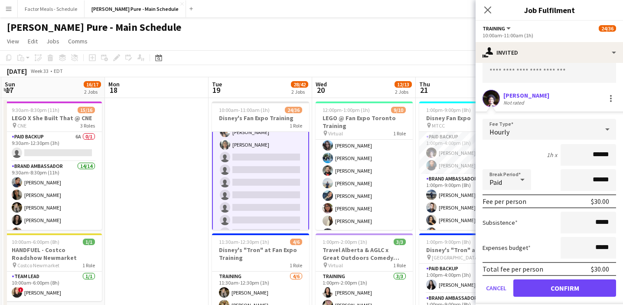
scroll to position [51, 0]
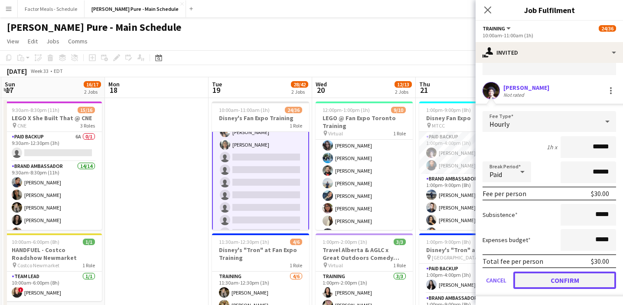
click at [542, 277] on button "Confirm" at bounding box center [564, 279] width 103 height 17
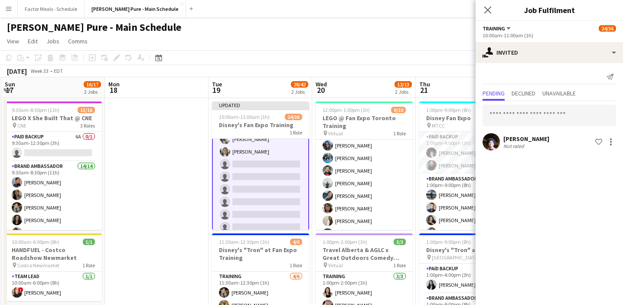
scroll to position [0, 0]
click at [492, 8] on app-icon "Close pop-in" at bounding box center [487, 10] width 13 height 13
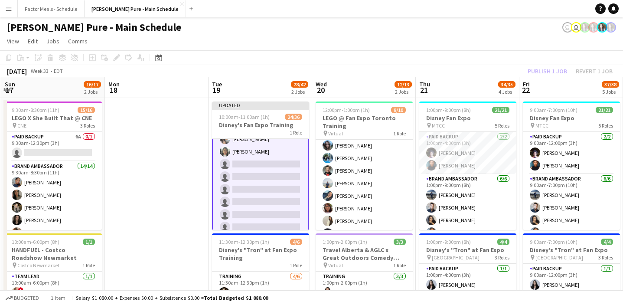
click at [283, 54] on app-toolbar "Copy Paste Paste Command V Paste with crew Command Shift V Paste linked Job Del…" at bounding box center [311, 57] width 623 height 15
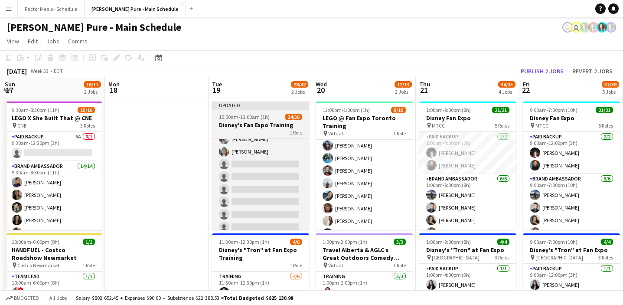
click at [254, 112] on app-job-card "Updated 10:00am-11:00am (1h) 24/36 Disney's Fan Expo Training 1 Role Training 1…" at bounding box center [260, 165] width 97 height 128
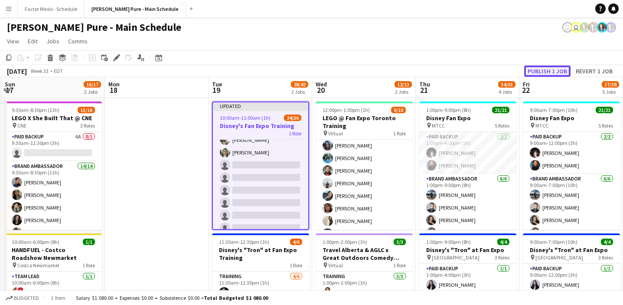
click at [542, 66] on button "Publish 1 job" at bounding box center [547, 70] width 46 height 11
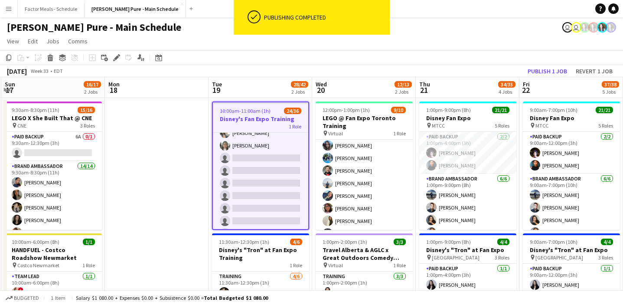
click at [509, 36] on app-page-menu "View Day view expanded Day view collapsed Month view Date picker Jump to [DATE]…" at bounding box center [311, 42] width 623 height 16
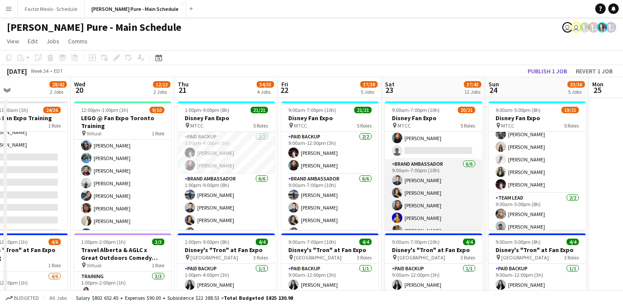
scroll to position [0, 0]
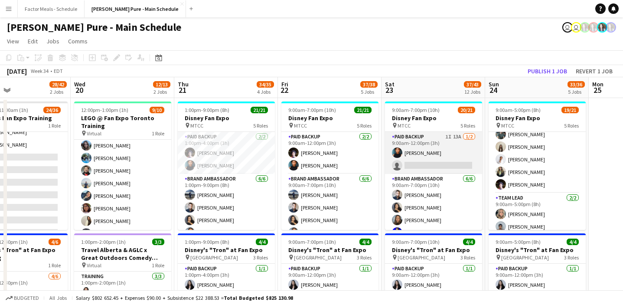
click at [433, 147] on app-card-role "Paid Backup 1I 13A [DATE] 9:00am-12:00pm (3h) [PERSON_NAME] single-neutral-acti…" at bounding box center [433, 153] width 97 height 42
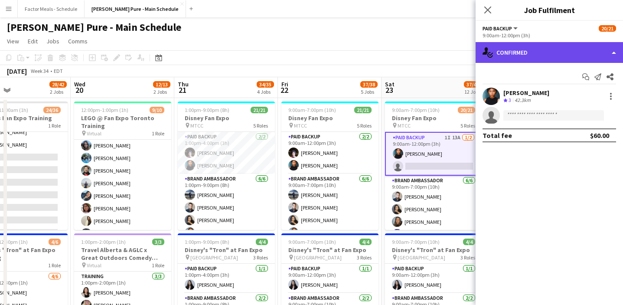
click at [512, 59] on div "single-neutral-actions-check-2 Confirmed" at bounding box center [548, 52] width 147 height 21
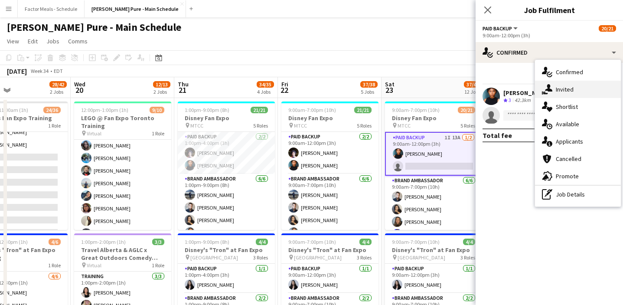
click at [556, 91] on div "single-neutral-actions-share-1 Invited" at bounding box center [578, 89] width 86 height 17
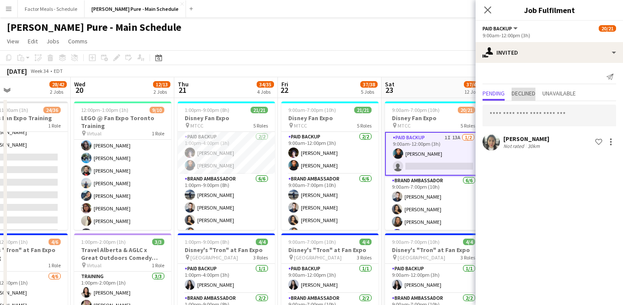
click at [532, 95] on span "Declined" at bounding box center [523, 93] width 24 height 6
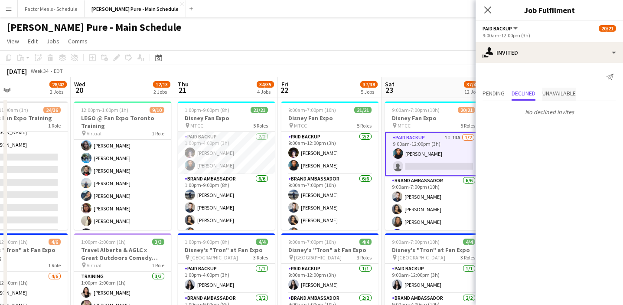
click at [563, 92] on span "Unavailable" at bounding box center [558, 93] width 33 height 6
click at [503, 95] on span "Pending" at bounding box center [493, 93] width 22 height 6
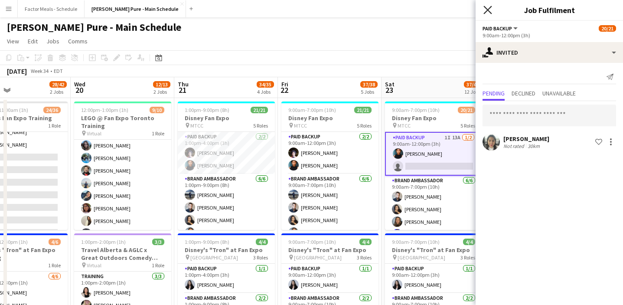
click at [489, 12] on icon at bounding box center [487, 10] width 8 height 8
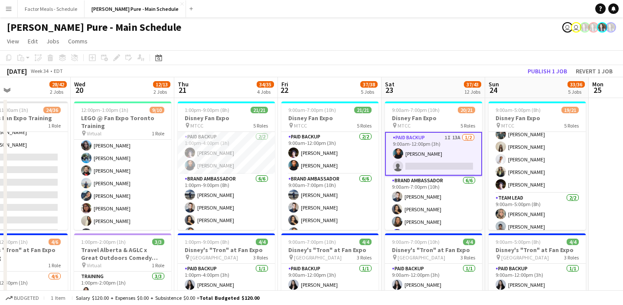
click at [413, 44] on app-page-menu "View Day view expanded Day view collapsed Month view Date picker Jump to [DATE]…" at bounding box center [311, 42] width 623 height 16
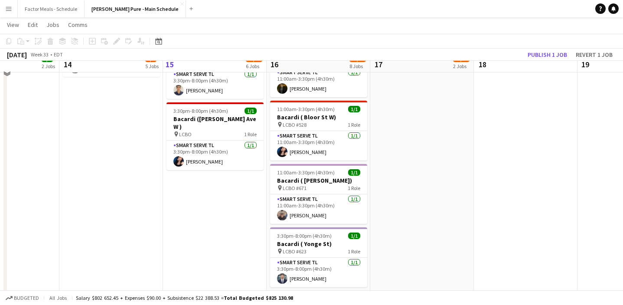
scroll to position [421, 0]
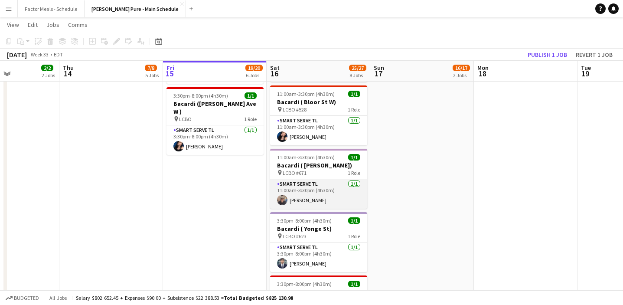
click at [301, 191] on app-card-role "Smart Serve TL 1/1 11:00am-3:30pm (4h30m) Bridget Casey" at bounding box center [318, 193] width 97 height 29
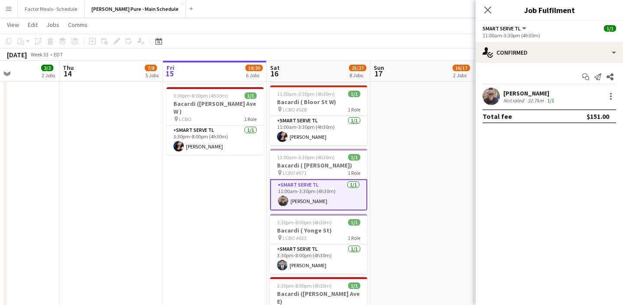
click at [504, 94] on div "[PERSON_NAME]" at bounding box center [529, 93] width 52 height 8
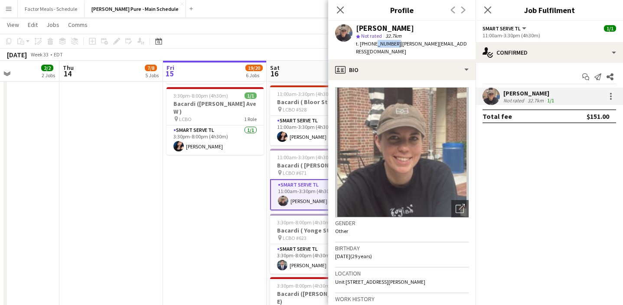
drag, startPoint x: 373, startPoint y: 44, endPoint x: 392, endPoint y: 47, distance: 19.7
click at [392, 47] on div "t. +14372994134 | bridget_casey_@outlook.com" at bounding box center [412, 48] width 113 height 16
click at [341, 7] on icon "Close pop-in" at bounding box center [340, 10] width 8 height 8
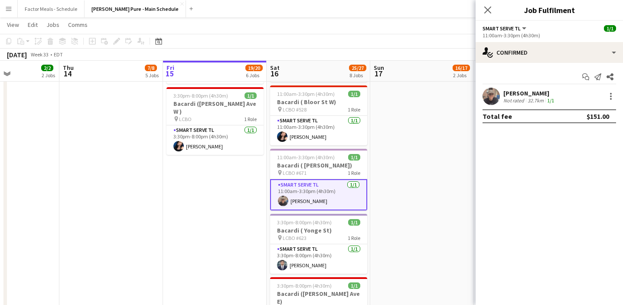
click at [398, 197] on app-date-cell "9:30am-8:30pm (11h) 15/16 LEGO X She Built That @ CNE pin CNE 3 Roles Paid Back…" at bounding box center [422, 205] width 104 height 1058
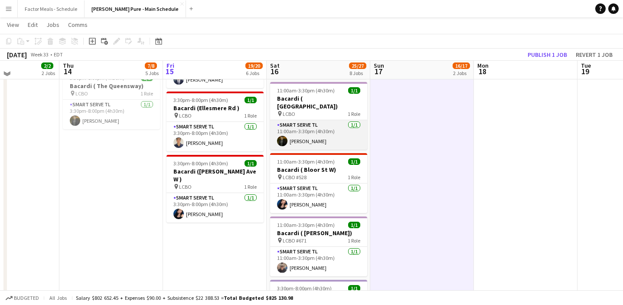
scroll to position [351, 0]
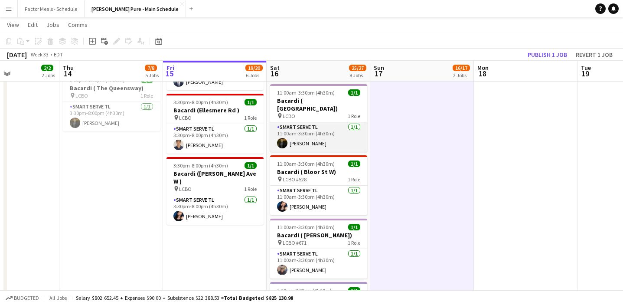
click at [347, 124] on app-card-role "Smart Serve TL 1/1 11:00am-3:30pm (4h30m) Pouya Moradjounamin" at bounding box center [318, 136] width 97 height 29
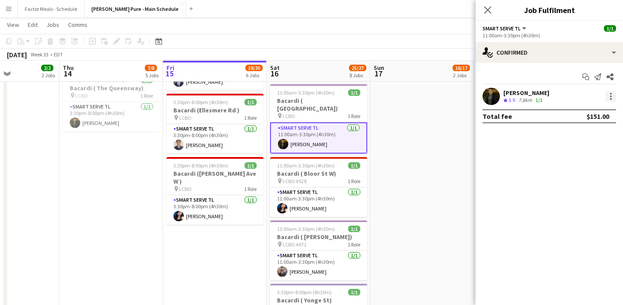
click at [612, 99] on div at bounding box center [610, 96] width 10 height 10
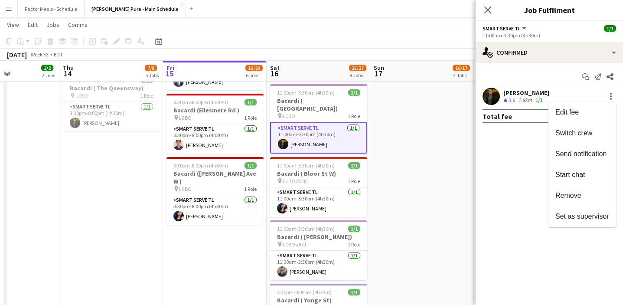
click at [443, 151] on div at bounding box center [311, 152] width 623 height 305
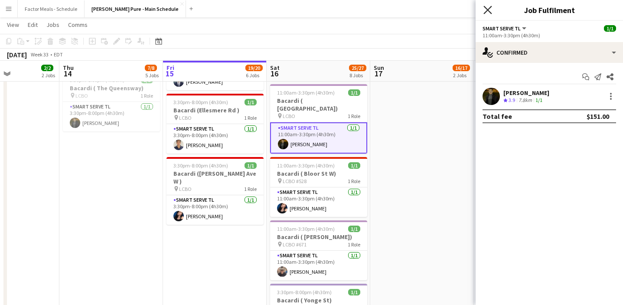
click at [488, 11] on icon at bounding box center [487, 10] width 8 height 8
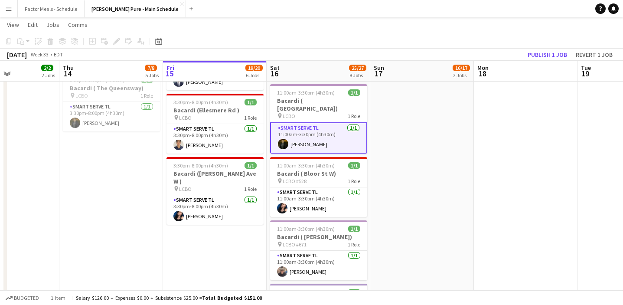
click at [411, 159] on app-date-cell "9:30am-8:30pm (11h) 15/16 LEGO X She Built That @ CNE pin CNE 3 Roles Paid Back…" at bounding box center [422, 275] width 104 height 1058
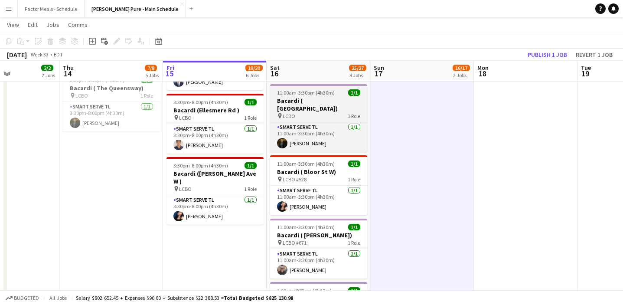
click at [324, 98] on h3 "Bacardi ( [GEOGRAPHIC_DATA])" at bounding box center [318, 105] width 97 height 16
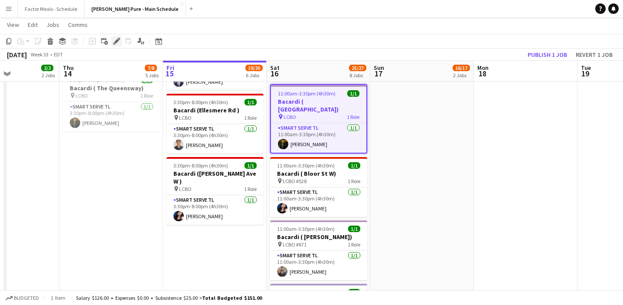
click at [114, 43] on icon at bounding box center [114, 43] width 2 height 2
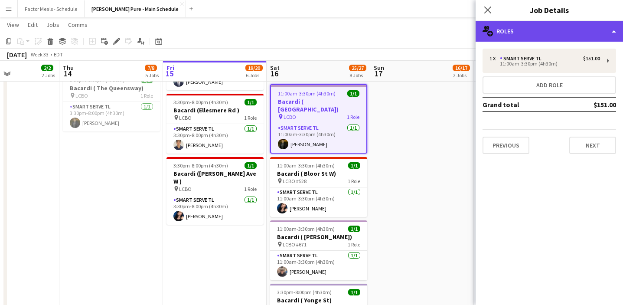
click at [571, 28] on div "multiple-users-add Roles" at bounding box center [548, 31] width 147 height 21
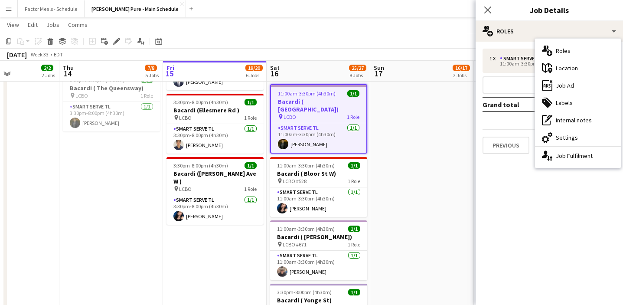
click at [565, 68] on div "maps-pin-1 Location" at bounding box center [578, 67] width 86 height 17
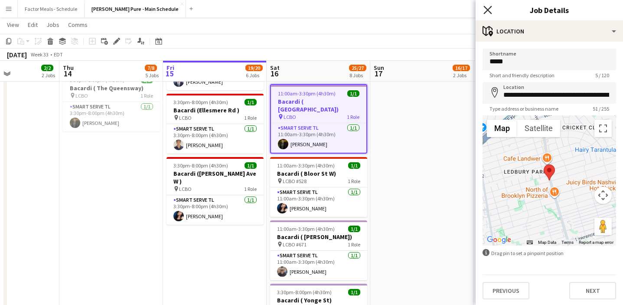
click at [491, 12] on icon "Close pop-in" at bounding box center [487, 10] width 8 height 8
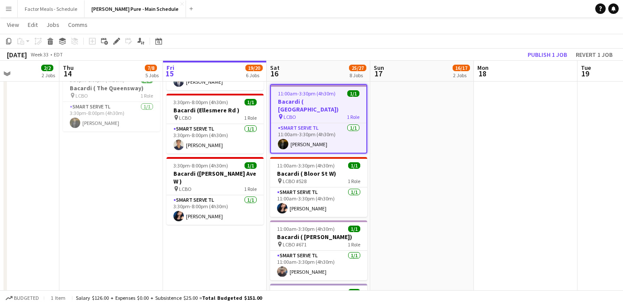
click at [449, 132] on app-date-cell "9:30am-8:30pm (11h) 15/16 LEGO X She Built That @ CNE pin CNE 3 Roles Paid Back…" at bounding box center [422, 275] width 104 height 1058
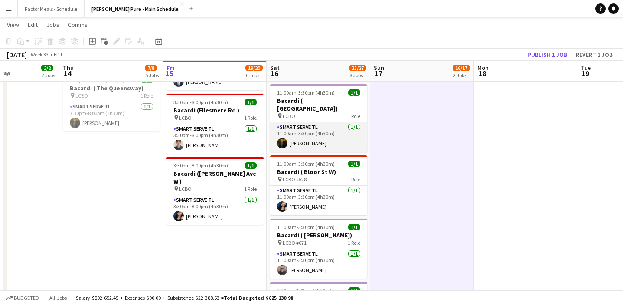
click at [338, 131] on app-card-role "Smart Serve TL 1/1 11:00am-3:30pm (4h30m) Pouya Moradjounamin" at bounding box center [318, 136] width 97 height 29
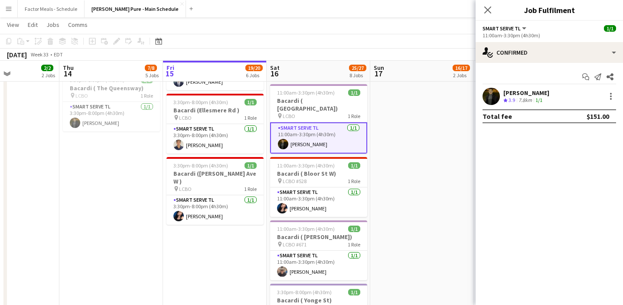
click at [610, 103] on div "Pouya Moradjounamin Crew rating 3.9 7.8km 1/1" at bounding box center [548, 96] width 147 height 17
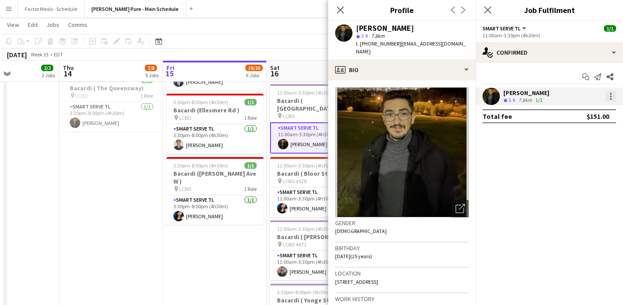
click at [610, 99] on div at bounding box center [611, 99] width 2 height 2
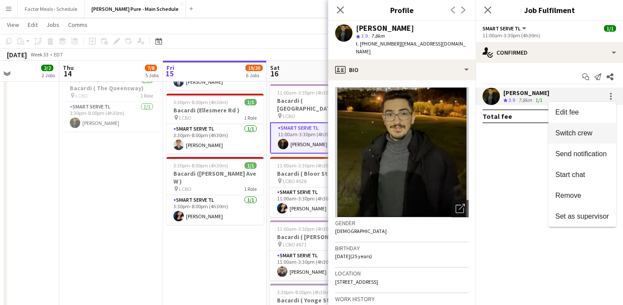
click at [577, 133] on span "Switch crew" at bounding box center [573, 132] width 37 height 7
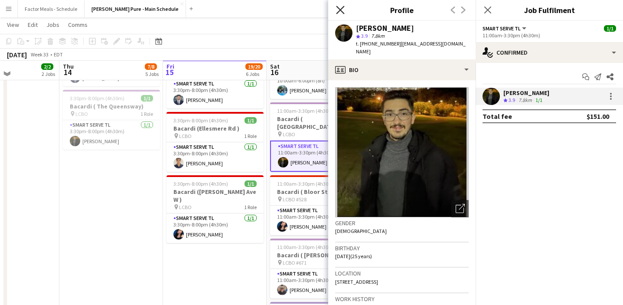
click at [341, 9] on icon at bounding box center [340, 10] width 8 height 8
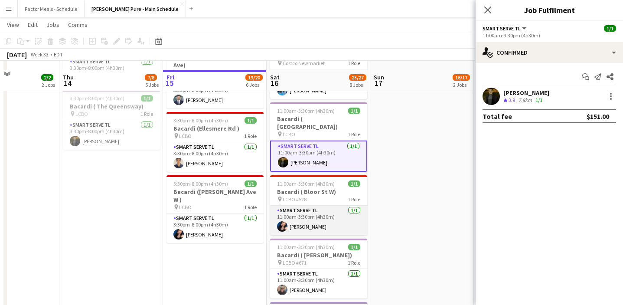
scroll to position [373, 0]
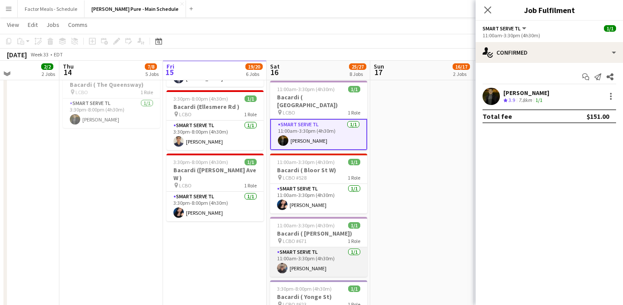
click at [314, 254] on app-card-role "Smart Serve TL 1/1 11:00am-3:30pm (4h30m) Bridget Casey" at bounding box center [318, 261] width 97 height 29
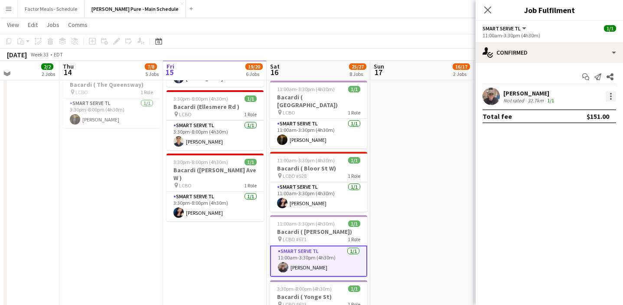
click at [610, 98] on div at bounding box center [610, 96] width 10 height 10
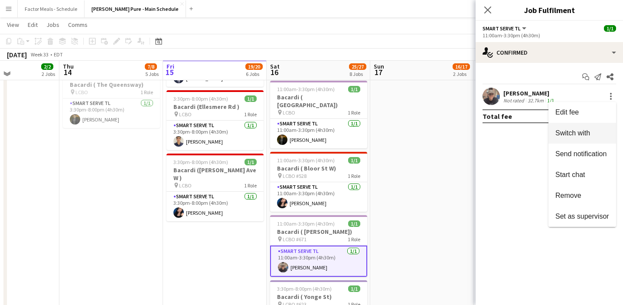
click at [586, 131] on span "Switch with" at bounding box center [572, 132] width 35 height 7
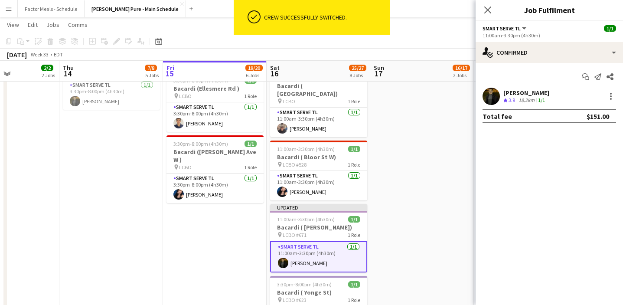
click at [486, 14] on app-icon "Close pop-in" at bounding box center [487, 10] width 10 height 10
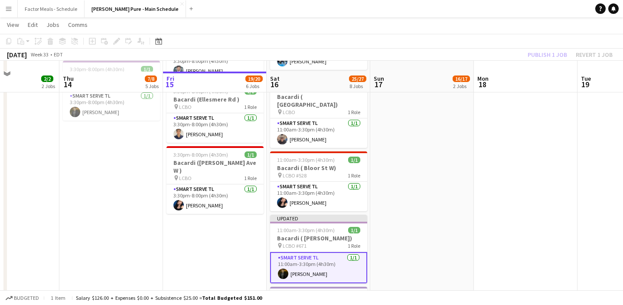
scroll to position [361, 0]
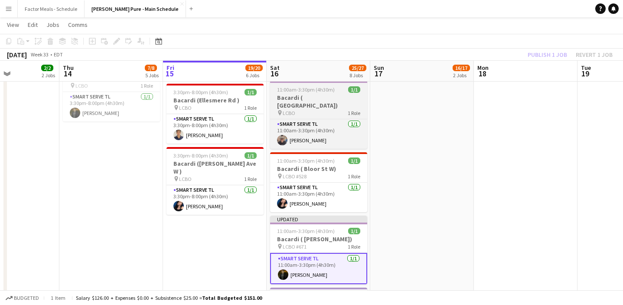
click at [336, 109] on div "pin LCBO 1 Role" at bounding box center [318, 112] width 97 height 7
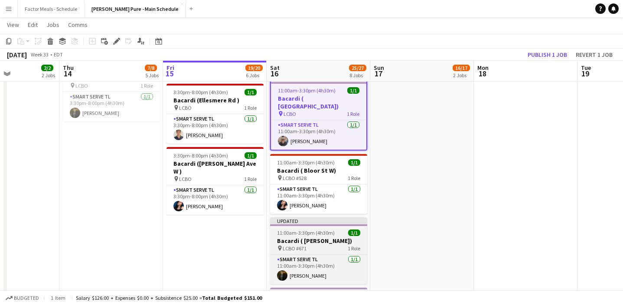
click at [325, 237] on h3 "Bacardi ( [PERSON_NAME])" at bounding box center [318, 241] width 97 height 8
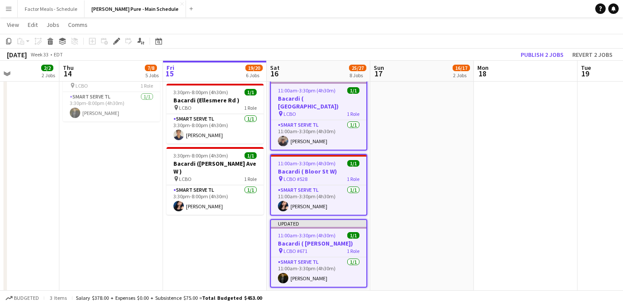
click at [399, 164] on app-date-cell "9:30am-8:30pm (11h) 15/16 LEGO X She Built That @ CNE pin CNE 3 Roles Paid Back…" at bounding box center [422, 265] width 104 height 1058
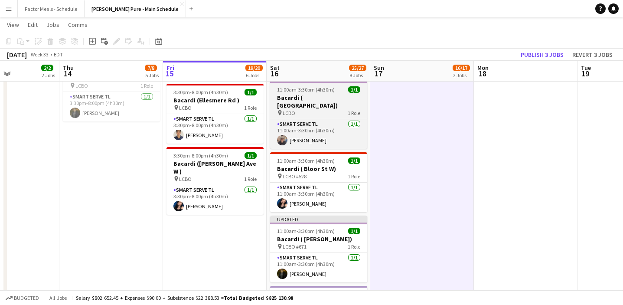
click at [332, 109] on div "pin LCBO 1 Role" at bounding box center [318, 112] width 97 height 7
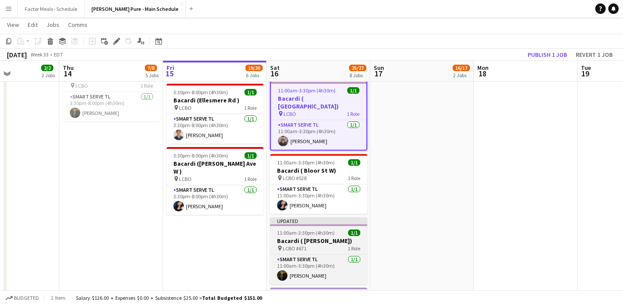
click at [312, 229] on span "11:00am-3:30pm (4h30m)" at bounding box center [306, 232] width 58 height 7
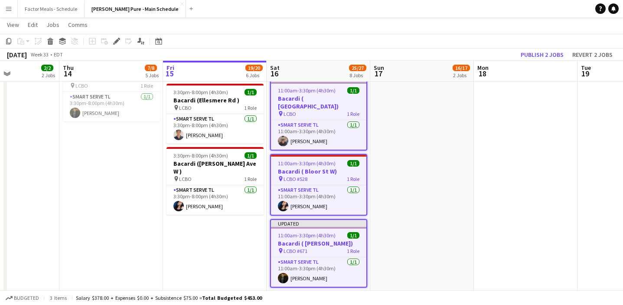
click at [535, 49] on div "August 2025 Week 33 • EDT Publish 2 jobs Revert 2 jobs" at bounding box center [311, 55] width 623 height 12
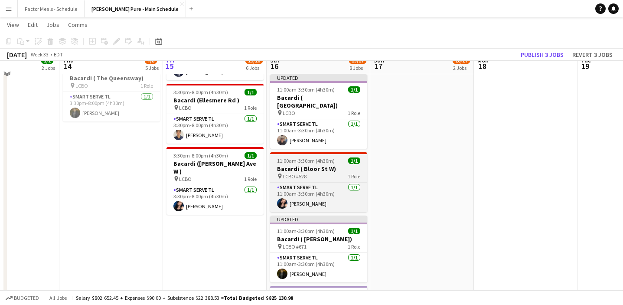
scroll to position [346, 0]
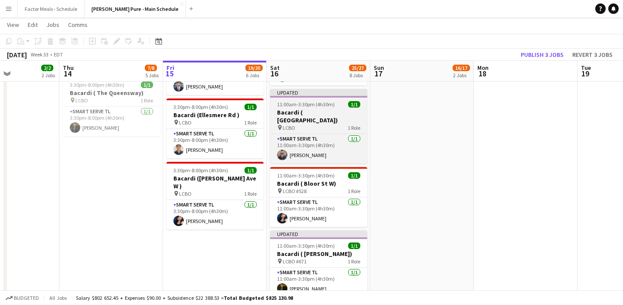
click at [340, 109] on h3 "Bacardi ( [GEOGRAPHIC_DATA])" at bounding box center [318, 116] width 97 height 16
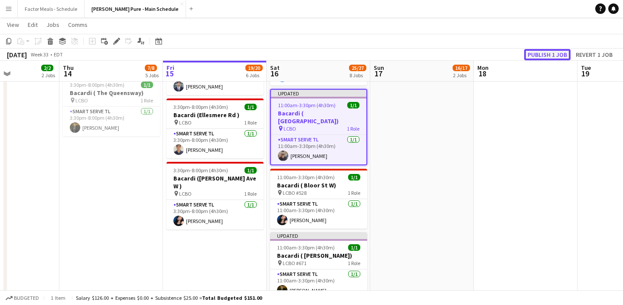
click at [538, 52] on button "Publish 1 job" at bounding box center [547, 54] width 46 height 11
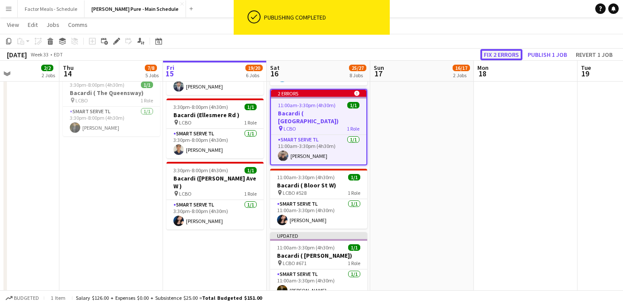
click at [495, 53] on button "Fix 2 errors" at bounding box center [501, 54] width 42 height 11
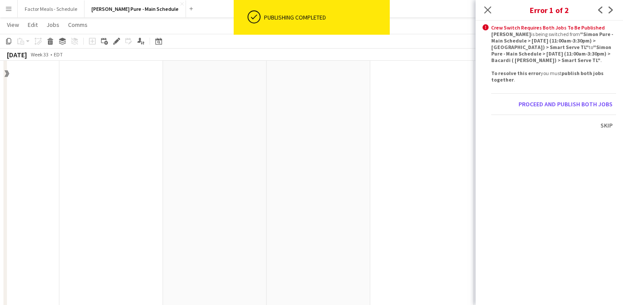
scroll to position [0, 298]
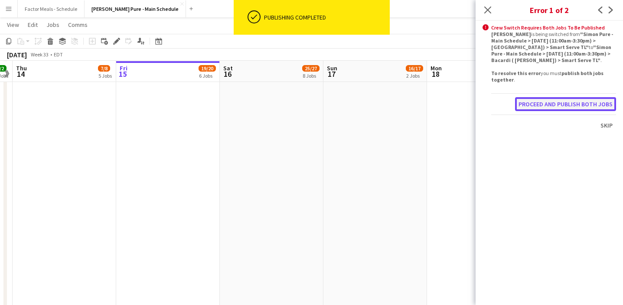
click at [536, 103] on button "Proceed and publish both jobs" at bounding box center [565, 104] width 101 height 14
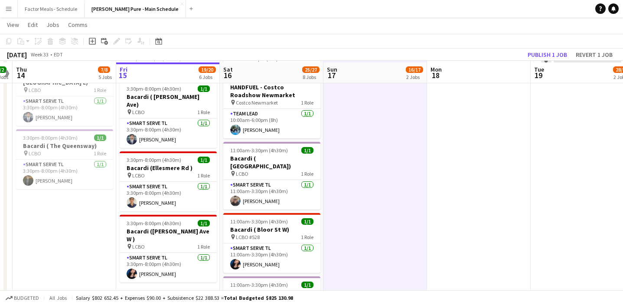
scroll to position [295, 0]
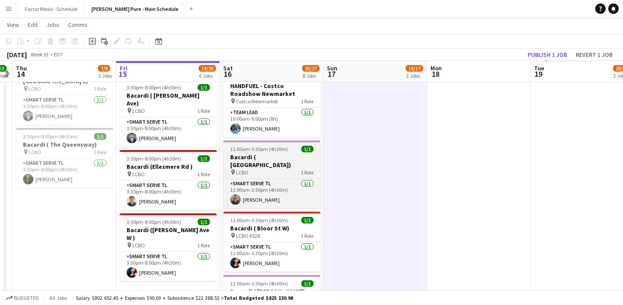
click at [259, 146] on span "11:00am-3:30pm (4h30m)" at bounding box center [259, 149] width 58 height 7
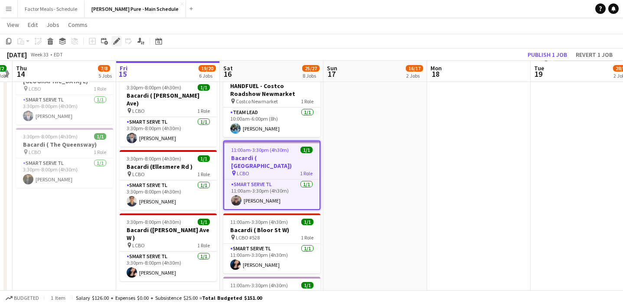
click at [115, 42] on icon at bounding box center [116, 41] width 5 height 5
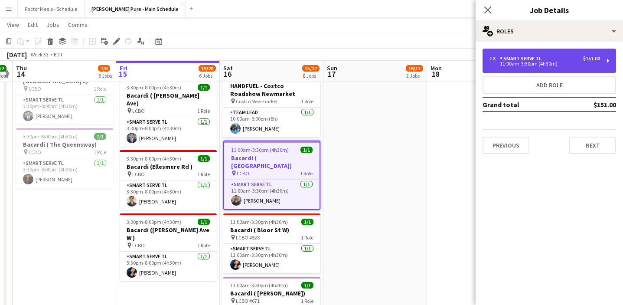
click at [495, 57] on div "1 x" at bounding box center [494, 58] width 10 height 6
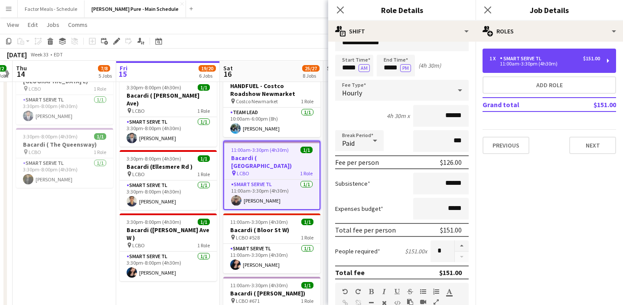
scroll to position [0, 0]
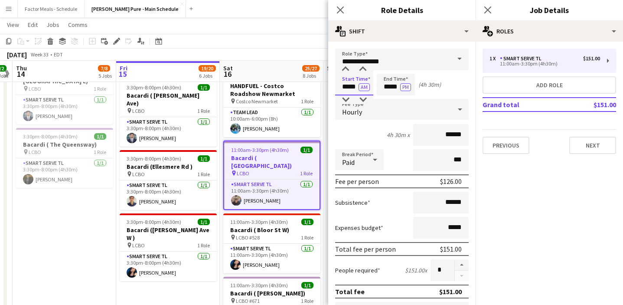
click at [347, 89] on input "*****" at bounding box center [354, 85] width 38 height 22
click at [347, 100] on div at bounding box center [345, 99] width 17 height 9
type input "*****"
click at [341, 7] on icon "Close pop-in" at bounding box center [340, 10] width 8 height 8
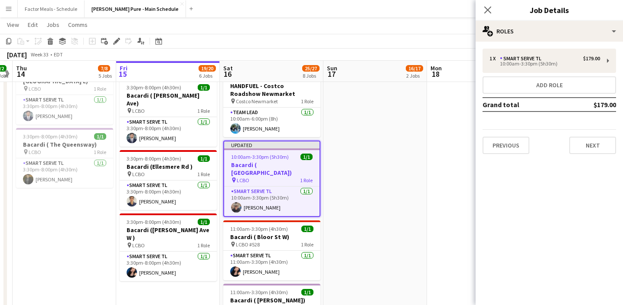
click at [296, 176] on div "pin LCBO 1 Role" at bounding box center [271, 179] width 95 height 7
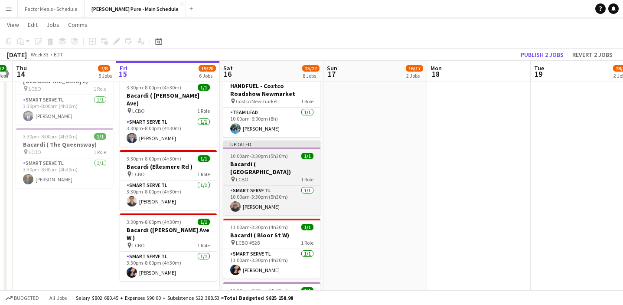
click at [296, 176] on div "pin LCBO 1 Role" at bounding box center [271, 179] width 97 height 7
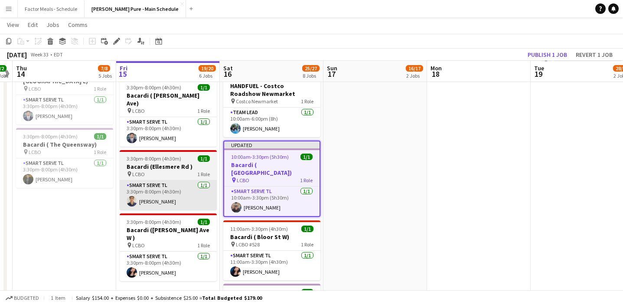
click at [116, 41] on icon at bounding box center [116, 41] width 5 height 5
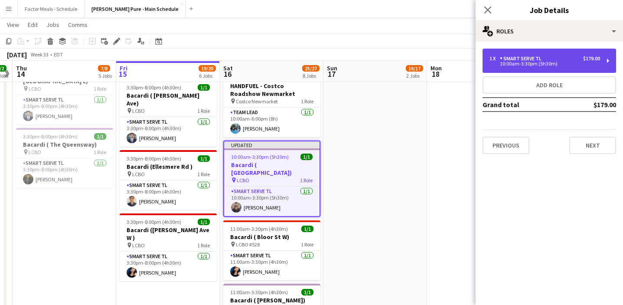
click at [566, 68] on div "1 x Smart Serve TL $179.00 10:00am-3:30pm (5h30m)" at bounding box center [548, 61] width 133 height 24
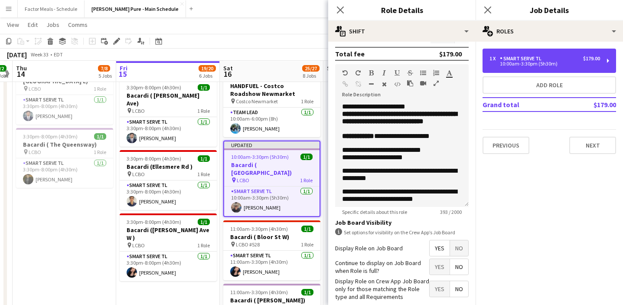
scroll to position [239, 0]
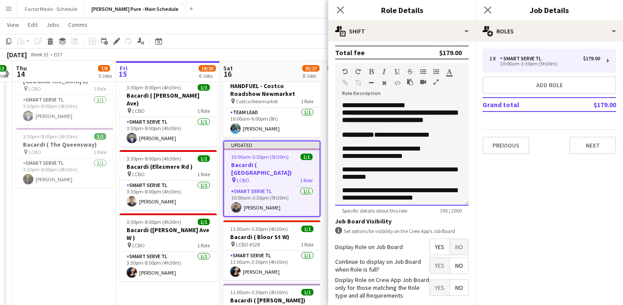
click at [398, 152] on span "**********" at bounding box center [381, 148] width 79 height 7
click at [456, 139] on p "**********" at bounding box center [402, 135] width 120 height 8
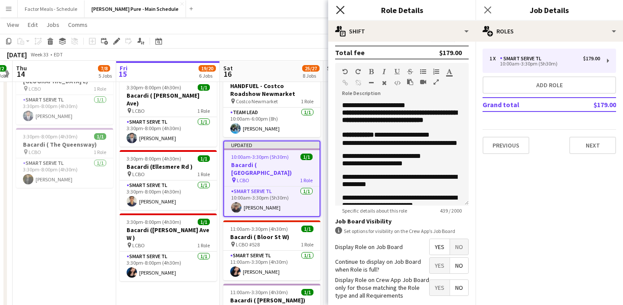
click at [338, 10] on icon "Close pop-in" at bounding box center [340, 10] width 8 height 8
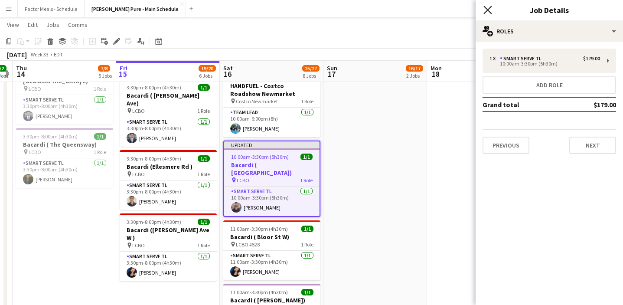
click at [485, 8] on icon at bounding box center [487, 10] width 8 height 8
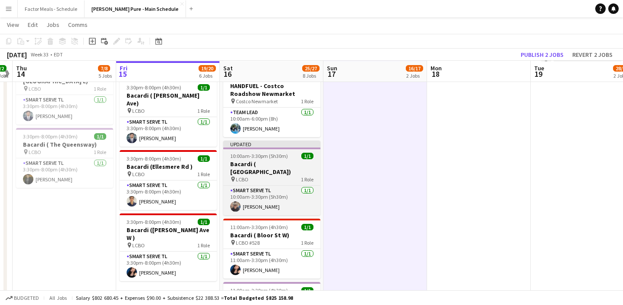
click at [298, 140] on div "Updated" at bounding box center [271, 143] width 97 height 7
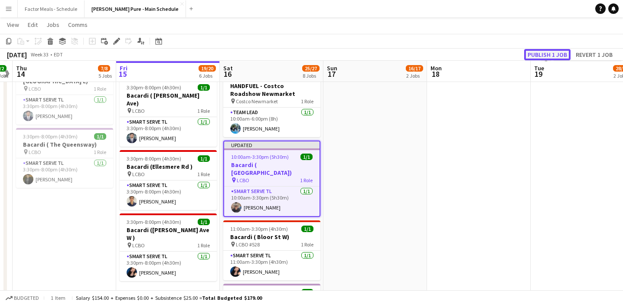
click at [543, 52] on button "Publish 1 job" at bounding box center [547, 54] width 46 height 11
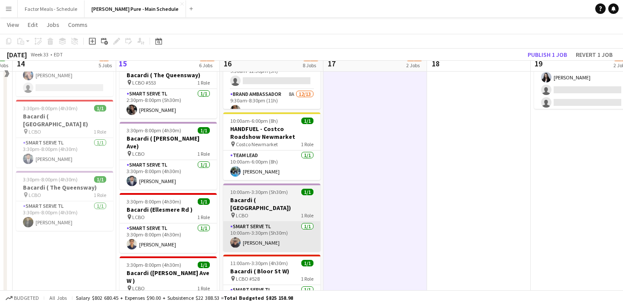
scroll to position [241, 0]
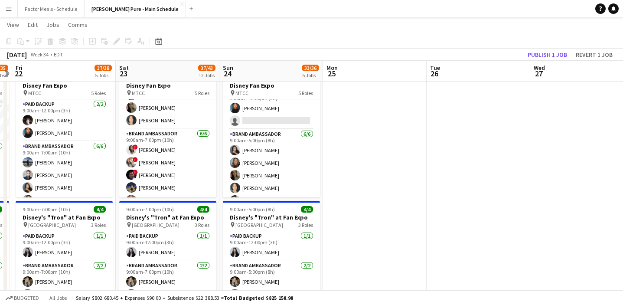
scroll to position [0, 0]
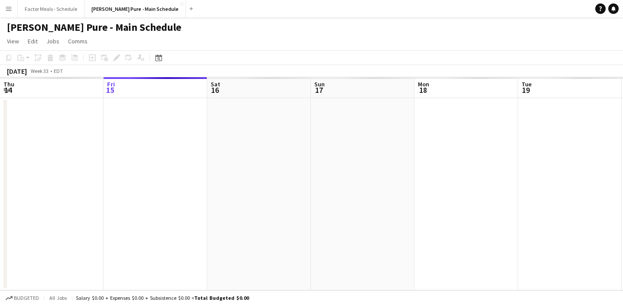
scroll to position [0, 207]
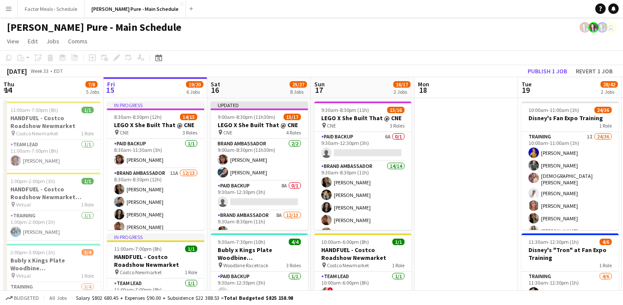
click at [6, 11] on app-icon "Menu" at bounding box center [8, 8] width 7 height 7
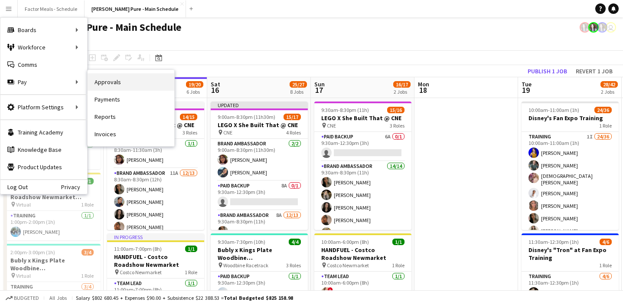
click at [108, 81] on link "Approvals" at bounding box center [131, 81] width 87 height 17
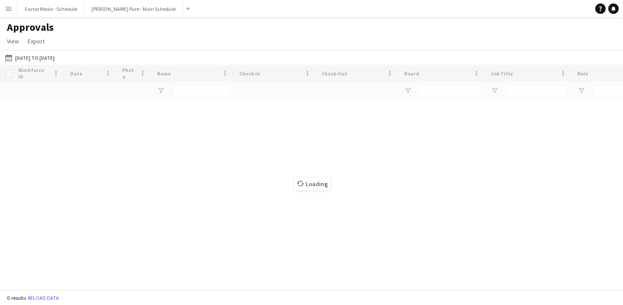
type input "*******"
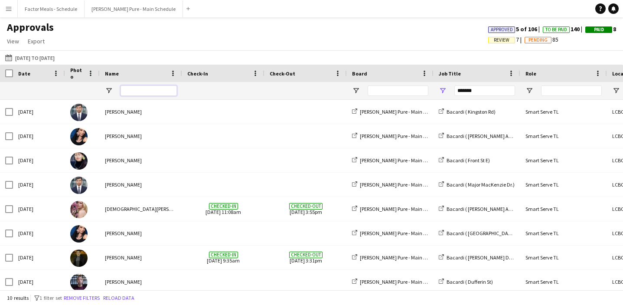
click at [134, 89] on input "Name Filter Input" at bounding box center [148, 90] width 56 height 10
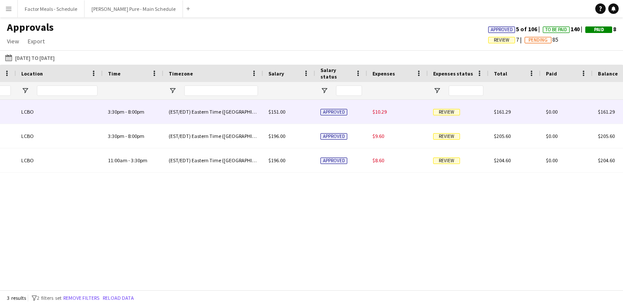
type input "*****"
click at [451, 113] on span "Review" at bounding box center [446, 112] width 27 height 7
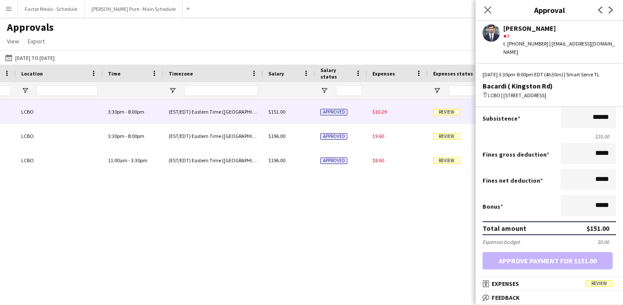
scroll to position [182, 0]
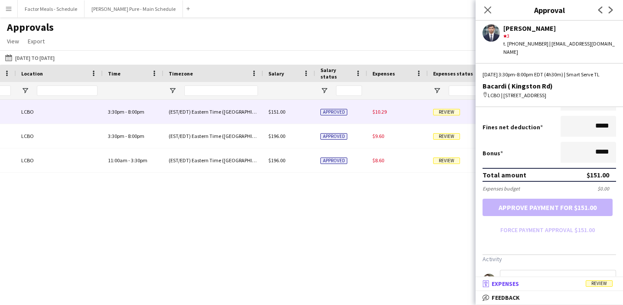
click at [603, 286] on span "Review" at bounding box center [598, 283] width 27 height 7
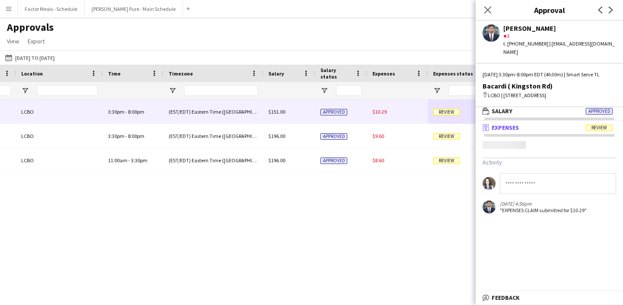
scroll to position [3, 0]
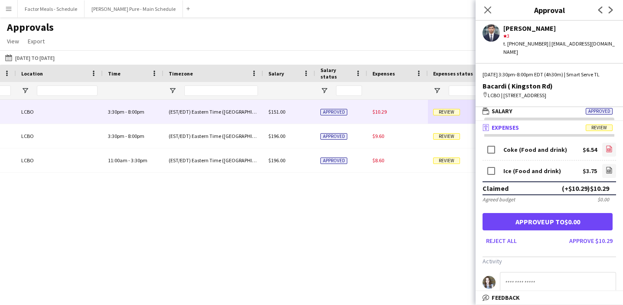
click at [611, 152] on icon at bounding box center [609, 149] width 6 height 7
click at [610, 172] on icon at bounding box center [608, 171] width 3 height 3
click at [491, 12] on icon "Close pop-in" at bounding box center [487, 10] width 8 height 8
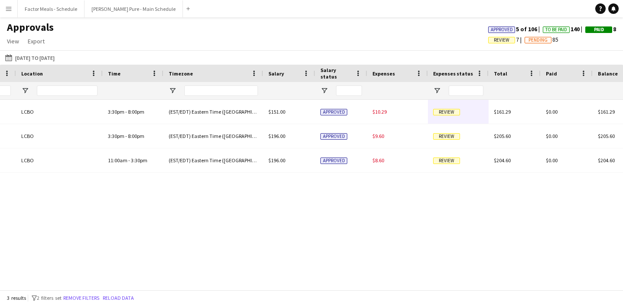
click at [427, 32] on div "Approvals View Customise view Customise filters Reset Filters Reset View Reset …" at bounding box center [311, 35] width 623 height 29
click at [123, 14] on button "[PERSON_NAME] Pure - Main Schedule Close" at bounding box center [134, 8] width 98 height 17
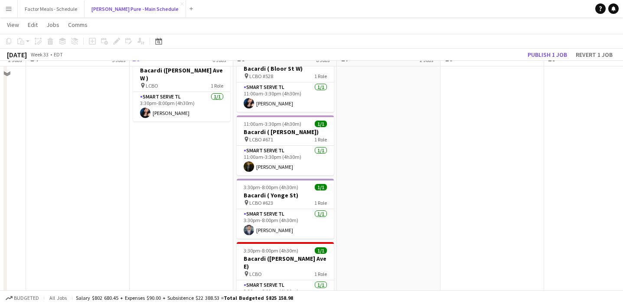
scroll to position [238, 0]
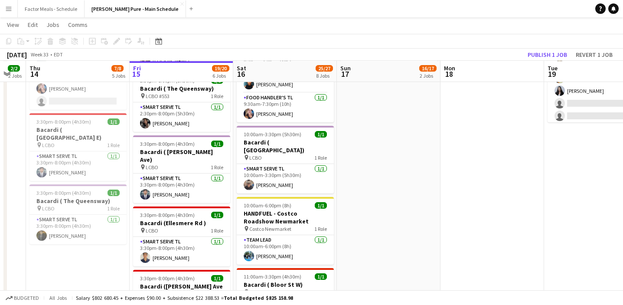
click at [7, 6] on app-icon "Menu" at bounding box center [8, 8] width 7 height 7
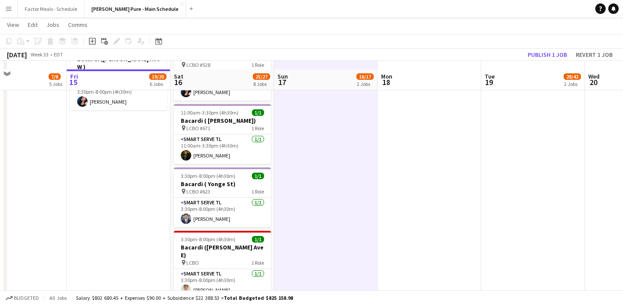
scroll to position [511, 0]
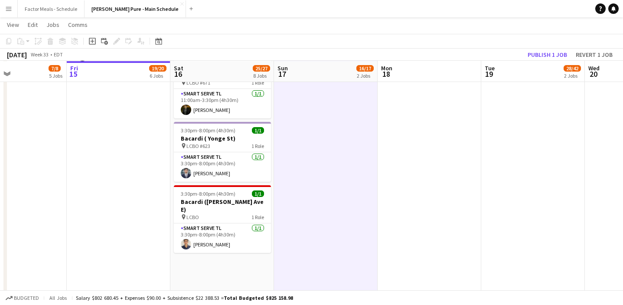
click at [222, 253] on app-date-cell "Updated 9:00am-8:30pm (11h30m) 15/17 LEGO X She Built That @ CNE pin CNE 4 Role…" at bounding box center [222, 115] width 104 height 1058
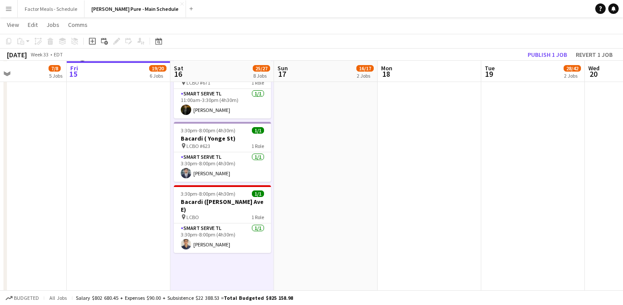
click at [289, 221] on app-date-cell "9:30am-8:30pm (11h) 15/16 LEGO X She Built That @ CNE pin CNE 3 Roles Paid Back…" at bounding box center [326, 115] width 104 height 1058
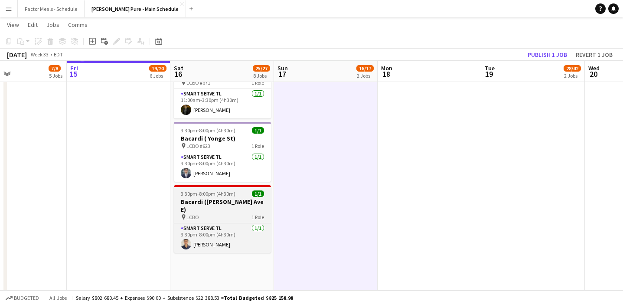
click at [176, 198] on h3 "Bacardi ([PERSON_NAME] Ave E)" at bounding box center [222, 206] width 97 height 16
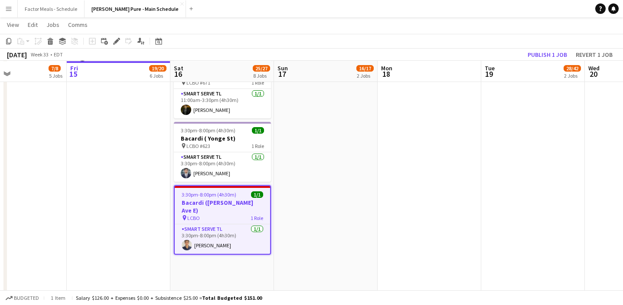
click at [146, 191] on app-date-cell "In progress 8:30am-8:30pm (12h) 14/15 LEGO X She Built That @ CNE pin CNE 3 Rol…" at bounding box center [119, 115] width 104 height 1058
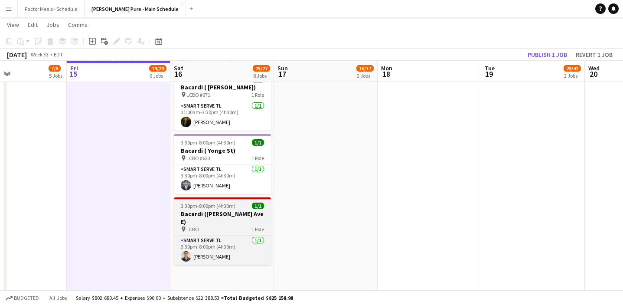
scroll to position [498, 0]
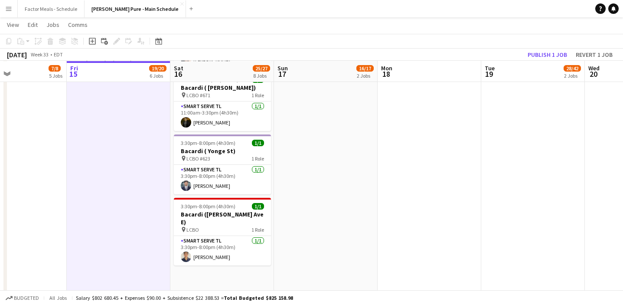
click at [302, 182] on app-date-cell "9:30am-8:30pm (11h) 15/16 LEGO X She Built That @ CNE pin CNE 3 Roles Paid Back…" at bounding box center [326, 128] width 104 height 1058
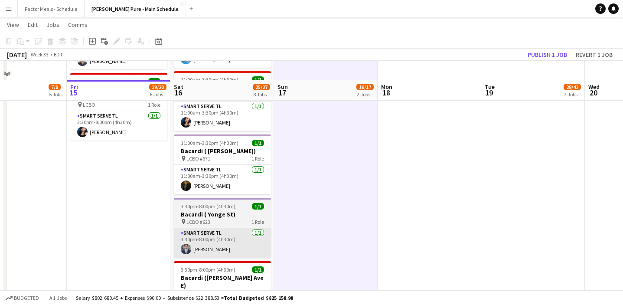
scroll to position [530, 0]
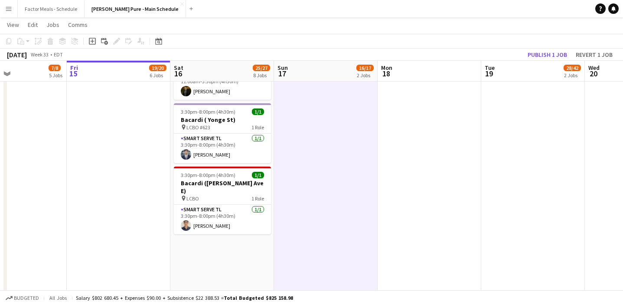
click at [236, 270] on app-date-cell "Updated 9:00am-8:30pm (11h30m) 15/17 LEGO X She Built That @ CNE pin CNE 4 Role…" at bounding box center [222, 97] width 104 height 1058
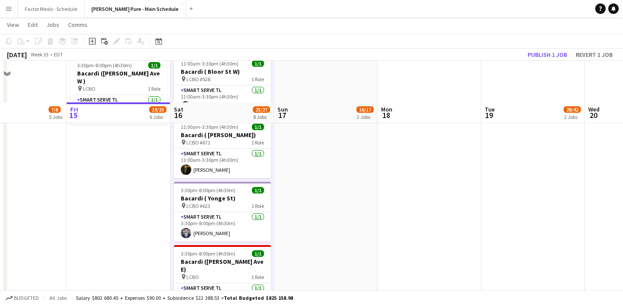
scroll to position [528, 0]
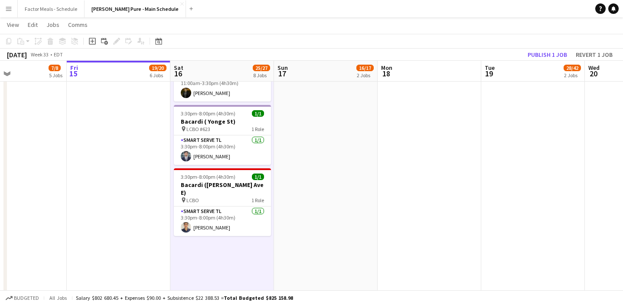
click at [320, 189] on app-date-cell "9:30am-8:30pm (11h) 15/16 LEGO X She Built That @ CNE pin CNE 3 Roles Paid Back…" at bounding box center [326, 98] width 104 height 1058
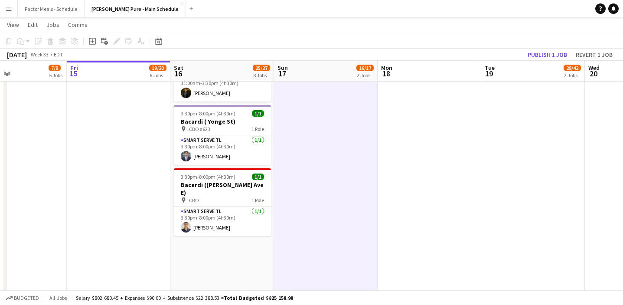
click at [228, 264] on app-date-cell "Updated 9:00am-8:30pm (11h30m) 15/17 LEGO X She Built That @ CNE pin CNE 4 Role…" at bounding box center [222, 98] width 104 height 1058
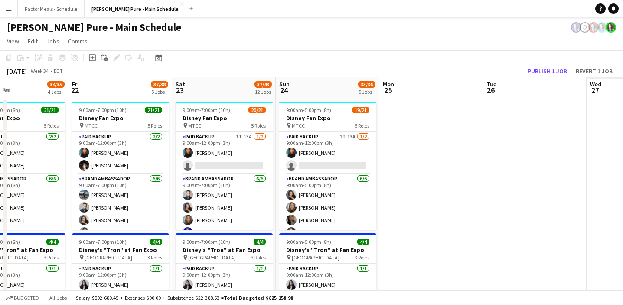
scroll to position [0, 276]
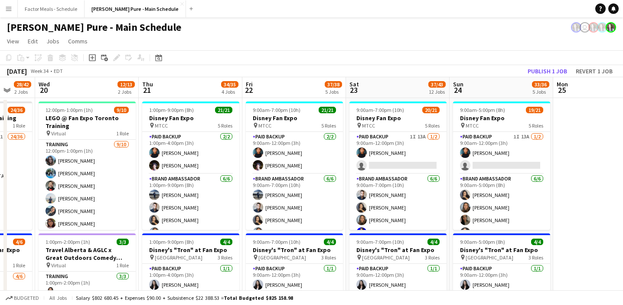
click at [397, 146] on app-card-role "Paid Backup 1I 13A [DATE] 9:00am-12:00pm (3h) [PERSON_NAME] single-neutral-acti…" at bounding box center [397, 153] width 97 height 42
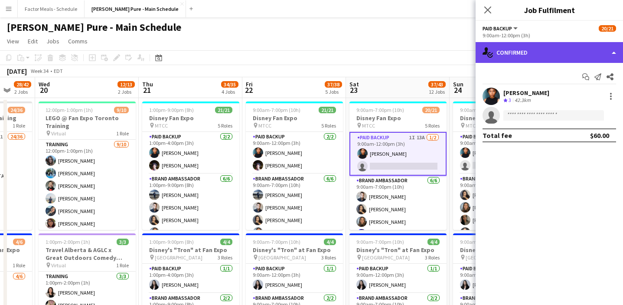
click at [529, 54] on div "single-neutral-actions-check-2 Confirmed" at bounding box center [548, 52] width 147 height 21
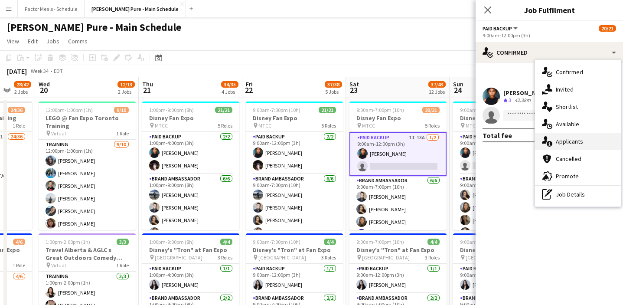
click at [564, 146] on div "single-neutral-actions-information Applicants" at bounding box center [578, 141] width 86 height 17
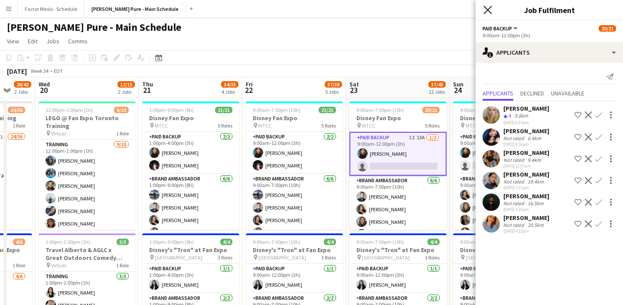
click at [483, 8] on icon "Close pop-in" at bounding box center [487, 10] width 8 height 8
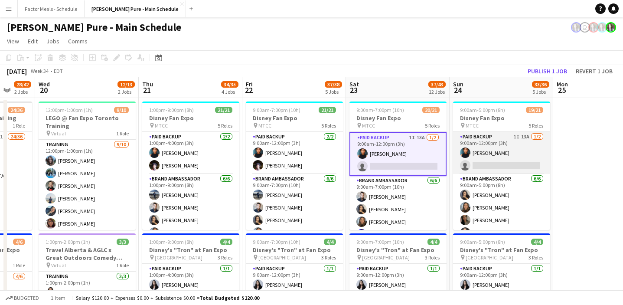
click at [469, 160] on app-card-role "Paid Backup 1I 13A [DATE] 9:00am-12:00pm (3h) [PERSON_NAME] single-neutral-acti…" at bounding box center [501, 153] width 97 height 42
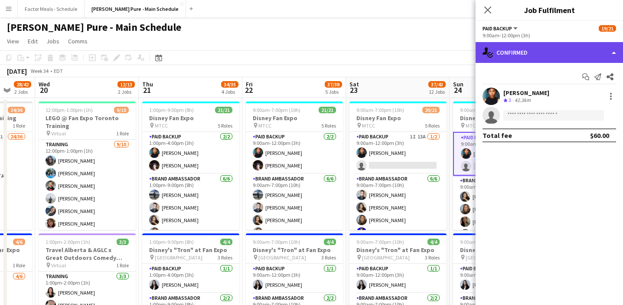
click at [548, 58] on div "single-neutral-actions-check-2 Confirmed" at bounding box center [548, 52] width 147 height 21
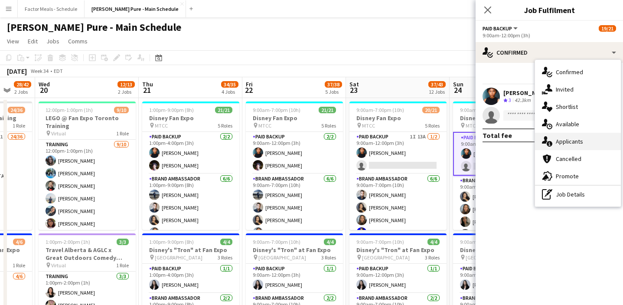
click at [574, 145] on div "single-neutral-actions-information Applicants" at bounding box center [578, 141] width 86 height 17
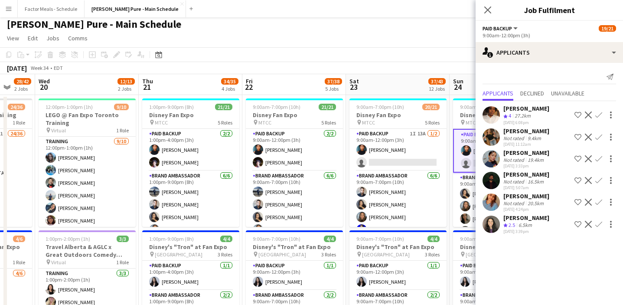
scroll to position [0, 0]
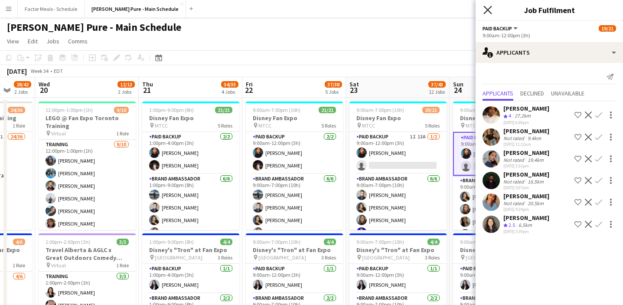
click at [486, 10] on icon at bounding box center [487, 10] width 8 height 8
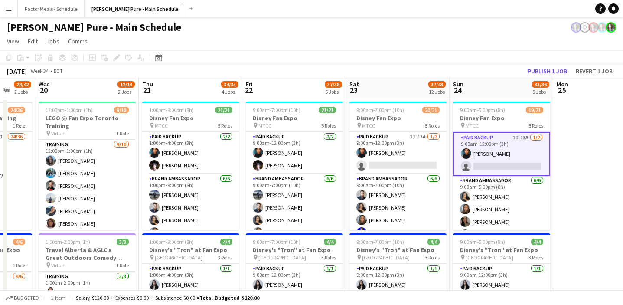
click at [439, 36] on app-page-menu "View Day view expanded Day view collapsed Month view Date picker Jump to [DATE]…" at bounding box center [311, 42] width 623 height 16
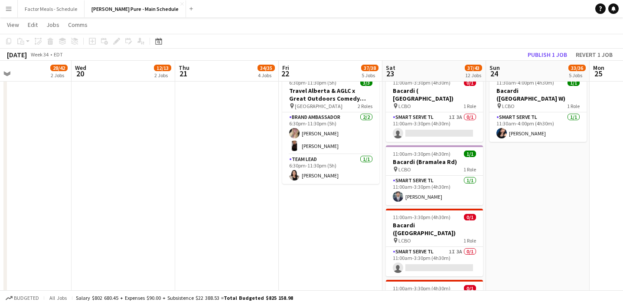
scroll to position [0, 247]
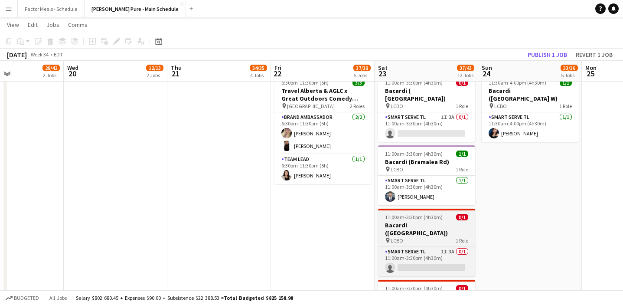
click at [429, 221] on h3 "Bacardi ([GEOGRAPHIC_DATA])" at bounding box center [426, 229] width 97 height 16
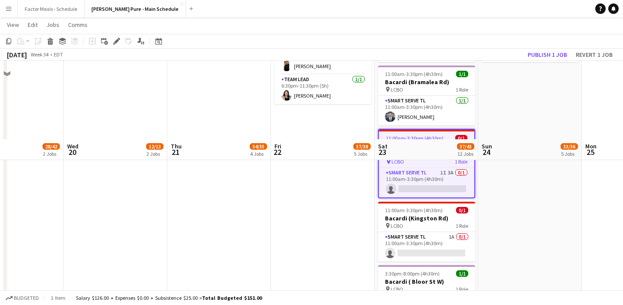
scroll to position [651, 0]
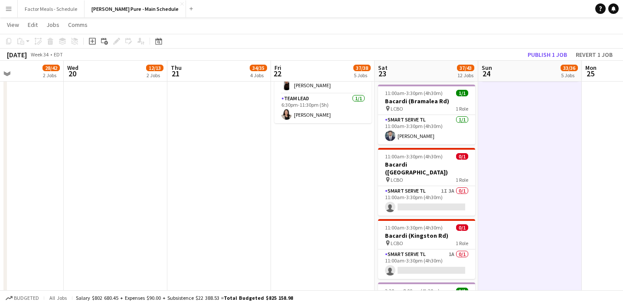
scroll to position [447, 0]
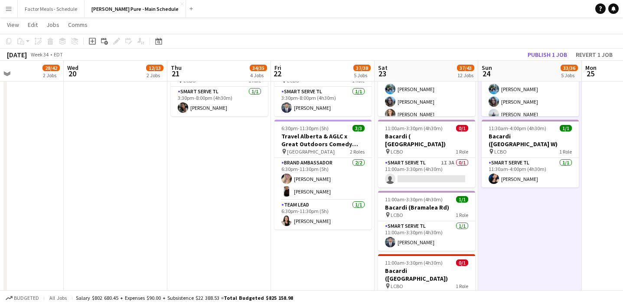
click at [329, 250] on app-date-cell "9:00am-7:00pm (10h) 21/21 Disney Fan Expo pin MTCC 5 Roles Paid Backup [DATE] 9…" at bounding box center [323, 179] width 104 height 1058
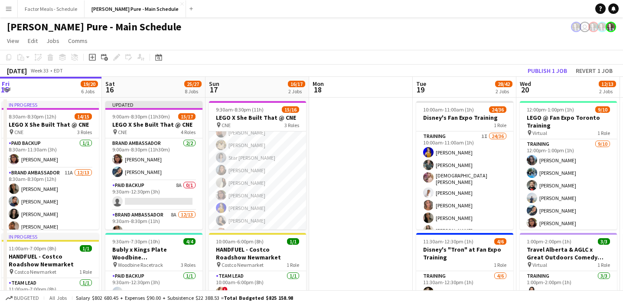
scroll to position [0, 0]
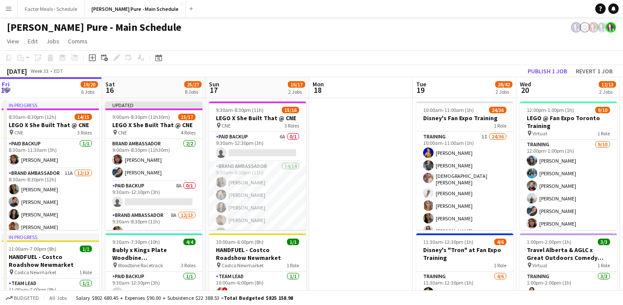
click at [12, 10] on app-icon "Menu" at bounding box center [8, 8] width 7 height 7
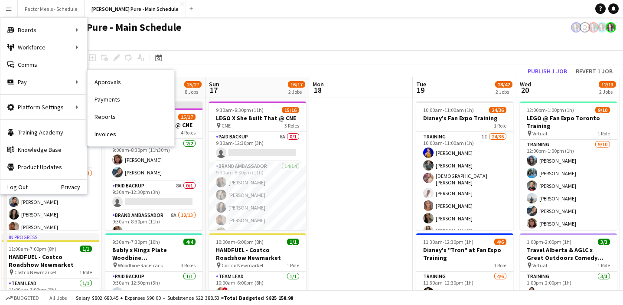
click at [111, 81] on link "Approvals" at bounding box center [131, 81] width 87 height 17
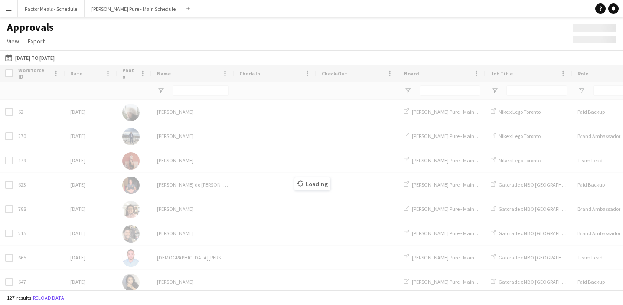
type input "*****"
type input "*******"
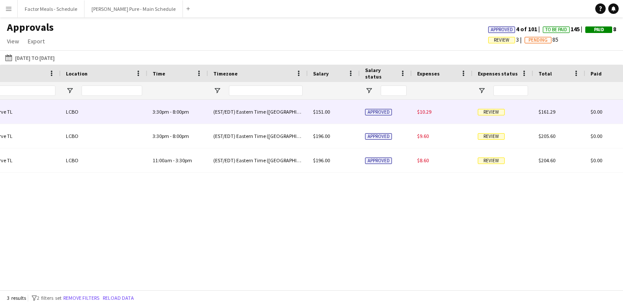
click at [496, 112] on span "Review" at bounding box center [491, 112] width 27 height 7
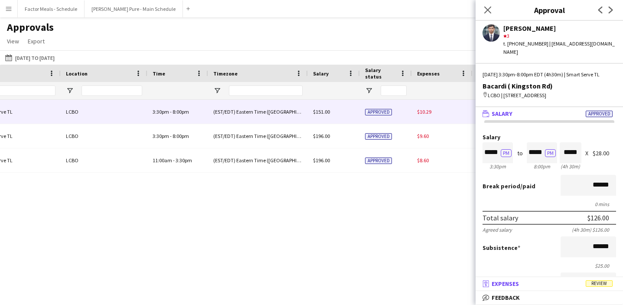
click at [607, 284] on span "Review" at bounding box center [598, 283] width 27 height 7
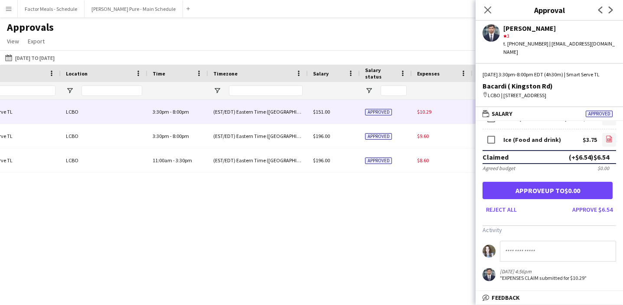
click at [611, 142] on icon "file-image" at bounding box center [608, 138] width 7 height 7
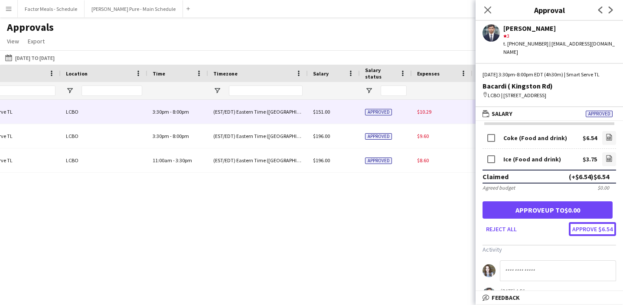
click at [584, 236] on button "Approve $6.54" at bounding box center [592, 229] width 47 height 14
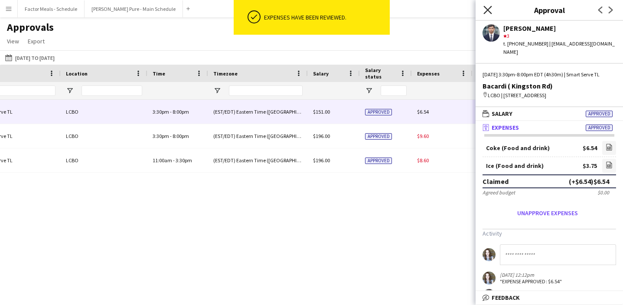
click at [486, 12] on icon "Close pop-in" at bounding box center [487, 10] width 8 height 8
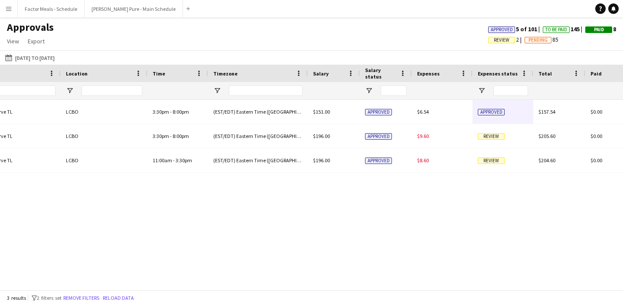
click at [400, 227] on div "Bacardi ( Kingston Rd) Smart Serve TL LCBO 3:30pm - 8:00pm (EST/EDT) Eastern Ti…" at bounding box center [311, 195] width 623 height 190
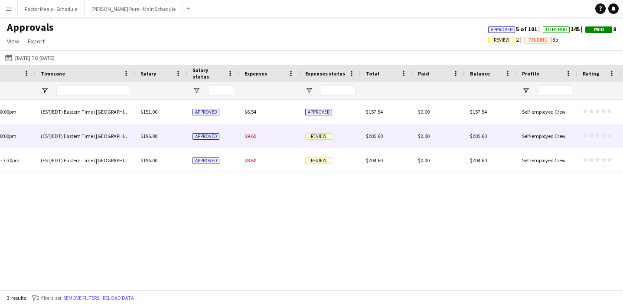
click at [323, 137] on span "Review" at bounding box center [318, 136] width 27 height 7
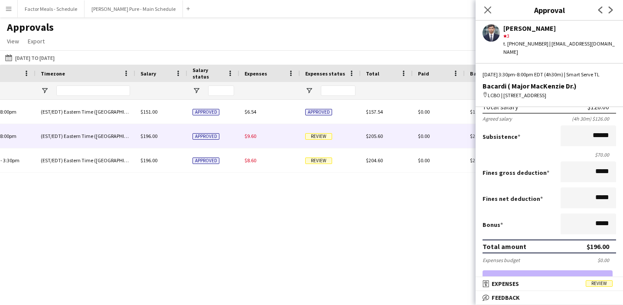
click at [600, 282] on span "Review" at bounding box center [598, 283] width 27 height 7
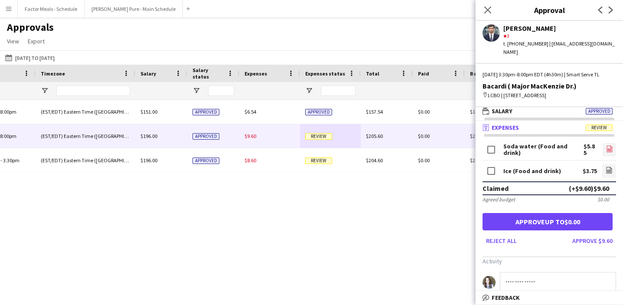
click at [608, 152] on icon "file-image" at bounding box center [609, 148] width 7 height 7
click at [487, 7] on icon "Close pop-in" at bounding box center [487, 10] width 8 height 8
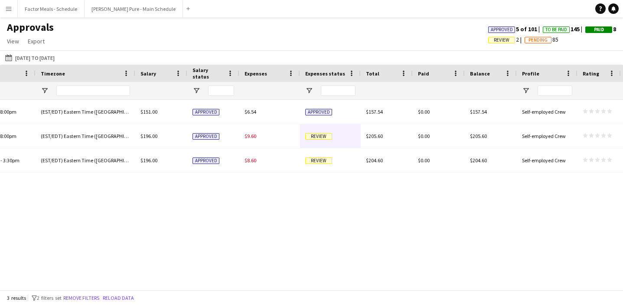
click at [298, 209] on div "LCBO 3:30pm - 8:00pm (EST/EDT) Eastern Time (US & [GEOGRAPHIC_DATA]) $151.00 Ap…" at bounding box center [311, 195] width 623 height 190
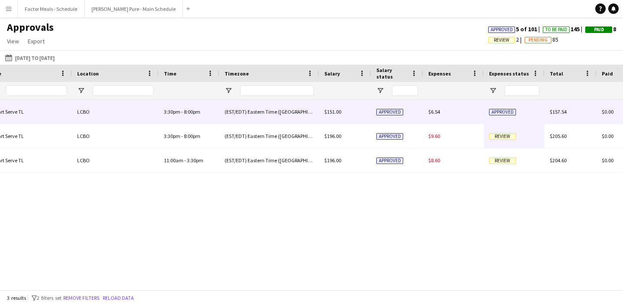
scroll to position [0, 462]
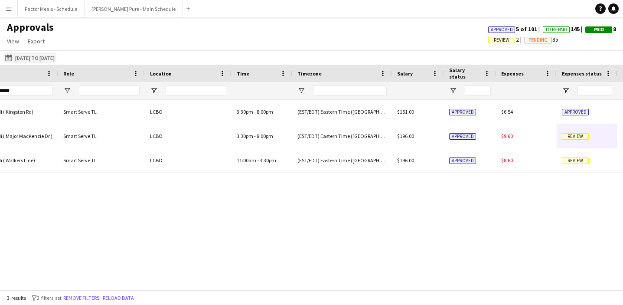
click at [49, 53] on button "[DATE] to [DATE] [DATE] to [DATE]" at bounding box center [29, 57] width 53 height 10
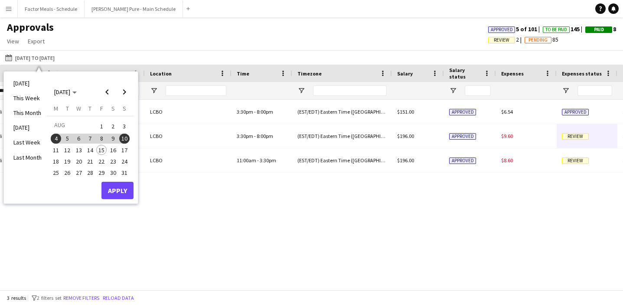
click at [102, 127] on span "1" at bounding box center [101, 126] width 10 height 12
click at [125, 138] on span "10" at bounding box center [124, 138] width 10 height 10
click at [132, 190] on button "Apply" at bounding box center [117, 190] width 32 height 17
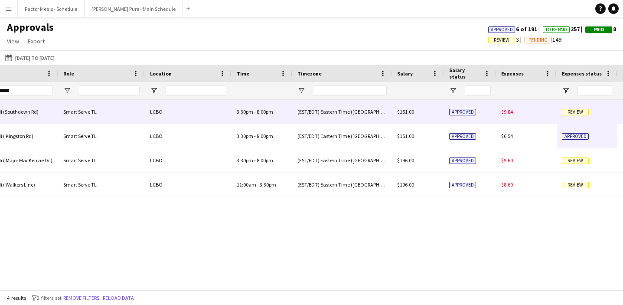
scroll to position [0, 452]
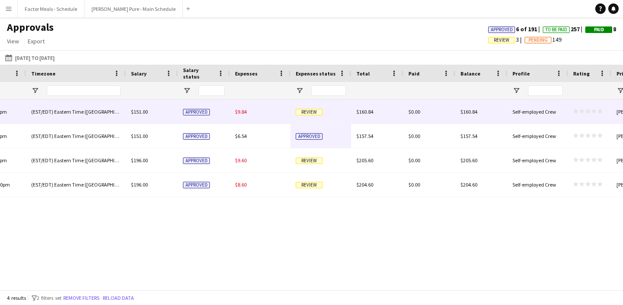
click at [312, 112] on span "Review" at bounding box center [309, 112] width 27 height 7
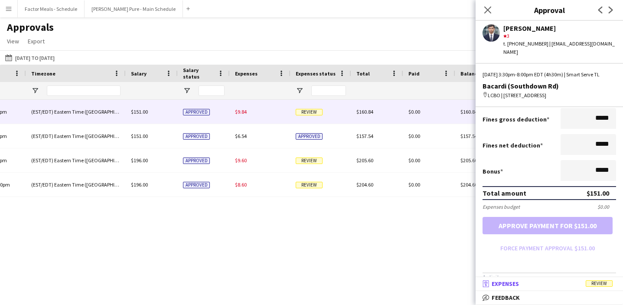
click at [600, 285] on span "Review" at bounding box center [598, 283] width 27 height 7
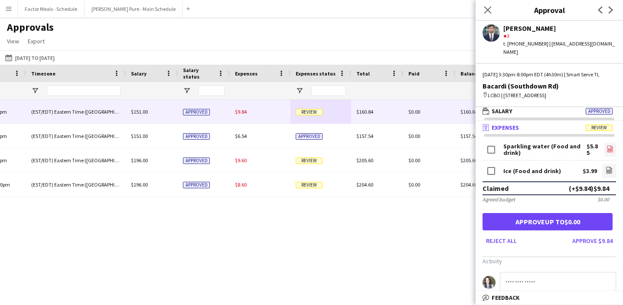
click at [609, 152] on icon "file-image" at bounding box center [609, 148] width 7 height 7
click at [608, 172] on icon at bounding box center [608, 171] width 3 height 3
click at [590, 247] on button "Approve $9.84" at bounding box center [592, 241] width 47 height 14
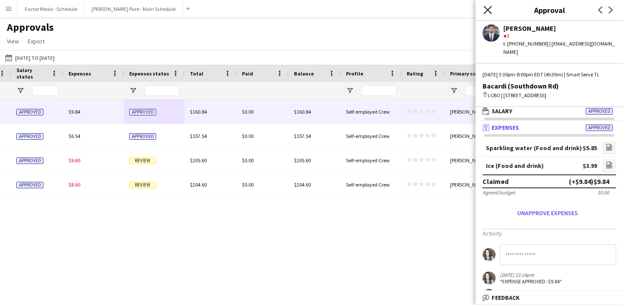
click at [485, 12] on icon at bounding box center [487, 10] width 8 height 8
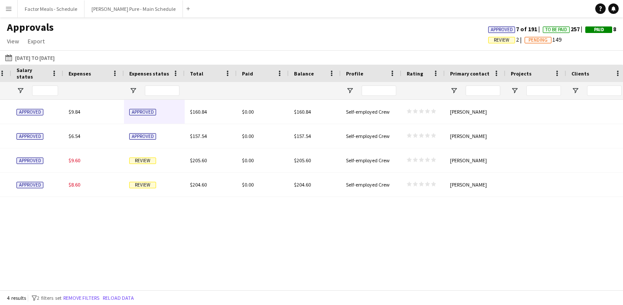
click at [318, 280] on div "Approved (EST/EDT) Eastern Time ([GEOGRAPHIC_DATA] & [GEOGRAPHIC_DATA]) $151.00…" at bounding box center [311, 195] width 623 height 190
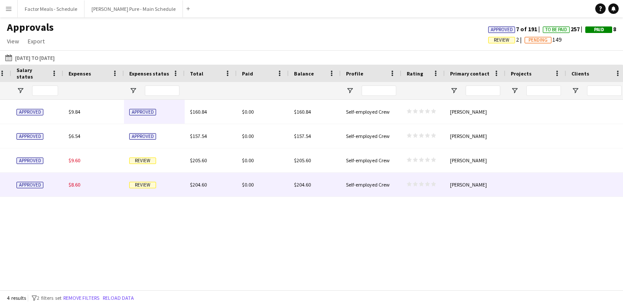
scroll to position [0, 712]
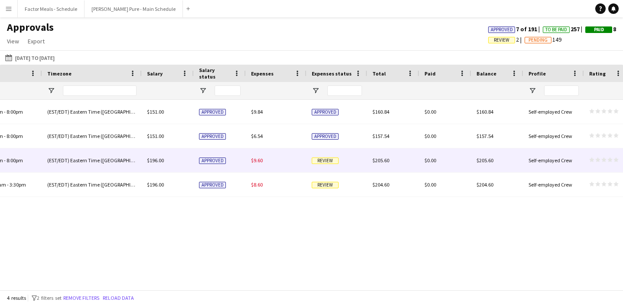
click at [326, 162] on span "Review" at bounding box center [325, 160] width 27 height 7
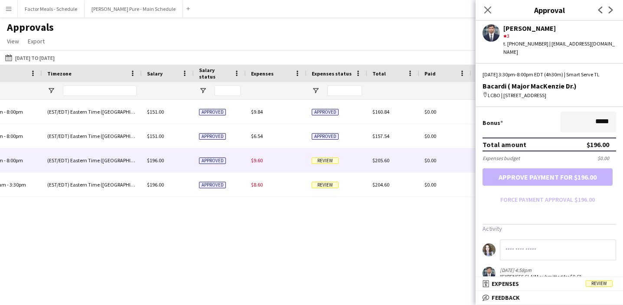
scroll to position [235, 0]
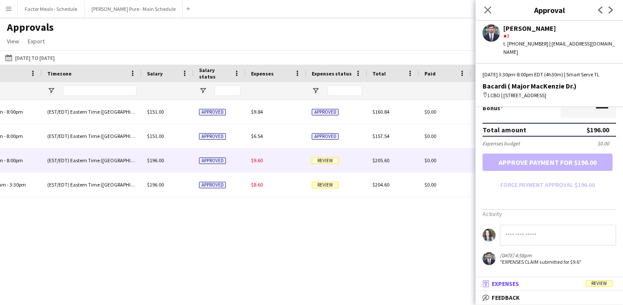
click at [606, 283] on span "Review" at bounding box center [598, 283] width 27 height 7
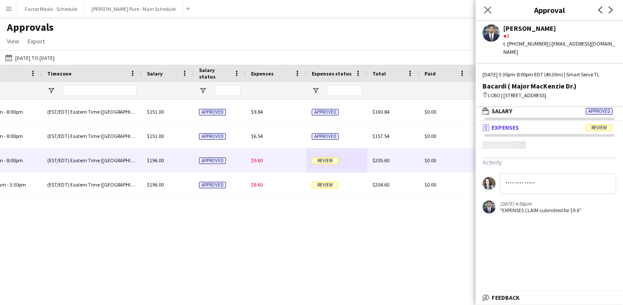
scroll to position [3, 0]
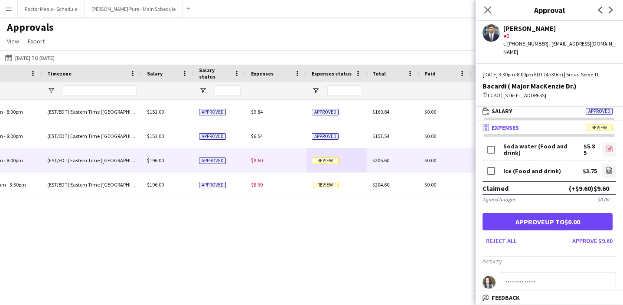
click at [610, 152] on icon "file-image" at bounding box center [609, 148] width 7 height 7
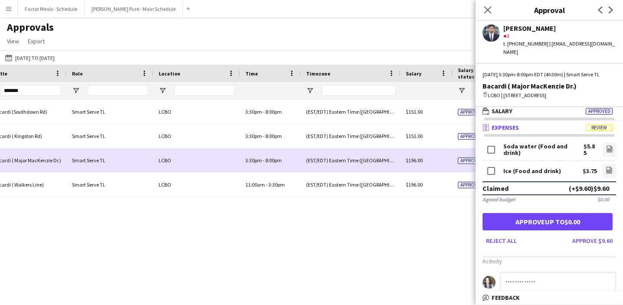
scroll to position [0, 311]
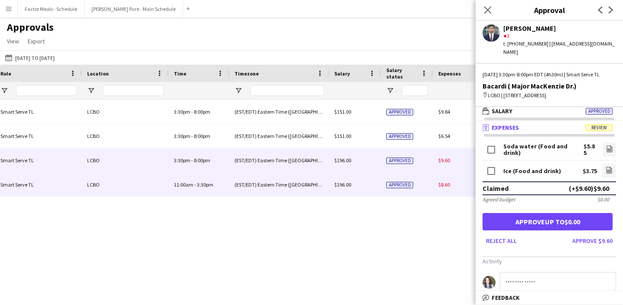
click at [452, 184] on div "$8.60" at bounding box center [463, 184] width 61 height 24
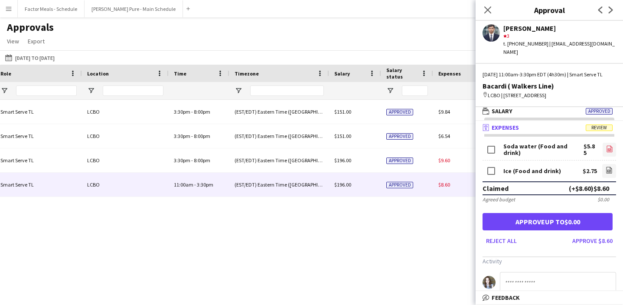
click at [605, 146] on link "file-image" at bounding box center [608, 150] width 13 height 14
click at [607, 172] on icon at bounding box center [608, 171] width 3 height 3
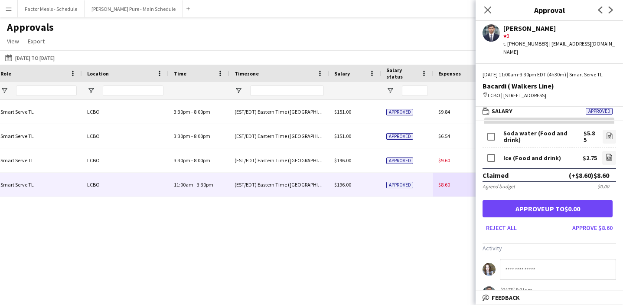
click at [413, 230] on div "3:30pm - 8:00pm LCBO Smart Serve TL Bacardi ( Kingston Rd) (EST/EDT) Eastern Ti…" at bounding box center [311, 195] width 623 height 190
click at [596, 225] on button "Approve $8.60" at bounding box center [592, 228] width 47 height 14
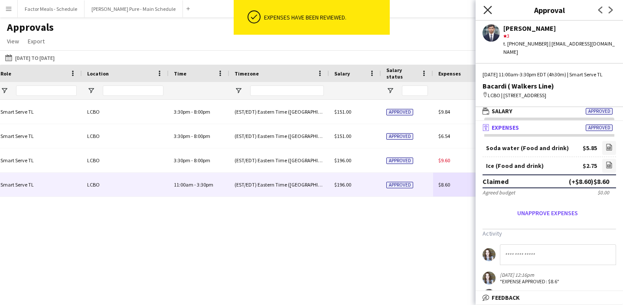
click at [488, 7] on icon "Close pop-in" at bounding box center [487, 10] width 8 height 8
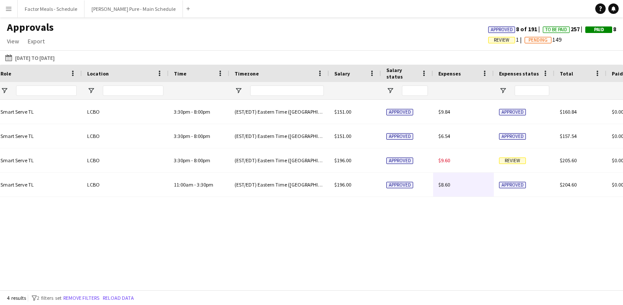
click at [444, 228] on div "3:30pm - 8:00pm LCBO Smart Serve TL Bacardi ( Kingston Rd) (EST/EDT) Eastern Ti…" at bounding box center [311, 195] width 623 height 190
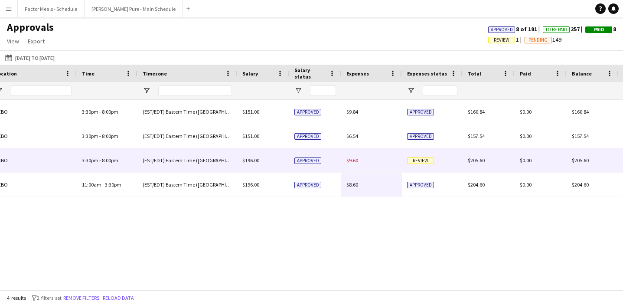
click at [422, 160] on span "Review" at bounding box center [420, 160] width 27 height 7
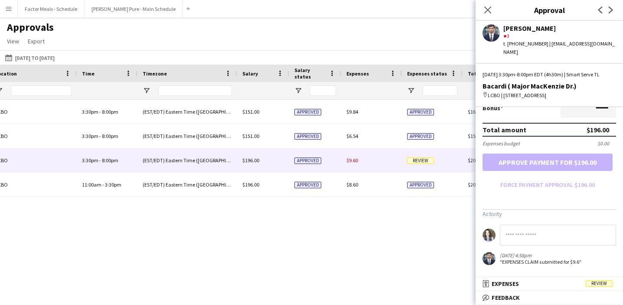
click at [597, 285] on span "Review" at bounding box center [598, 283] width 27 height 7
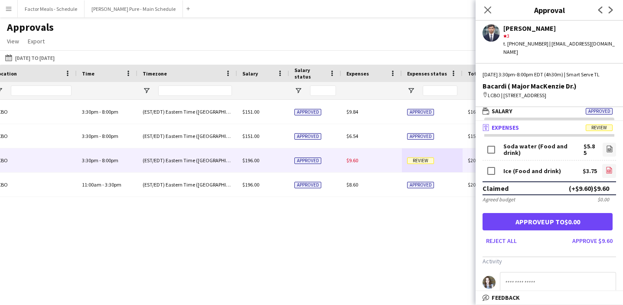
click at [608, 173] on icon "file-image" at bounding box center [608, 169] width 7 height 7
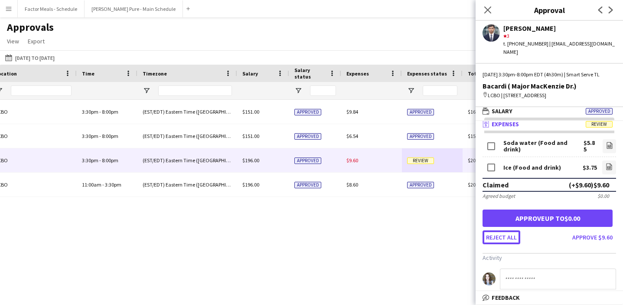
click at [493, 244] on button "Reject all" at bounding box center [501, 237] width 38 height 14
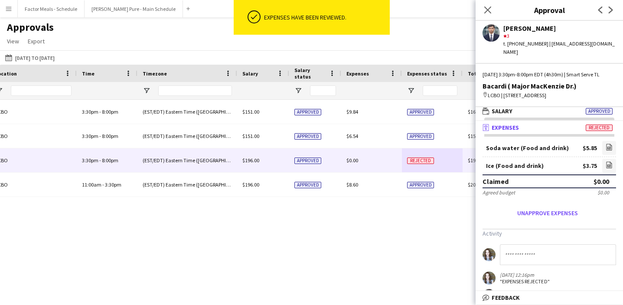
click at [481, 6] on div "Close pop-in" at bounding box center [487, 10] width 24 height 20
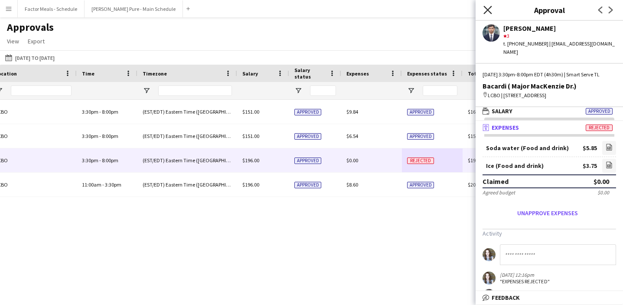
click at [485, 10] on icon "Close pop-in" at bounding box center [487, 10] width 8 height 8
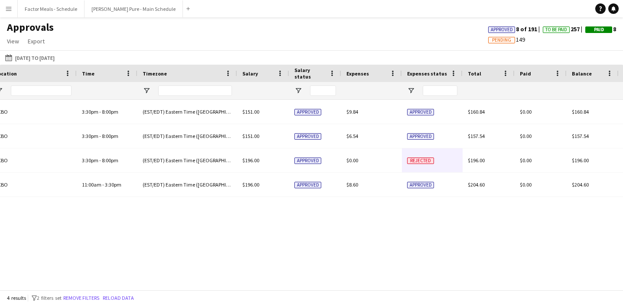
click at [396, 197] on div "3:30pm - 8:00pm LCBO Smart Serve TL (EST/EDT) Eastern Time ([GEOGRAPHIC_DATA] &…" at bounding box center [311, 195] width 623 height 190
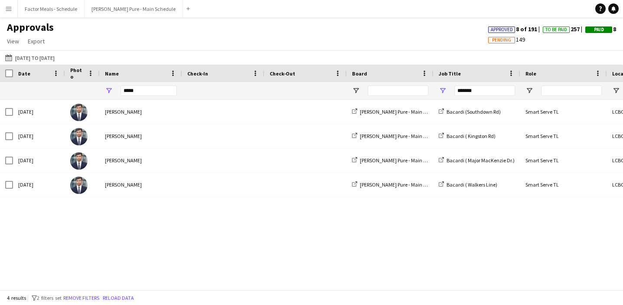
click at [14, 10] on button "Menu" at bounding box center [8, 8] width 17 height 17
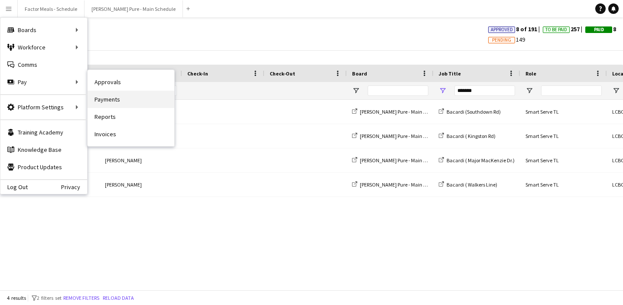
click at [104, 105] on link "Payments" at bounding box center [131, 99] width 87 height 17
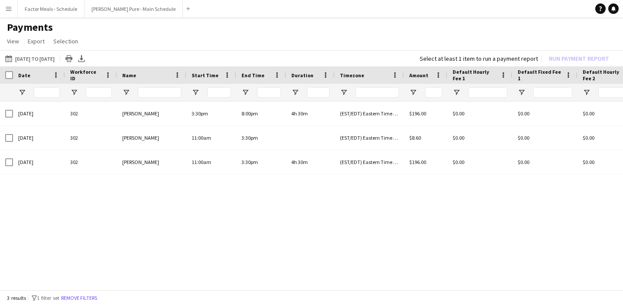
click at [10, 10] on app-icon "Menu" at bounding box center [8, 8] width 7 height 7
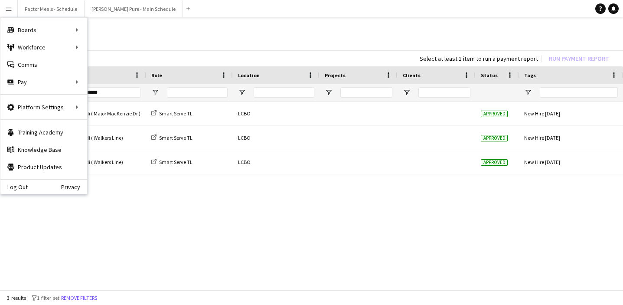
click at [491, 255] on div "Salary Self-employed Crew [PERSON_NAME] Pure - Main Schedule Bacardi ( Major Ma…" at bounding box center [311, 196] width 623 height 190
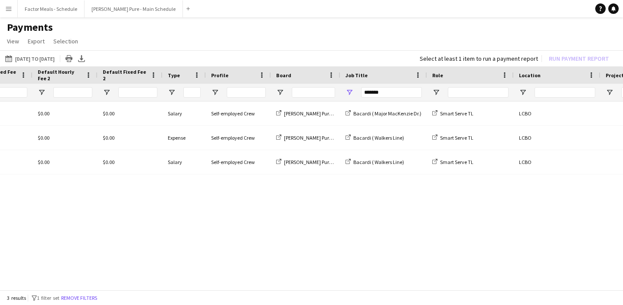
click at [11, 11] on app-icon "Menu" at bounding box center [8, 8] width 7 height 7
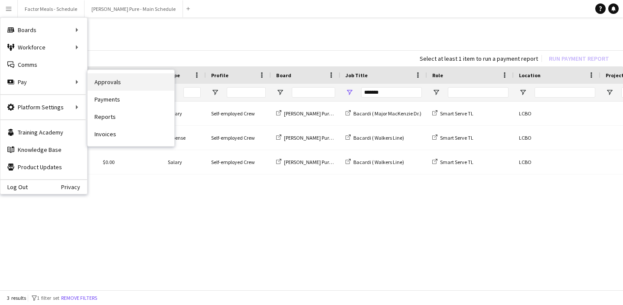
click at [120, 77] on link "Approvals" at bounding box center [131, 81] width 87 height 17
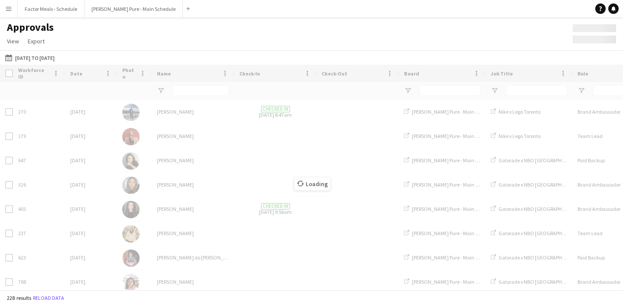
type input "*****"
type input "*******"
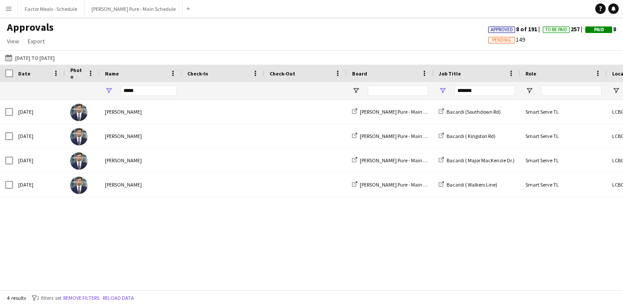
click at [8, 5] on app-icon "Menu" at bounding box center [8, 8] width 7 height 7
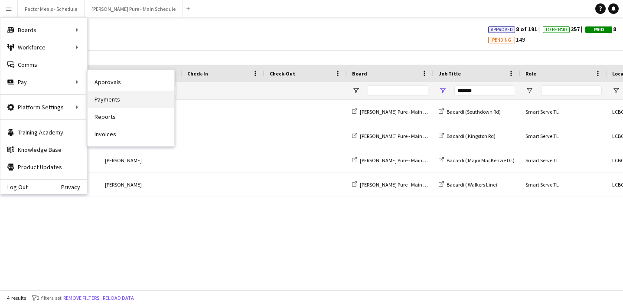
click at [107, 103] on link "Payments" at bounding box center [131, 99] width 87 height 17
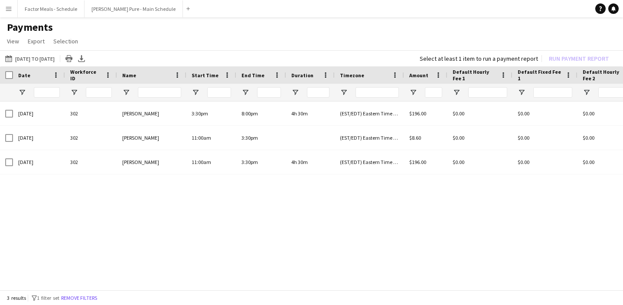
click at [49, 55] on button "[DATE] to [DATE] [DATE] to [DATE]" at bounding box center [29, 58] width 53 height 10
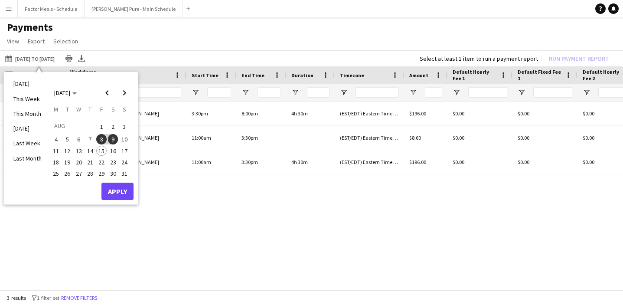
click at [104, 125] on span "1" at bounding box center [101, 126] width 10 height 12
click at [127, 140] on span "10" at bounding box center [124, 139] width 10 height 10
click at [128, 190] on button "Apply" at bounding box center [117, 190] width 32 height 17
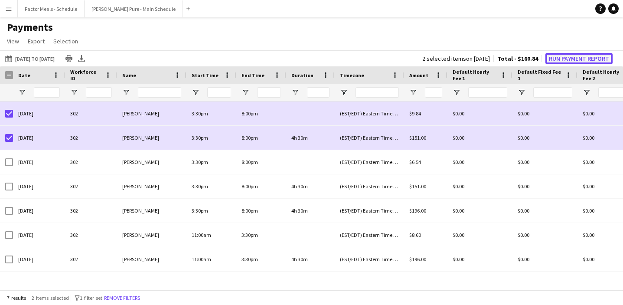
click at [559, 59] on button "Run Payment Report" at bounding box center [578, 58] width 67 height 11
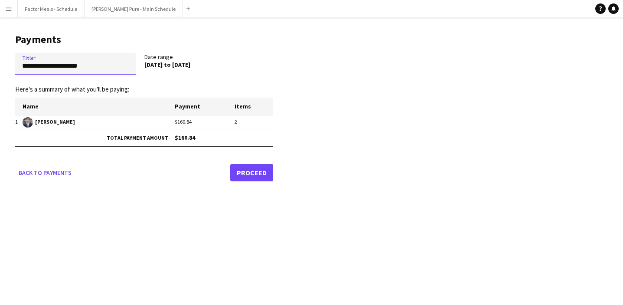
drag, startPoint x: 93, startPoint y: 68, endPoint x: 22, endPoint y: 61, distance: 71.0
click at [22, 61] on input "**********" at bounding box center [75, 64] width 120 height 22
type input "**********"
click at [267, 172] on link "Proceed" at bounding box center [251, 172] width 43 height 17
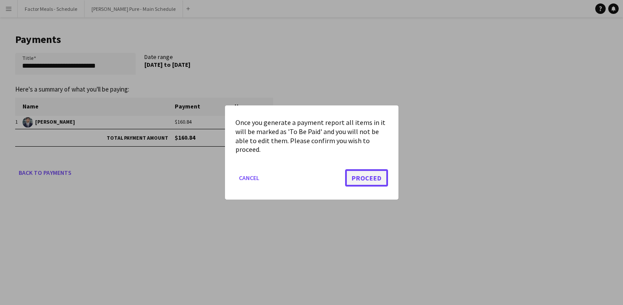
click at [354, 180] on button "Proceed" at bounding box center [366, 177] width 43 height 17
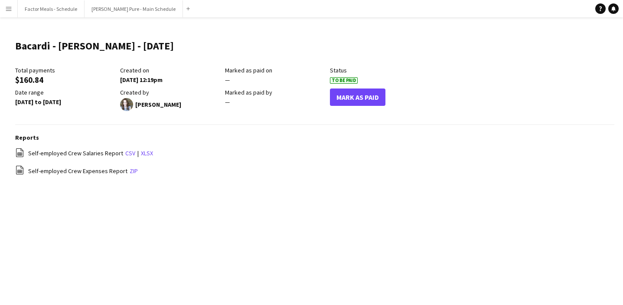
click at [5, 9] on app-icon "Menu" at bounding box center [8, 8] width 7 height 7
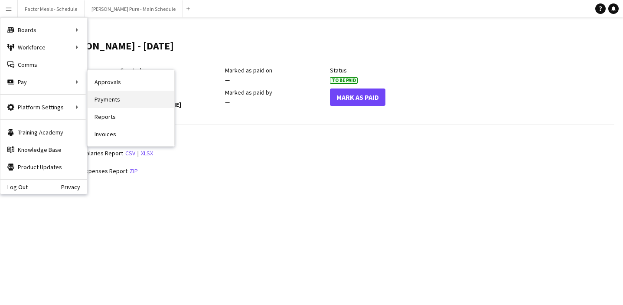
click at [116, 102] on link "Payments" at bounding box center [131, 99] width 87 height 17
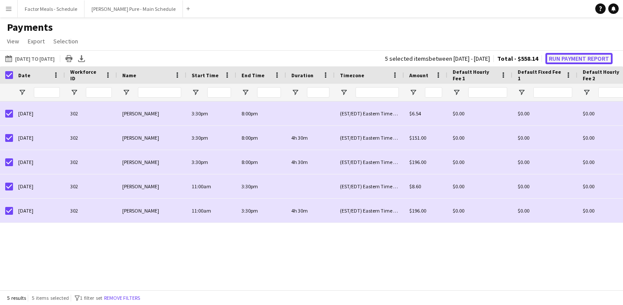
click at [574, 59] on button "Run Payment Report" at bounding box center [578, 58] width 67 height 11
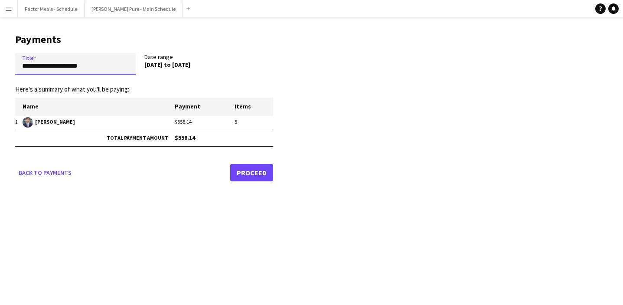
click at [103, 64] on input "**********" at bounding box center [75, 64] width 120 height 22
drag, startPoint x: 103, startPoint y: 64, endPoint x: 36, endPoint y: 64, distance: 67.6
click at [36, 64] on input "**********" at bounding box center [75, 64] width 120 height 22
type input "*"
drag, startPoint x: 111, startPoint y: 68, endPoint x: 7, endPoint y: 64, distance: 104.1
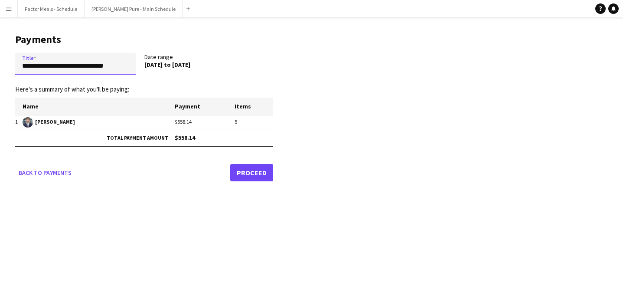
click at [7, 64] on main "**********" at bounding box center [141, 105] width 282 height 177
type input "**********"
click at [245, 172] on link "Proceed" at bounding box center [251, 172] width 43 height 17
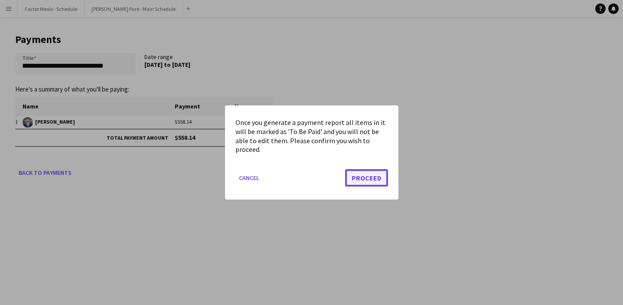
click at [376, 176] on button "Proceed" at bounding box center [366, 177] width 43 height 17
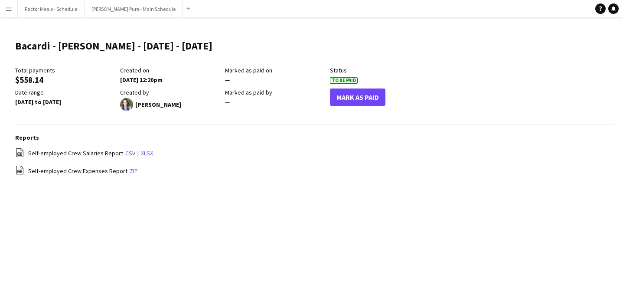
click at [5, 8] on app-icon "Menu" at bounding box center [8, 8] width 7 height 7
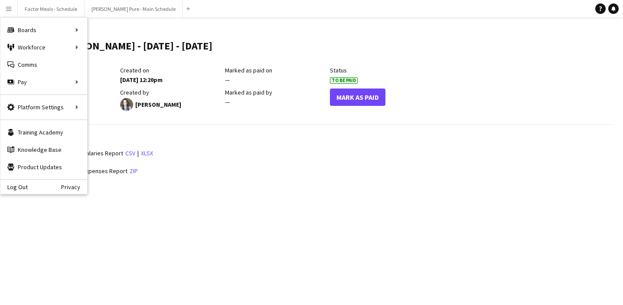
click at [407, 161] on div "Reports file-spreadsheet Self-employed Crew Salaries Report csv | xlsx file-spr…" at bounding box center [314, 159] width 599 height 52
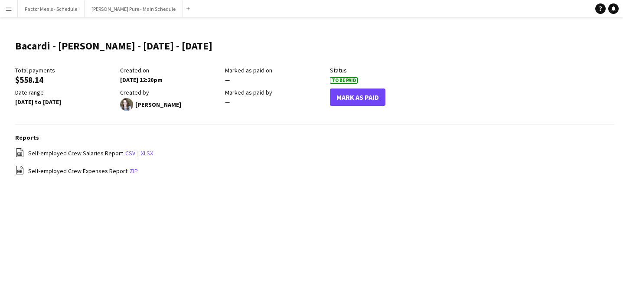
click at [11, 8] on app-icon "Menu" at bounding box center [8, 8] width 7 height 7
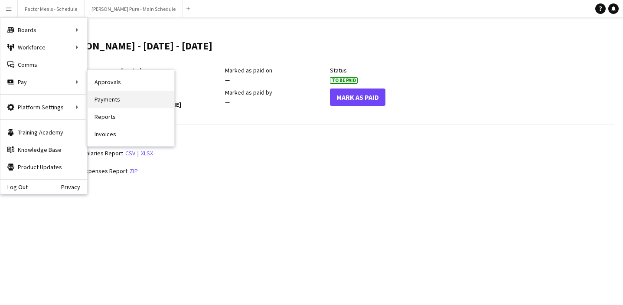
click at [114, 99] on link "Payments" at bounding box center [131, 99] width 87 height 17
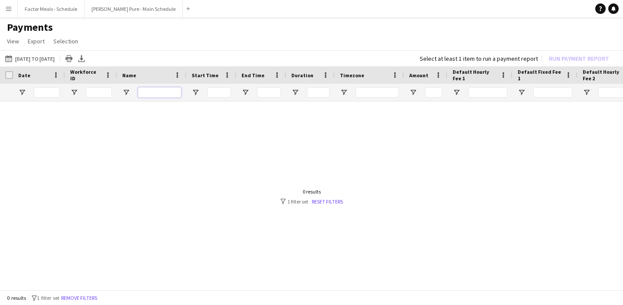
click at [148, 94] on input "Name Filter Input" at bounding box center [159, 92] width 43 height 10
type input "******"
click at [56, 59] on button "[DATE] to [DATE] [DATE] to [DATE]" at bounding box center [29, 58] width 53 height 10
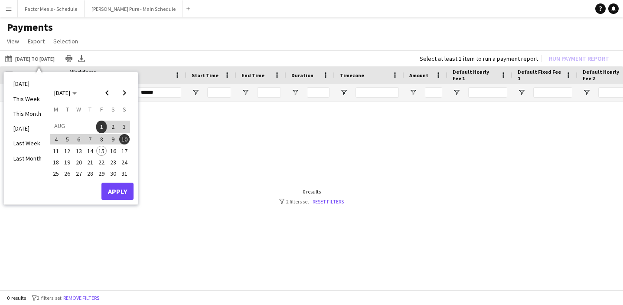
click at [111, 139] on span "9" at bounding box center [113, 139] width 10 height 10
click at [117, 195] on button "Apply" at bounding box center [117, 190] width 32 height 17
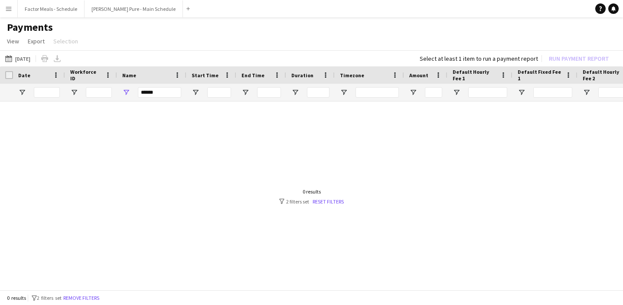
click at [7, 14] on button "Menu" at bounding box center [8, 8] width 17 height 17
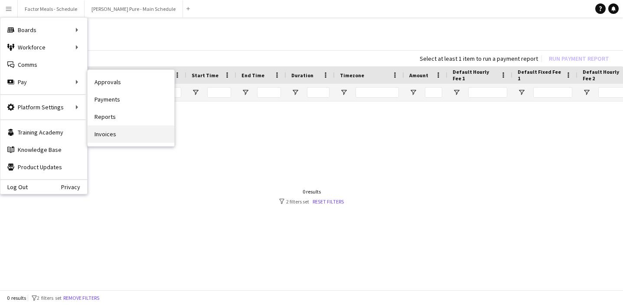
click at [102, 131] on link "Invoices" at bounding box center [131, 133] width 87 height 17
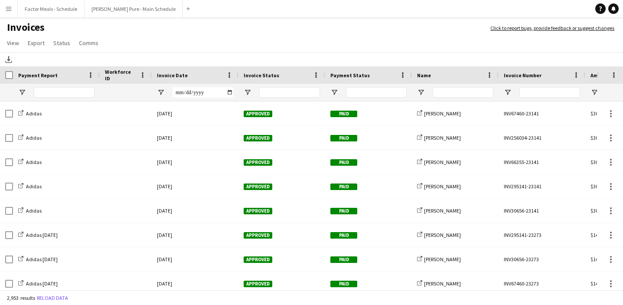
click at [12, 13] on button "Menu" at bounding box center [8, 8] width 17 height 17
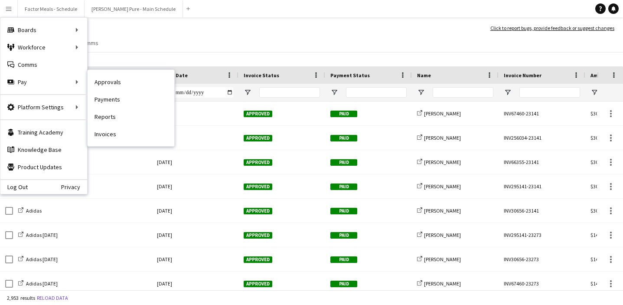
click at [112, 136] on link "Invoices" at bounding box center [131, 133] width 87 height 17
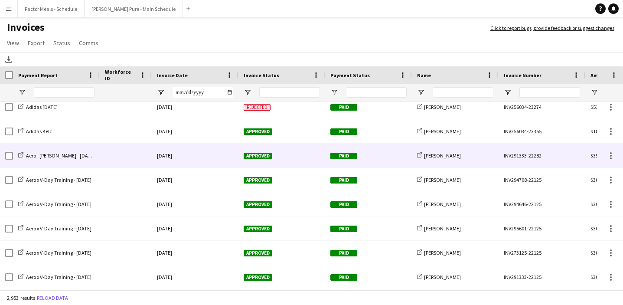
scroll to position [41, 0]
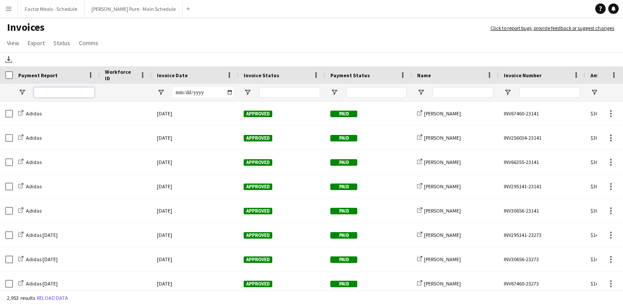
click at [88, 91] on input "Payment Report Filter Input" at bounding box center [64, 92] width 61 height 10
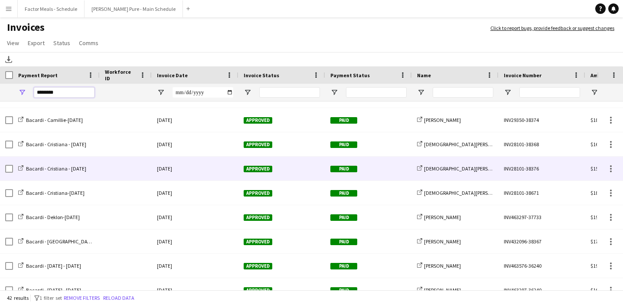
scroll to position [23, 0]
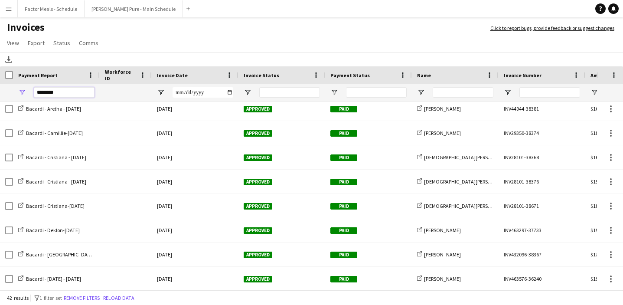
type input "*******"
click at [200, 94] on input "Invoice Date Filter Input" at bounding box center [202, 92] width 61 height 10
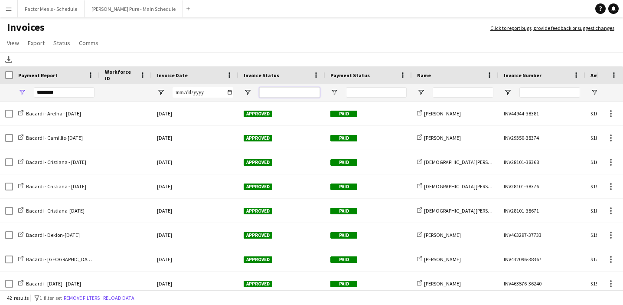
click at [291, 92] on input "Invoice Status Filter Input" at bounding box center [289, 92] width 61 height 10
click at [203, 95] on input "Invoice Date Filter Input" at bounding box center [202, 92] width 61 height 10
click at [229, 94] on input "Invoice Date Filter Input" at bounding box center [202, 92] width 61 height 10
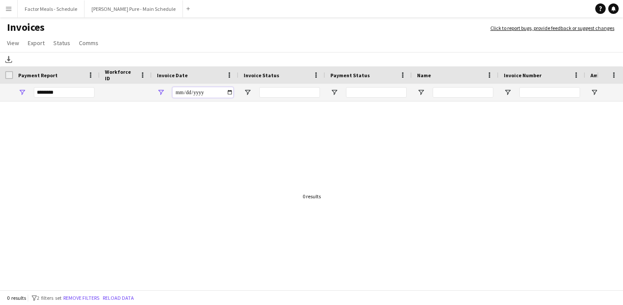
click at [206, 94] on input "**********" at bounding box center [202, 92] width 61 height 10
click at [231, 94] on input "**********" at bounding box center [202, 92] width 61 height 10
type input "**********"
click at [4, 9] on button "Menu" at bounding box center [8, 8] width 17 height 17
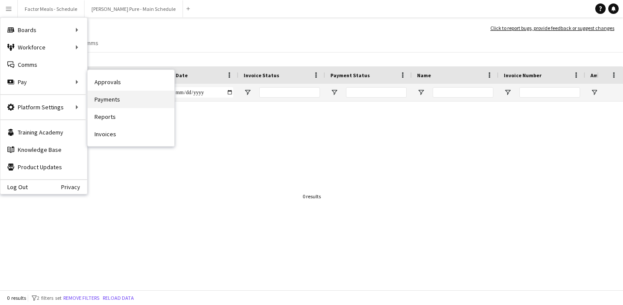
click at [111, 101] on link "Payments" at bounding box center [131, 99] width 87 height 17
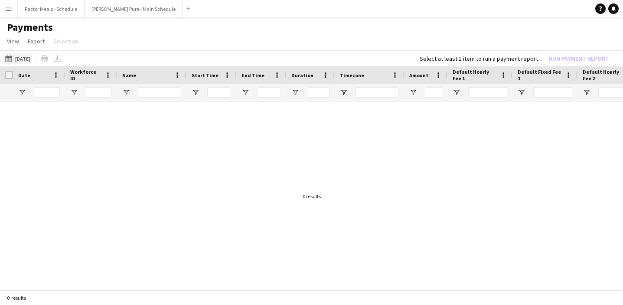
click at [27, 61] on button "[DATE] [DATE]" at bounding box center [17, 58] width 29 height 10
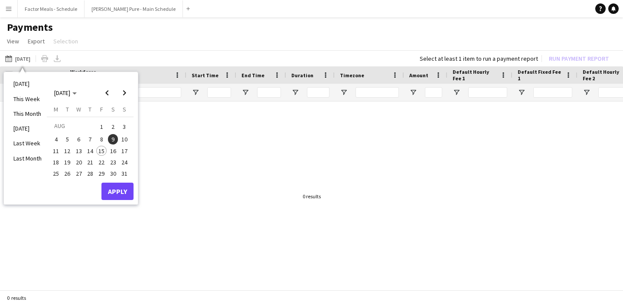
click at [53, 137] on span "4" at bounding box center [56, 139] width 10 height 10
click at [127, 141] on span "10" at bounding box center [124, 139] width 10 height 10
click at [127, 189] on button "Apply" at bounding box center [117, 190] width 32 height 17
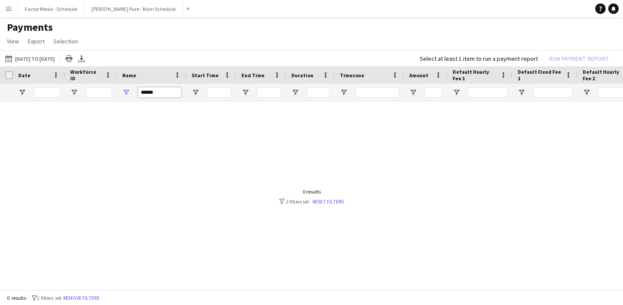
click at [165, 91] on input "******" at bounding box center [159, 92] width 43 height 10
type input "*"
click at [38, 61] on button "[DATE] [DATE] to [DATE]" at bounding box center [29, 58] width 53 height 10
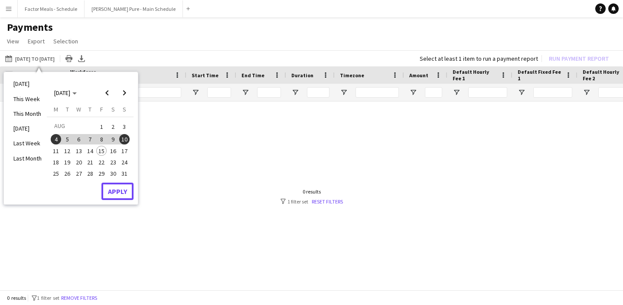
click at [114, 195] on button "Apply" at bounding box center [117, 190] width 32 height 17
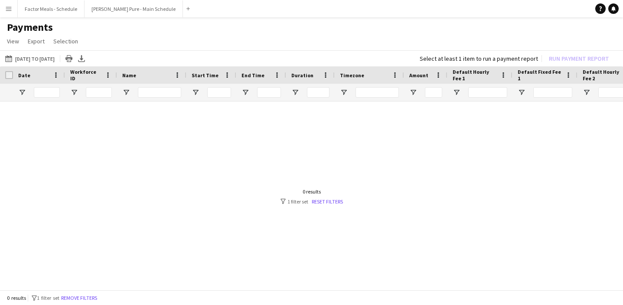
click at [10, 11] on app-icon "Menu" at bounding box center [8, 8] width 7 height 7
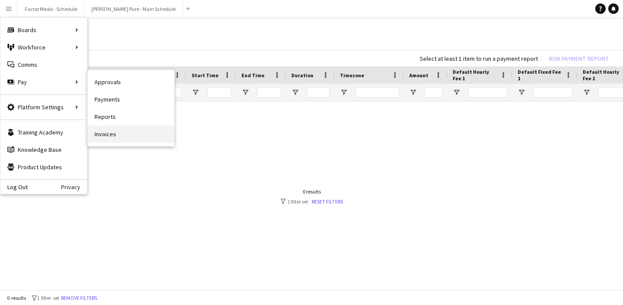
click at [100, 139] on link "Invoices" at bounding box center [131, 133] width 87 height 17
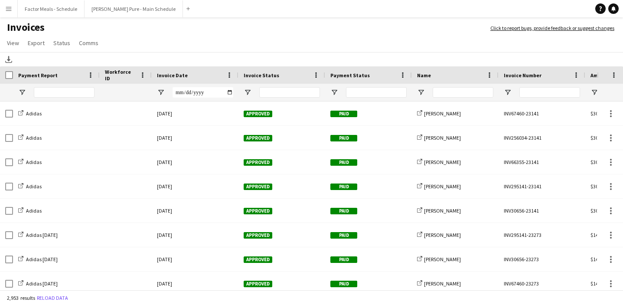
click at [70, 81] on div "Payment Report" at bounding box center [56, 74] width 76 height 17
click at [73, 91] on input "Payment Report Filter Input" at bounding box center [64, 92] width 61 height 10
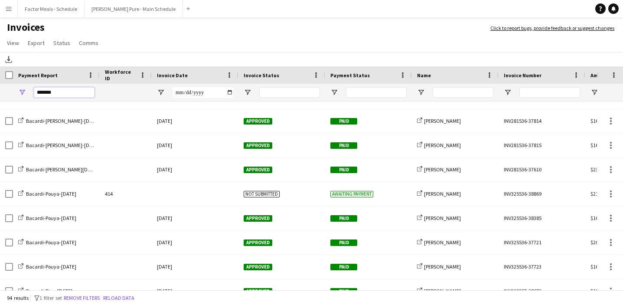
type input "*******"
